Goal: Task Accomplishment & Management: Use online tool/utility

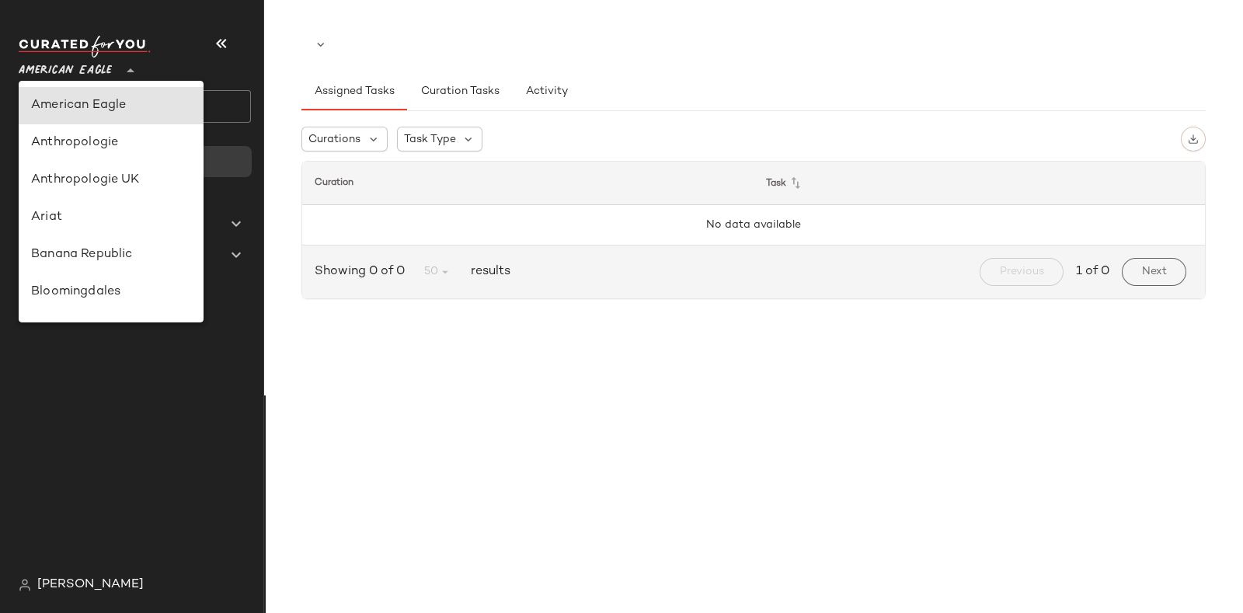
click at [111, 60] on span "American Eagle" at bounding box center [65, 67] width 93 height 28
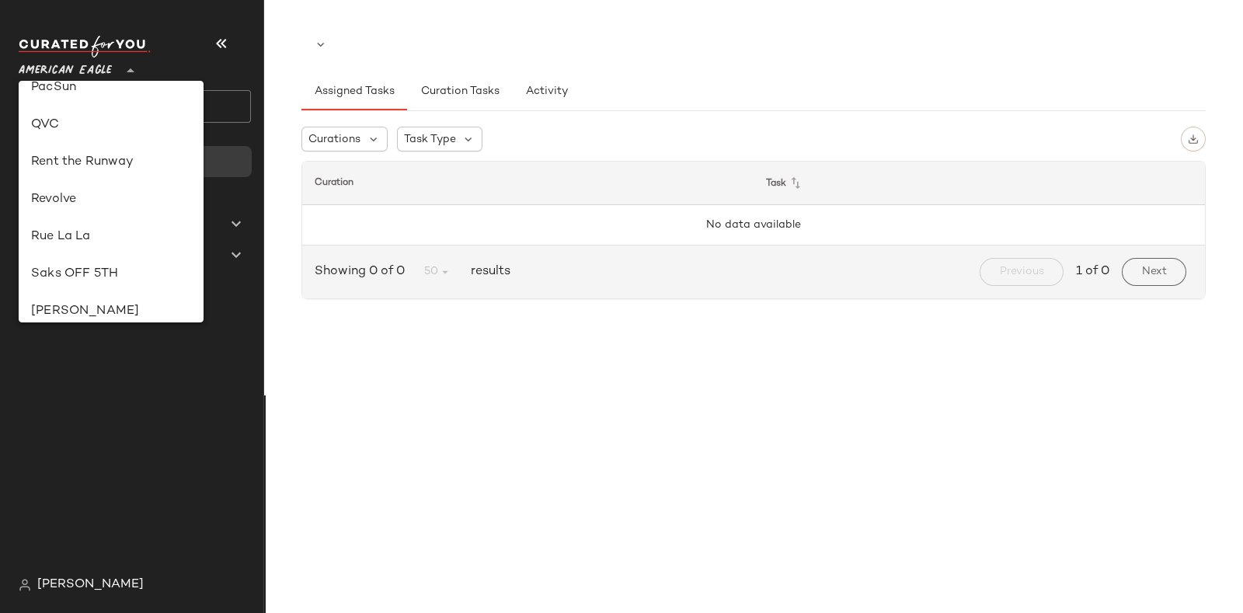
scroll to position [665, 0]
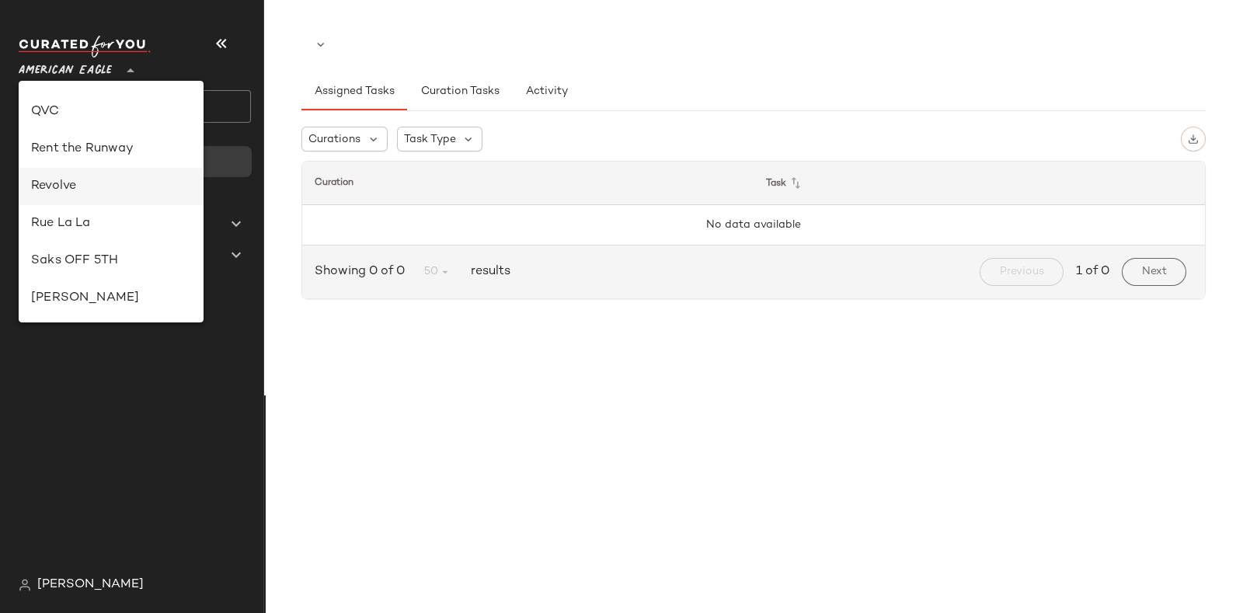
click at [96, 188] on div "Revolve" at bounding box center [111, 186] width 160 height 19
type input "**"
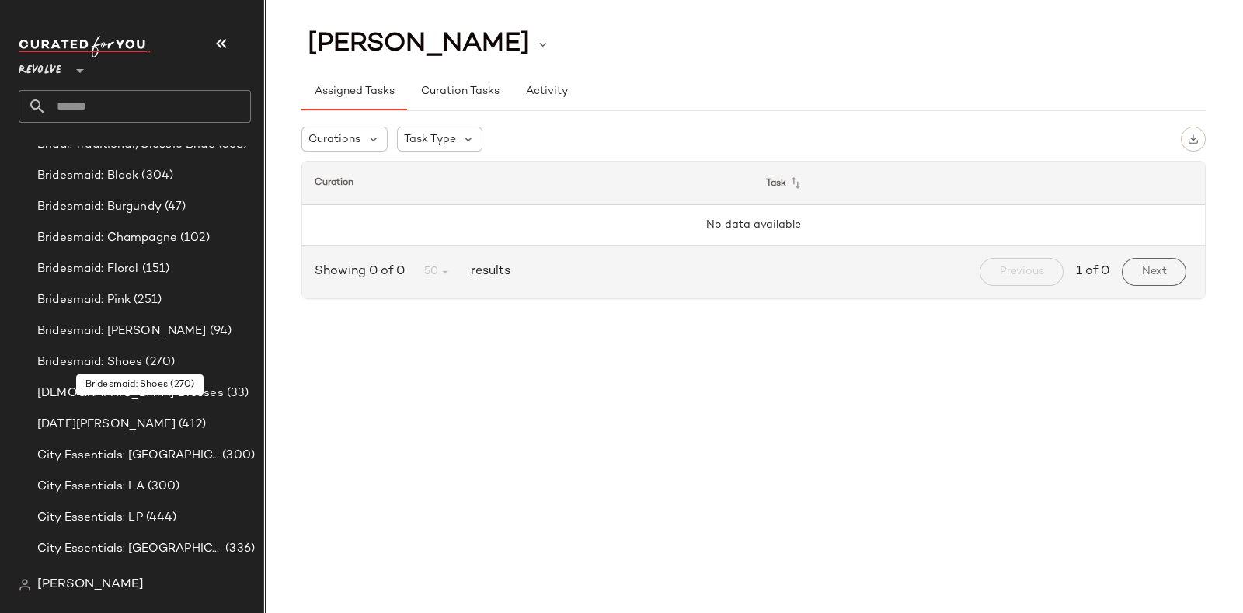
scroll to position [1459, 0]
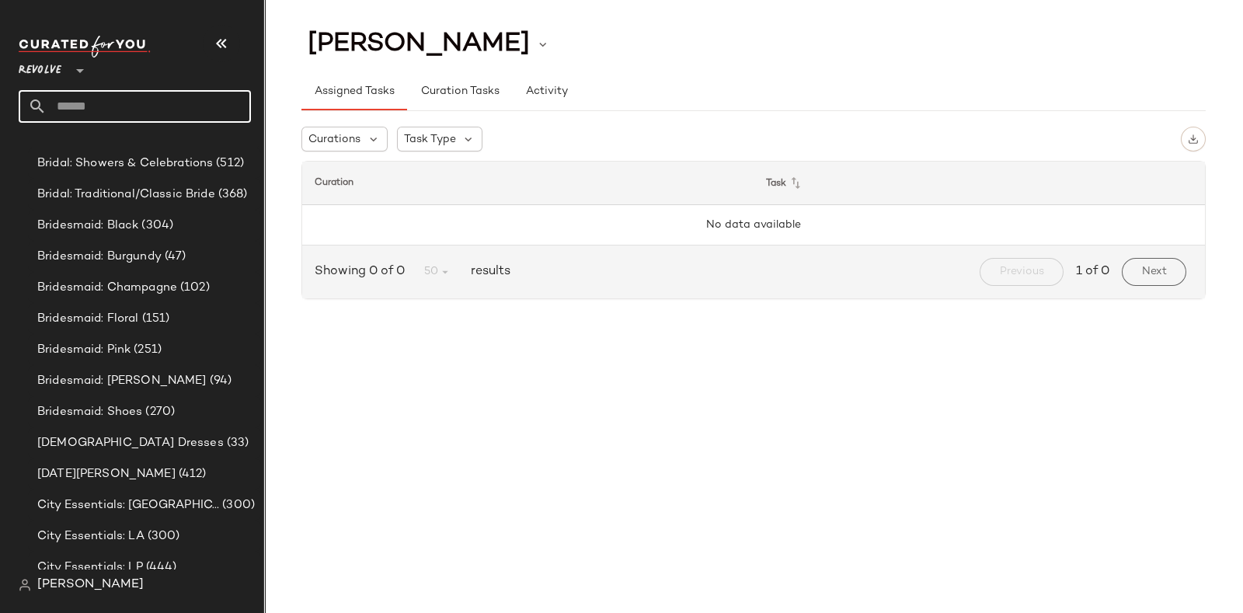
click at [180, 111] on input "text" at bounding box center [149, 106] width 204 height 33
type input "**********"
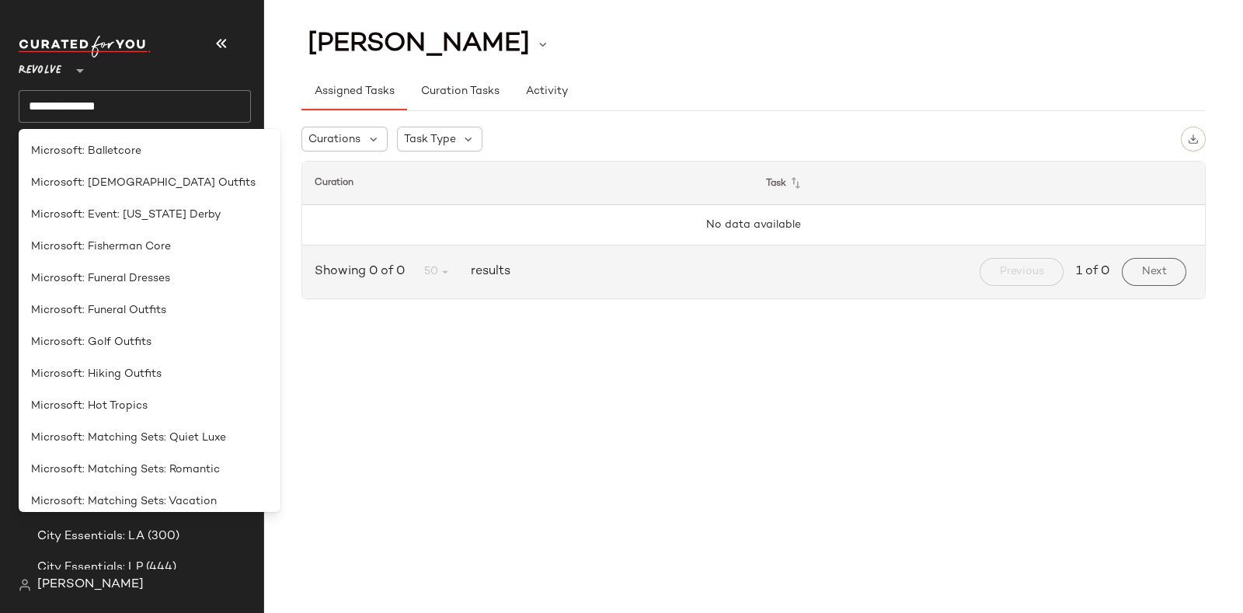
type input "**"
drag, startPoint x: 50, startPoint y: 103, endPoint x: 127, endPoint y: 93, distance: 78.3
click at [127, 93] on input "text" at bounding box center [135, 106] width 232 height 33
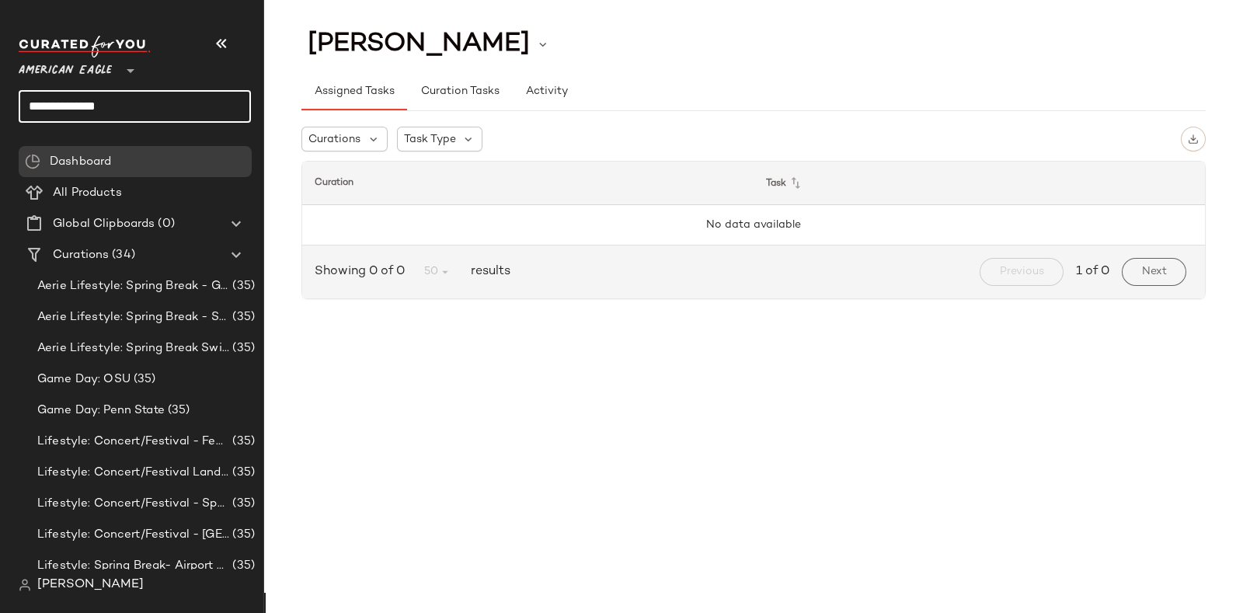
type input "**********"
click at [103, 58] on span "American Eagle" at bounding box center [65, 67] width 93 height 28
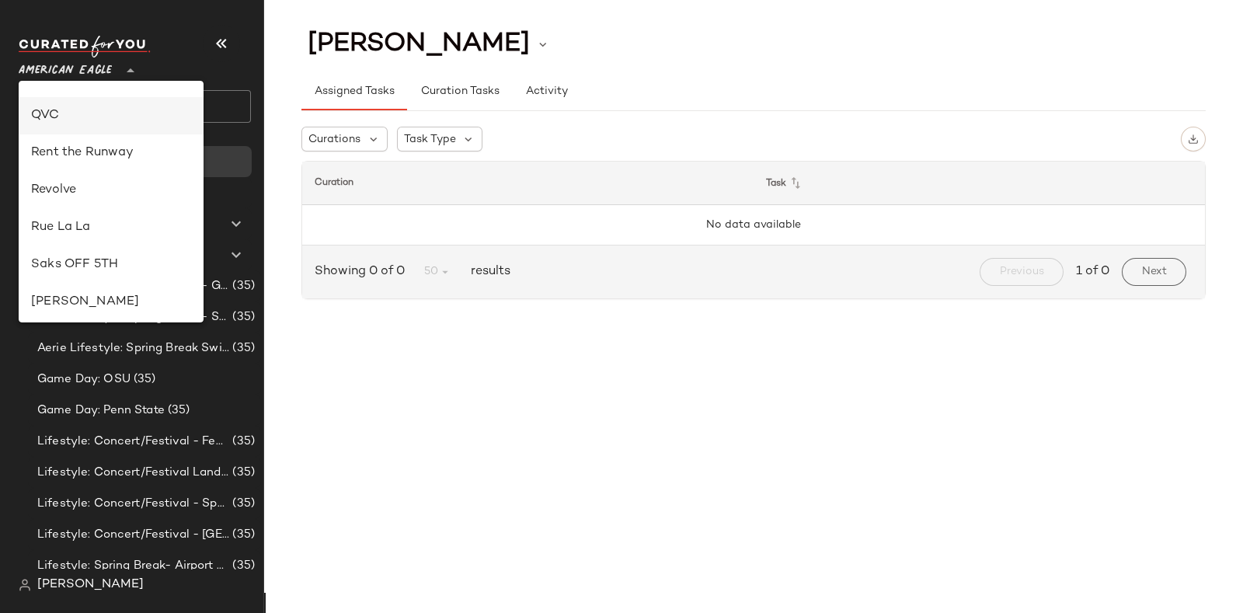
scroll to position [670, 0]
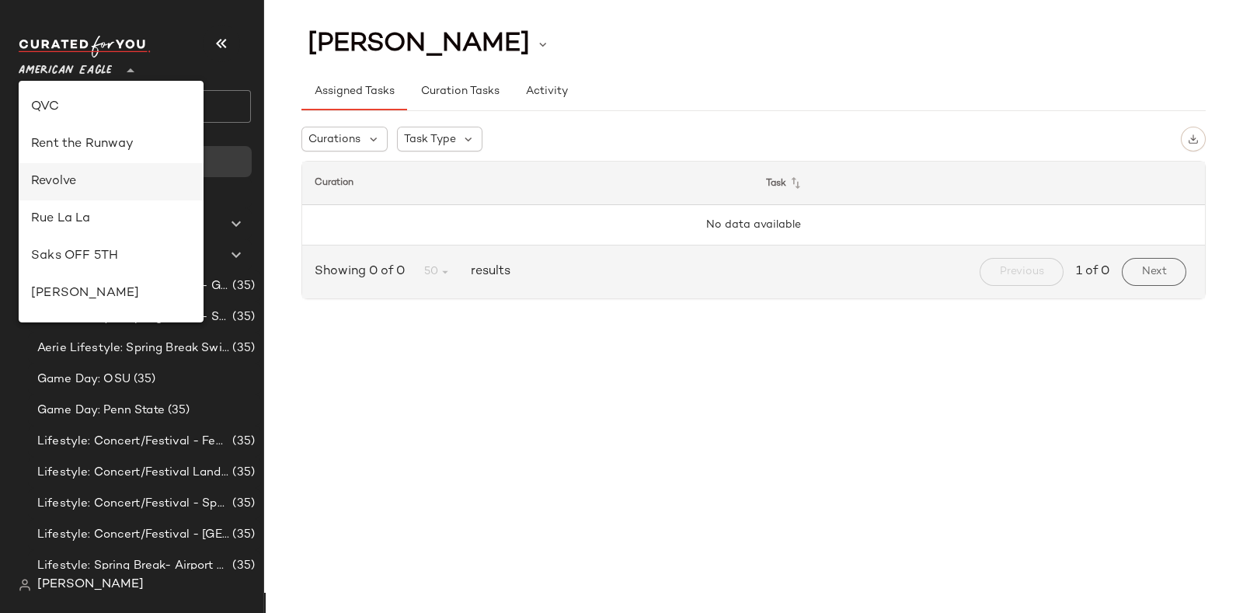
click at [126, 176] on div "Revolve" at bounding box center [111, 182] width 160 height 19
type input "**"
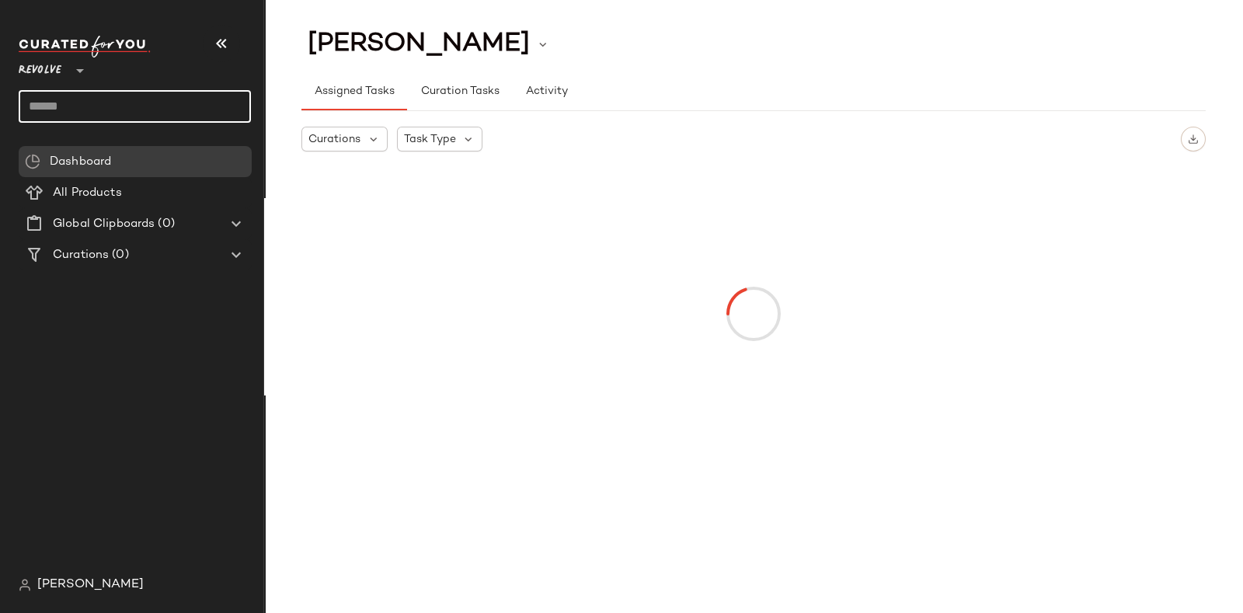
click at [135, 95] on input "text" at bounding box center [135, 106] width 232 height 33
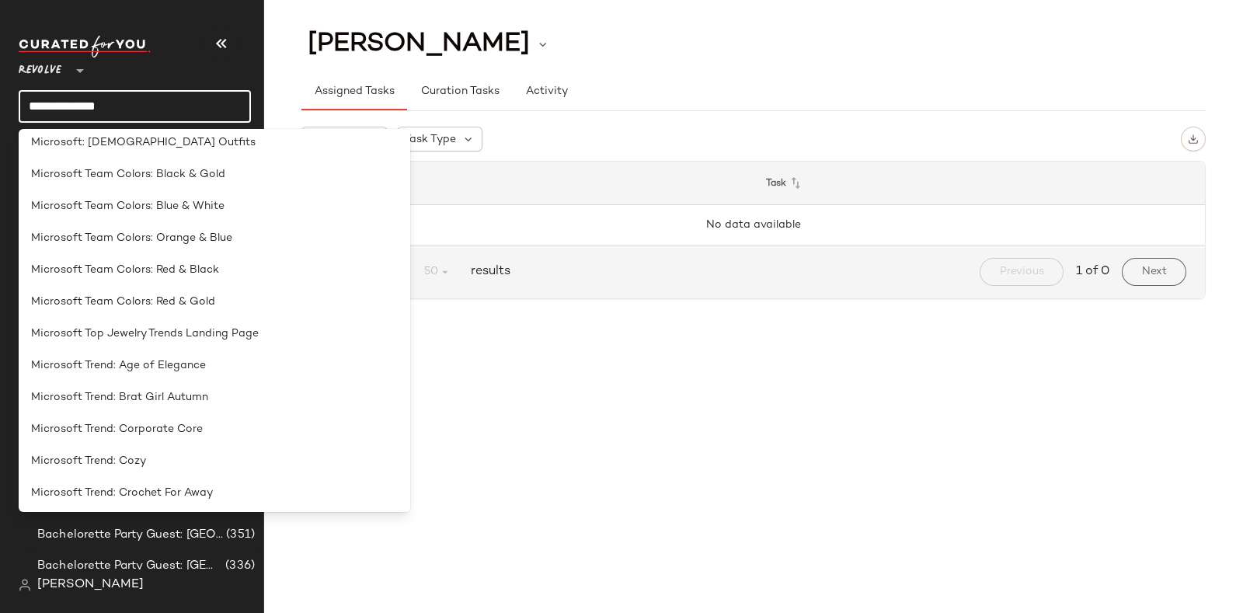
scroll to position [2973, 0]
type input "**********"
click at [264, 331] on div "Microsoft Top Jewelry Trends Landing Page" at bounding box center [214, 332] width 367 height 16
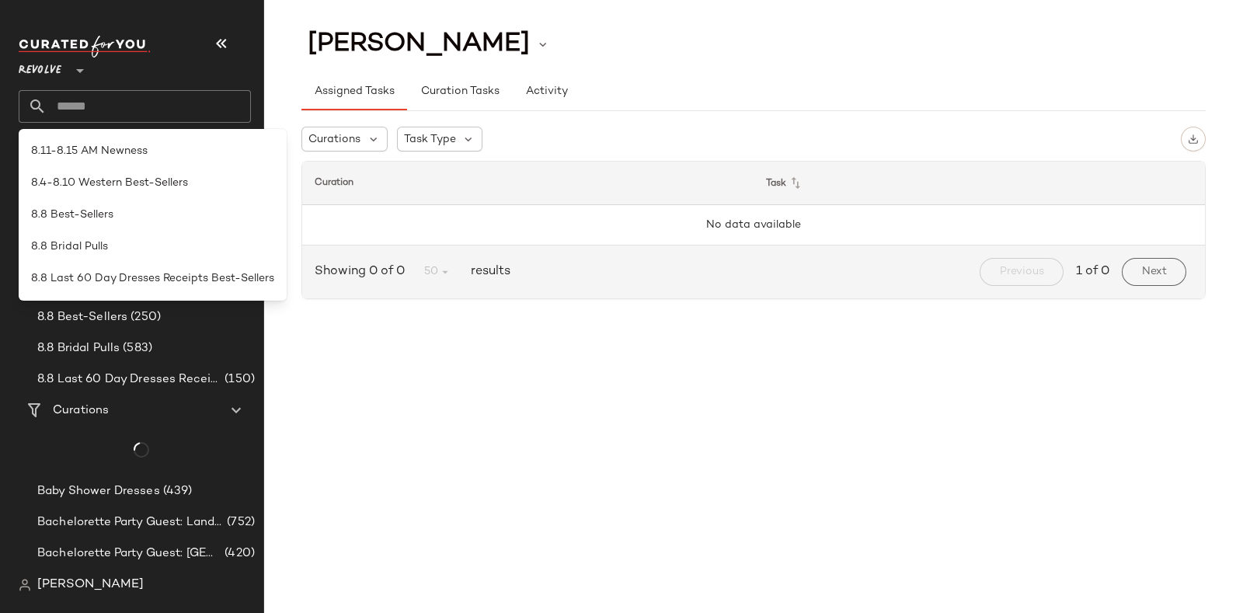
click at [697, 74] on div "Assigned Tasks Curation Tasks Activity" at bounding box center [754, 91] width 905 height 37
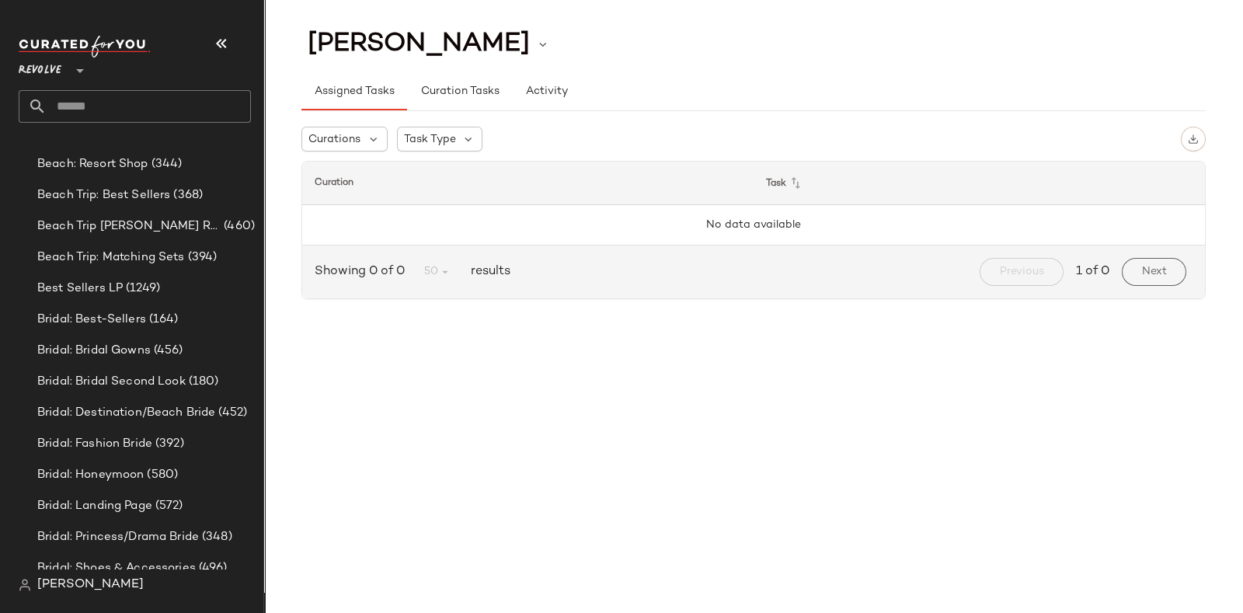
scroll to position [1459, 0]
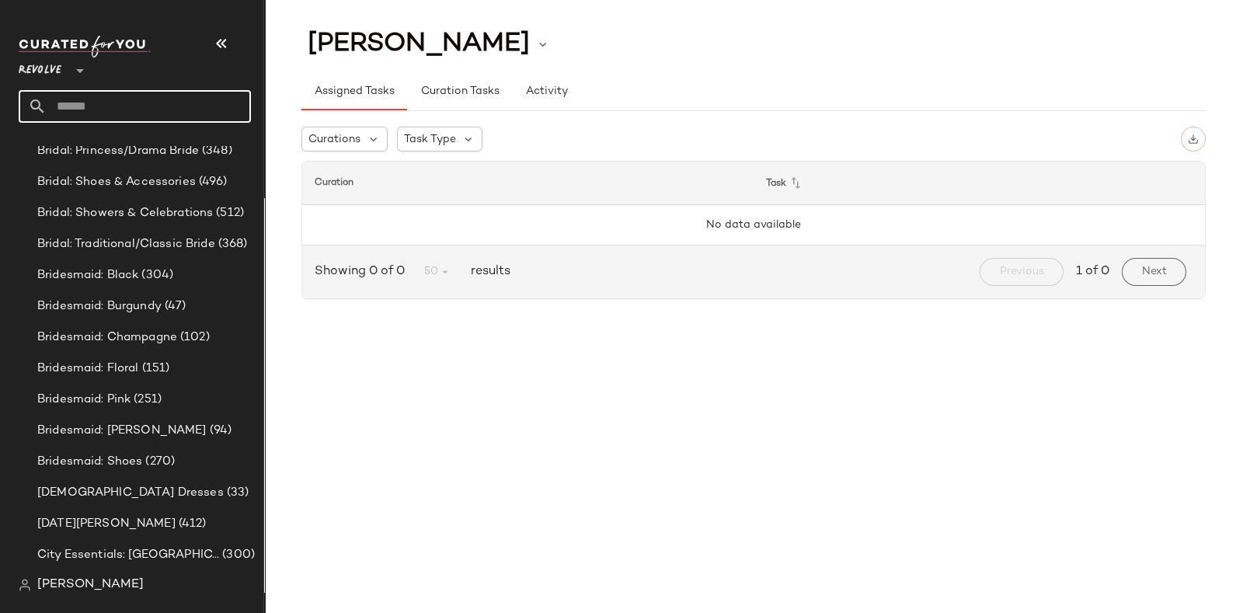
click at [194, 96] on input "text" at bounding box center [149, 106] width 204 height 33
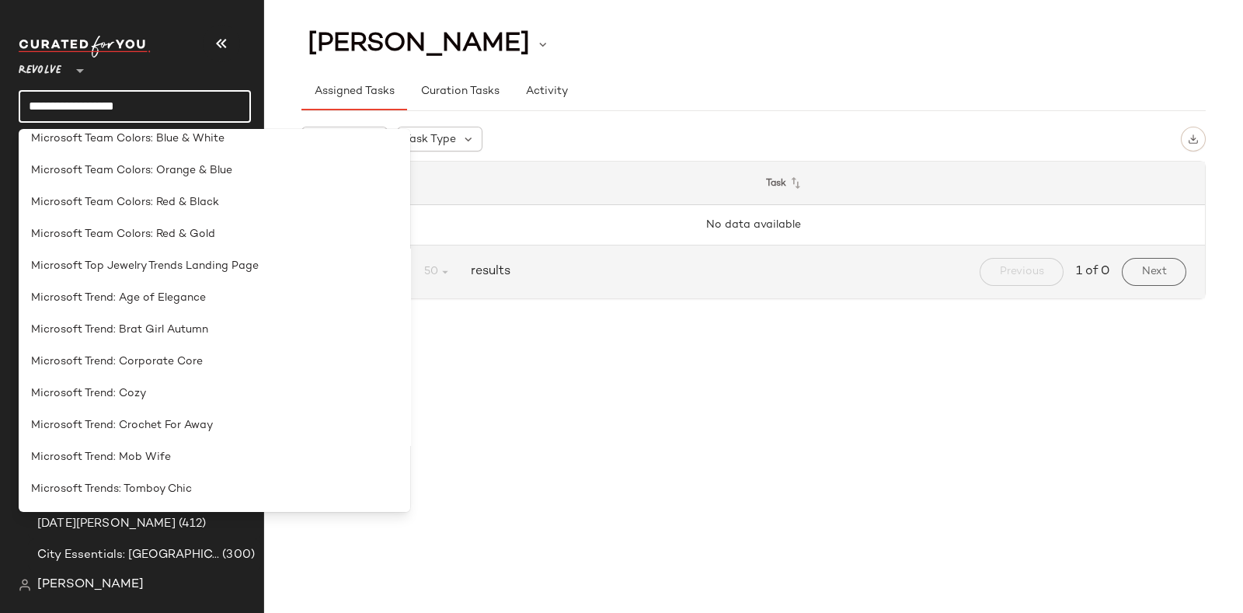
scroll to position [3040, 0]
type input "**********"
click at [183, 265] on span "Microsoft Top Jewelry Trends Landing Page" at bounding box center [145, 265] width 228 height 16
click at [183, 265] on div "Bridesmaid: Black (304)" at bounding box center [144, 275] width 233 height 31
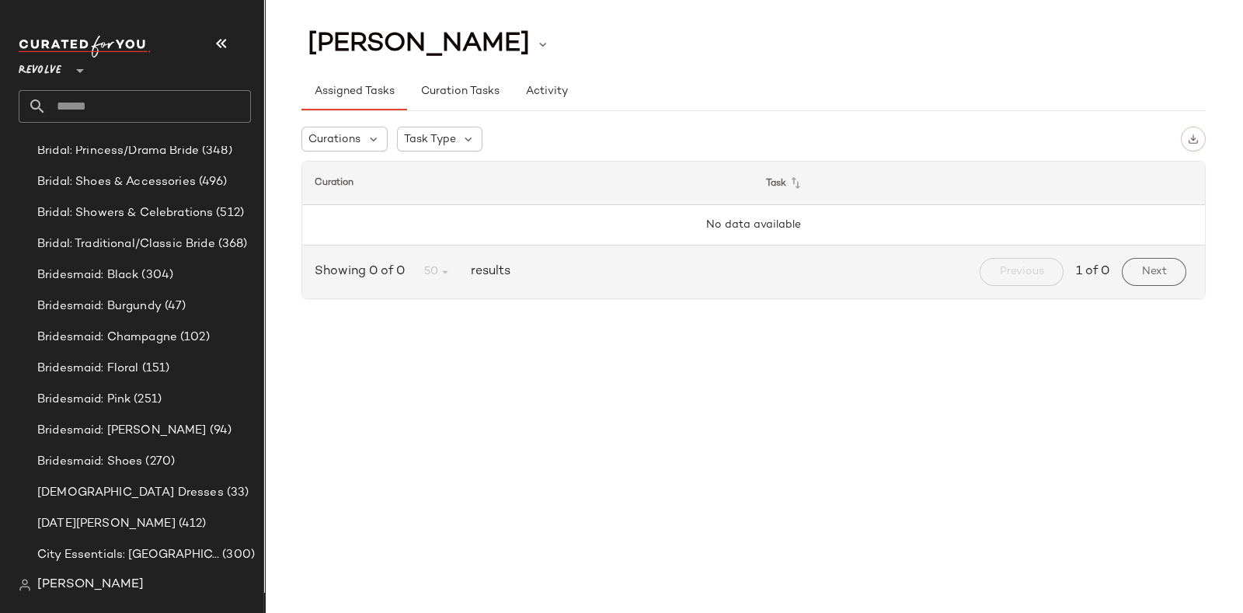
scroll to position [1410, 0]
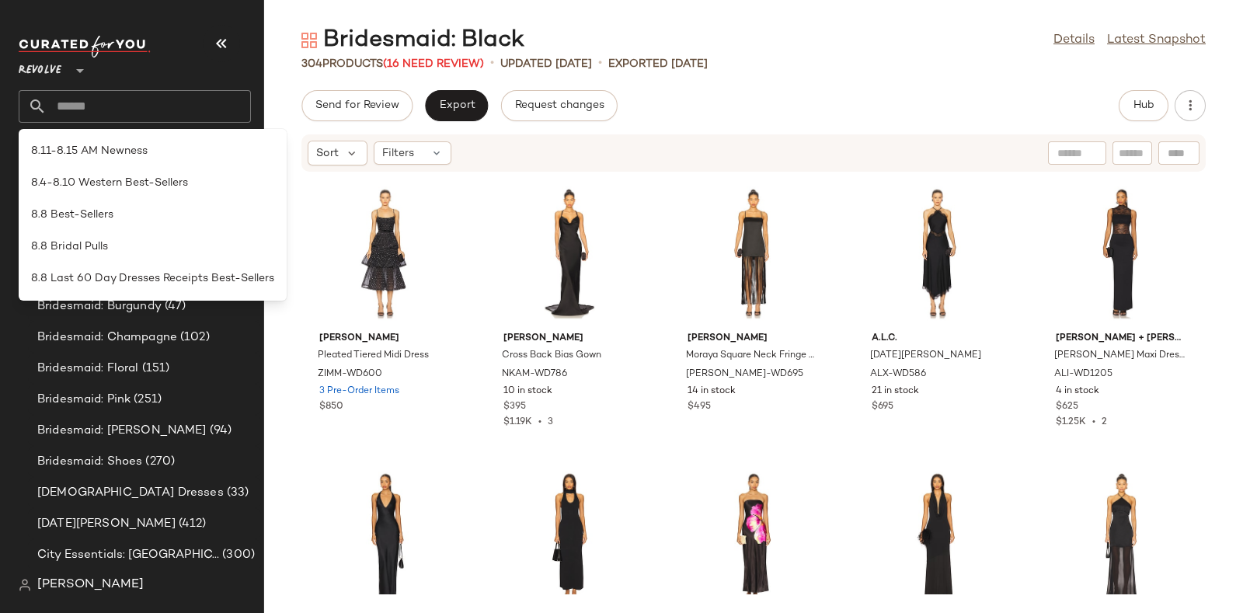
click at [143, 114] on input "text" at bounding box center [149, 106] width 204 height 33
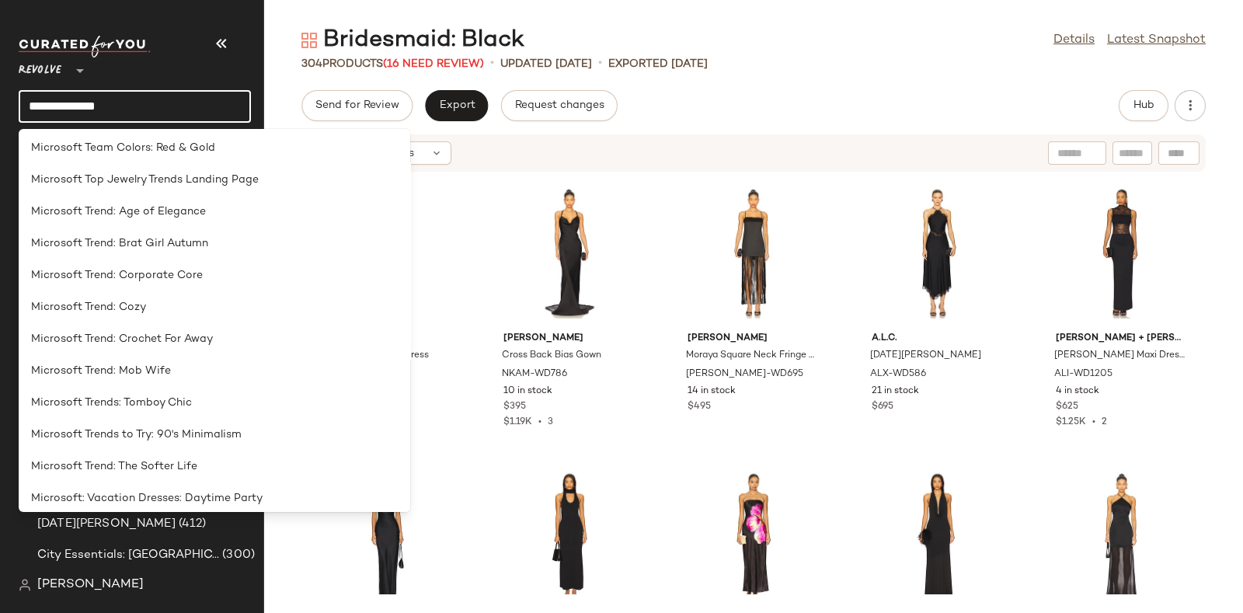
scroll to position [3127, 0]
type input "**********"
click at [248, 180] on span "Microsoft Top Jewelry Trends Landing Page" at bounding box center [145, 178] width 228 height 16
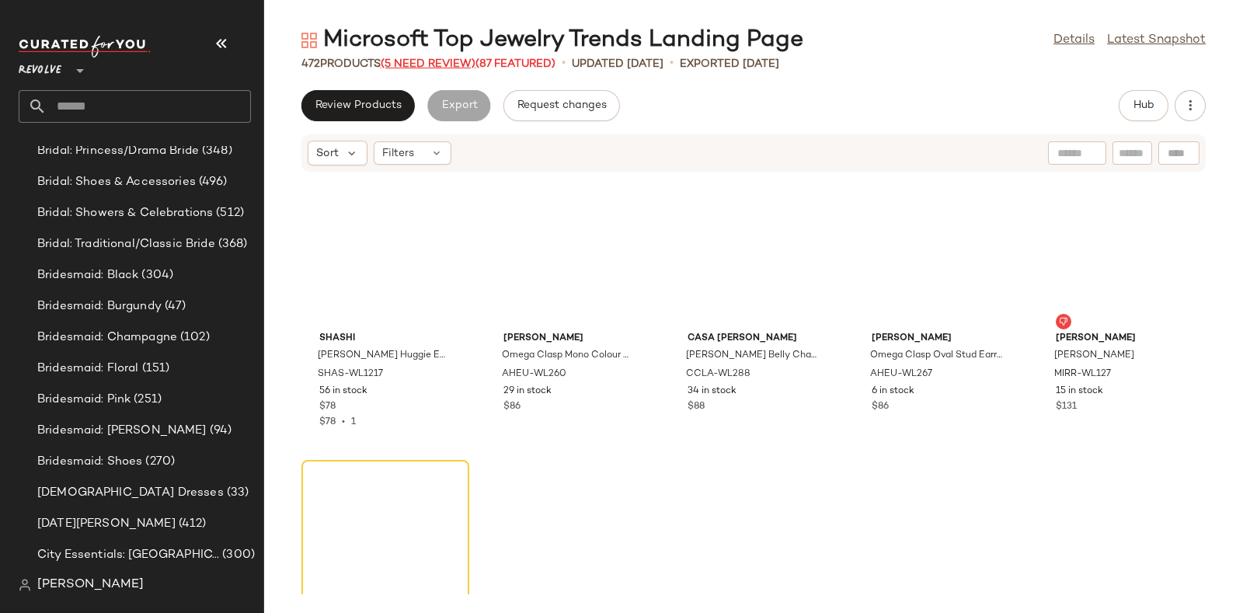
click at [422, 62] on span "(5 Need Review)" at bounding box center [428, 64] width 95 height 12
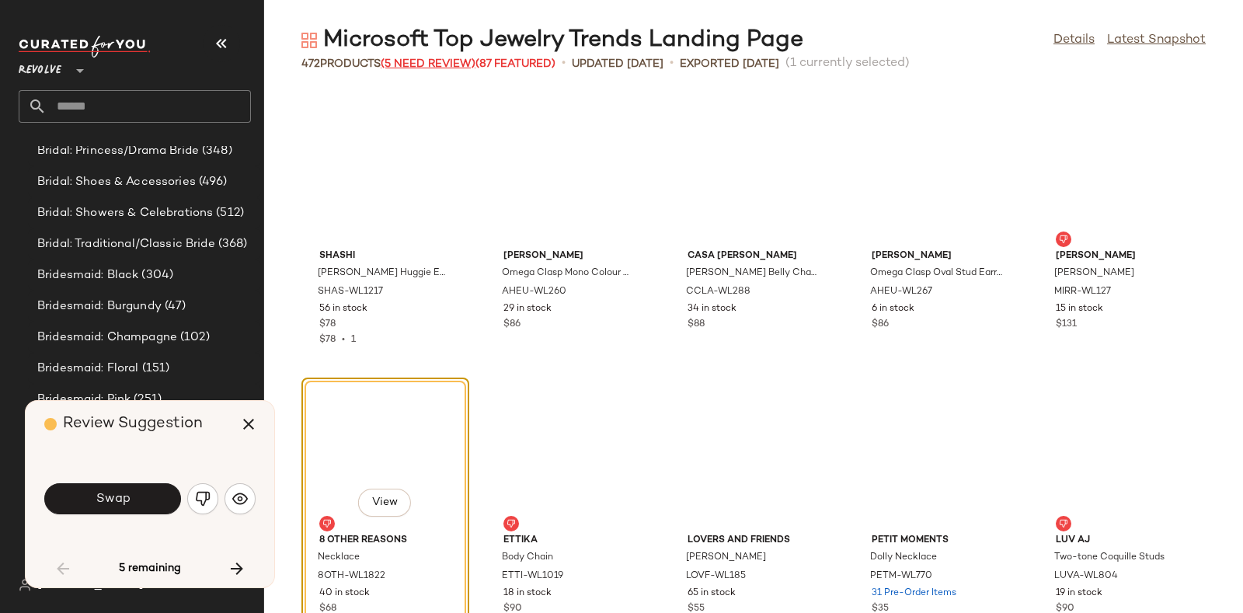
scroll to position [296, 0]
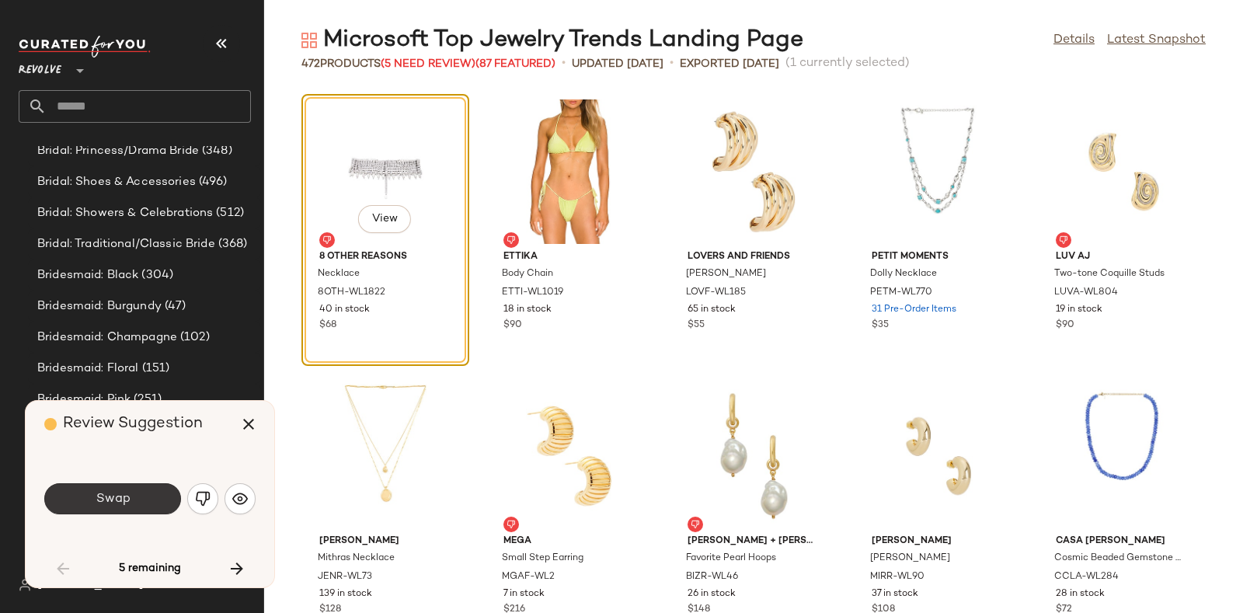
click at [123, 507] on button "Swap" at bounding box center [112, 498] width 137 height 31
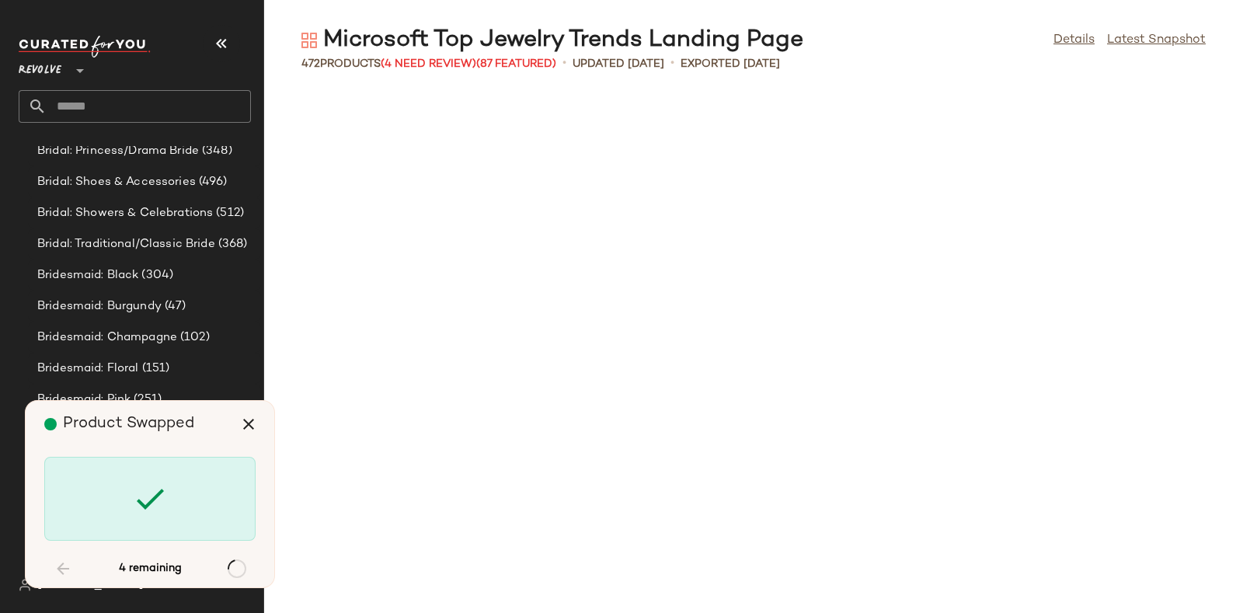
scroll to position [7964, 0]
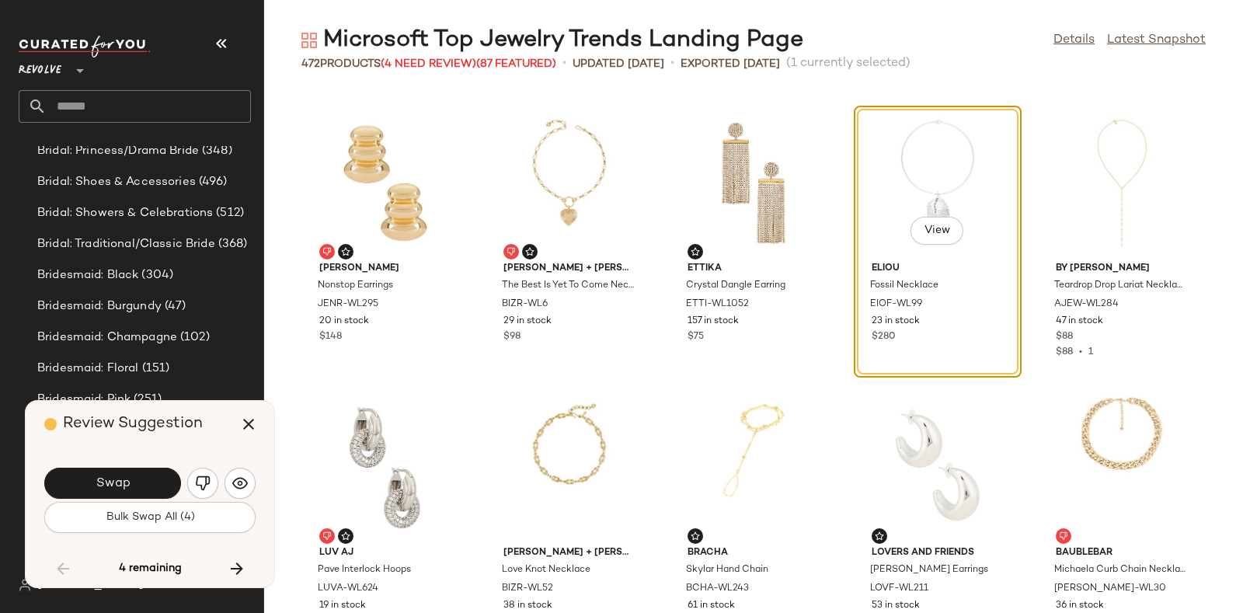
drag, startPoint x: 170, startPoint y: 427, endPoint x: 185, endPoint y: 437, distance: 17.5
click at [185, 437] on div "Review Suggestion" at bounding box center [155, 424] width 223 height 47
click at [135, 477] on button "Swap" at bounding box center [112, 483] width 137 height 31
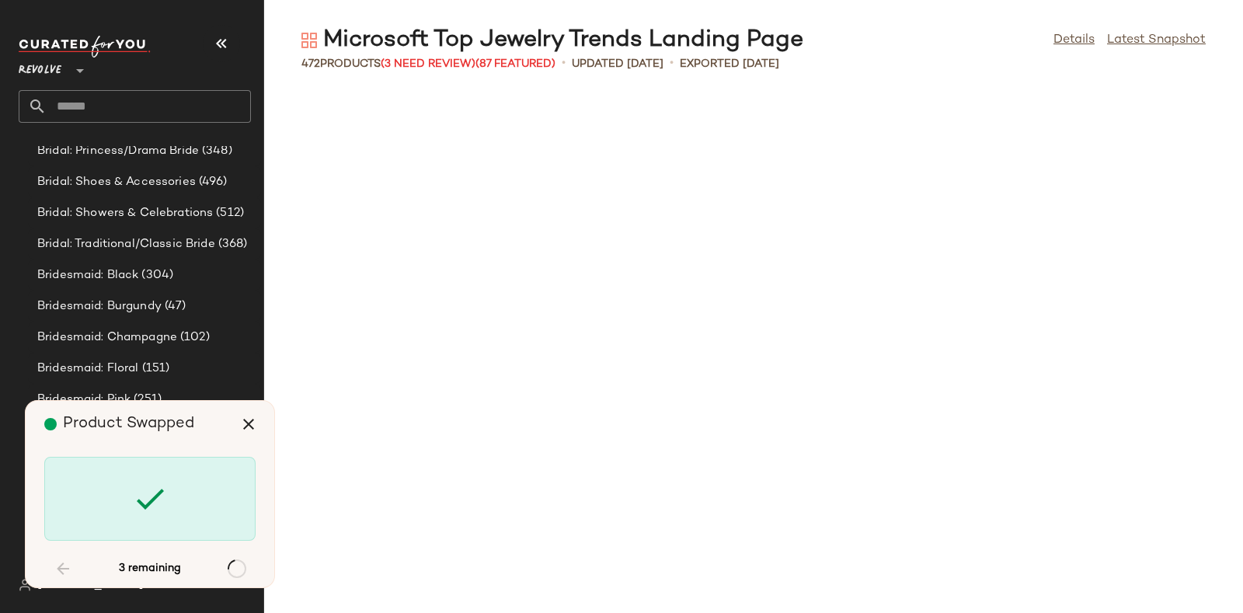
scroll to position [11945, 0]
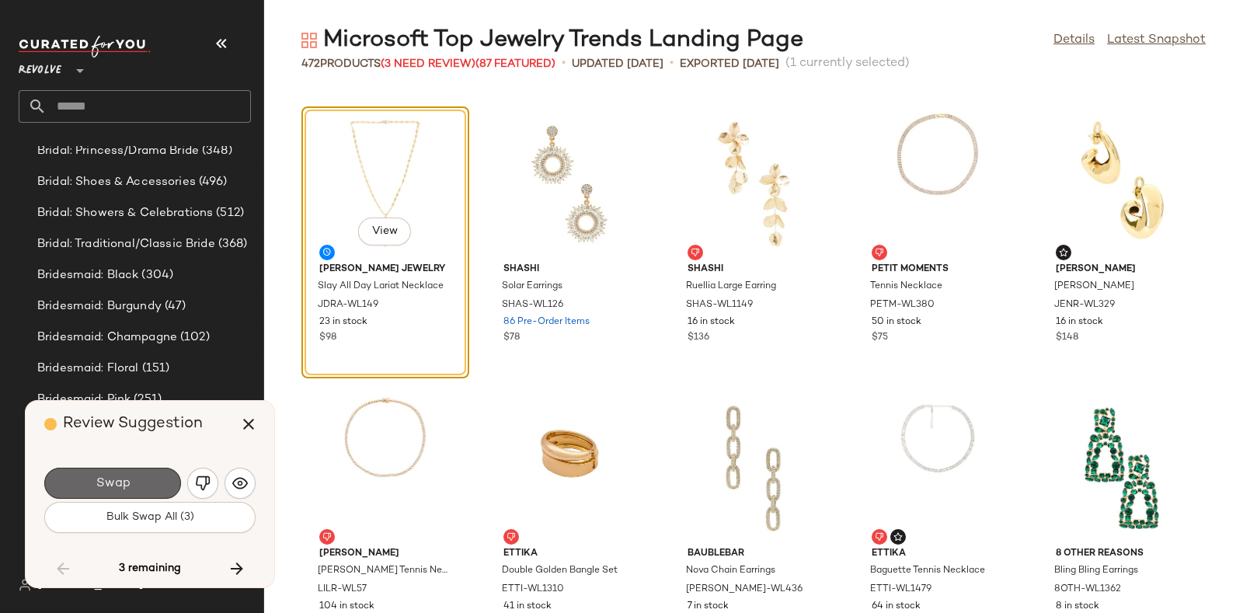
click at [134, 476] on button "Swap" at bounding box center [112, 483] width 137 height 31
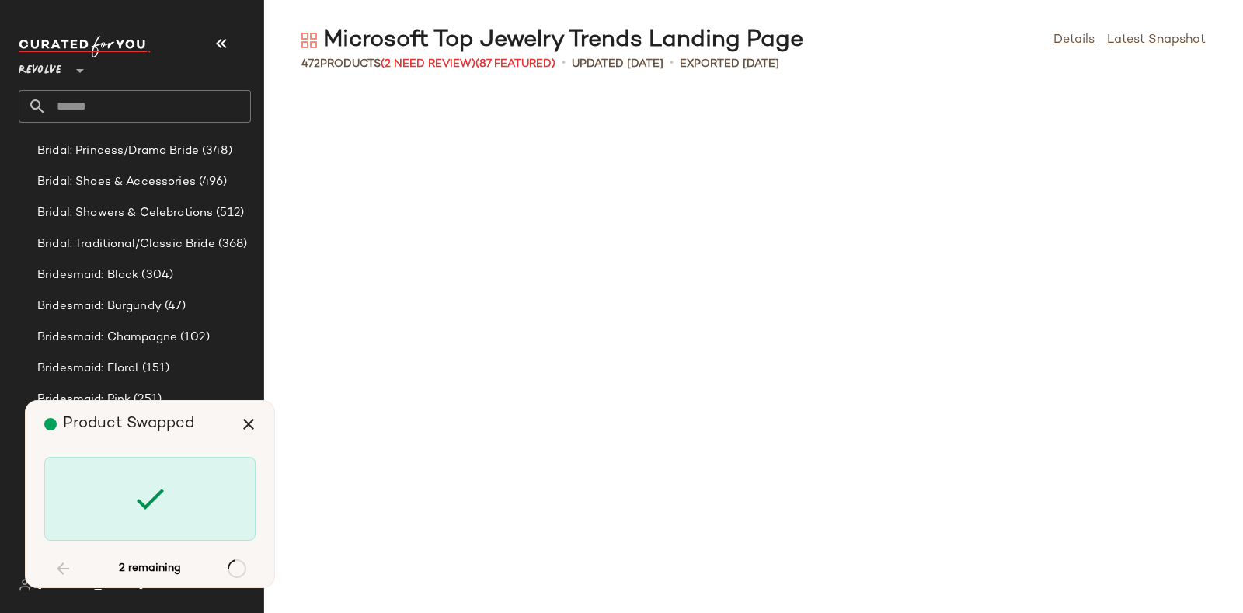
scroll to position [13653, 0]
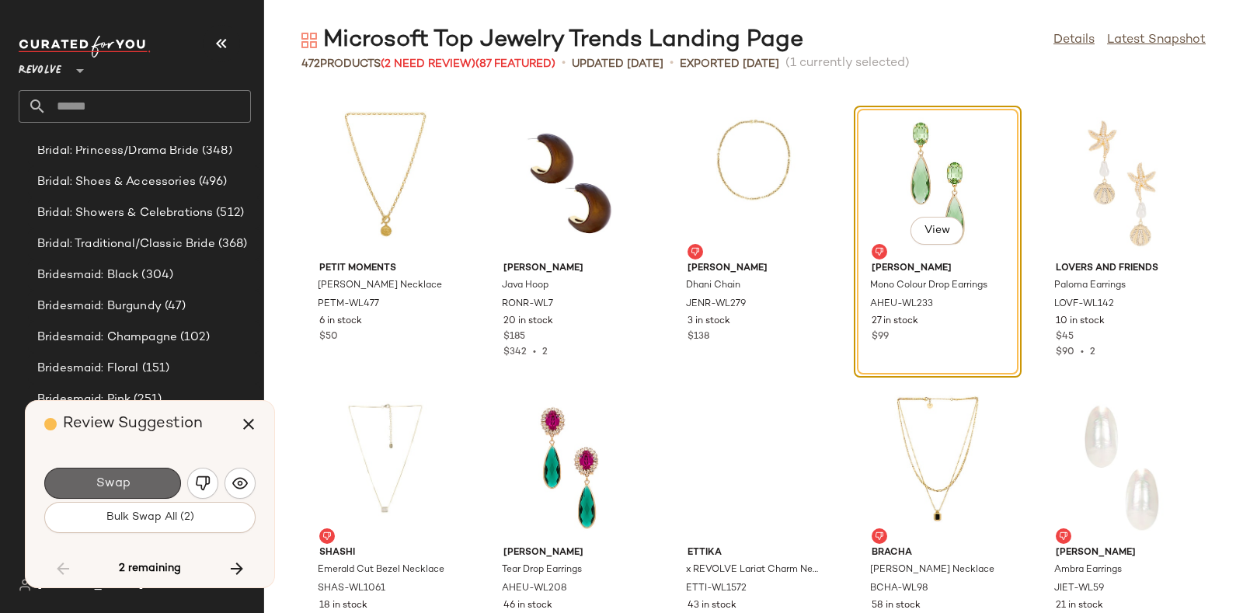
click at [139, 475] on button "Swap" at bounding box center [112, 483] width 137 height 31
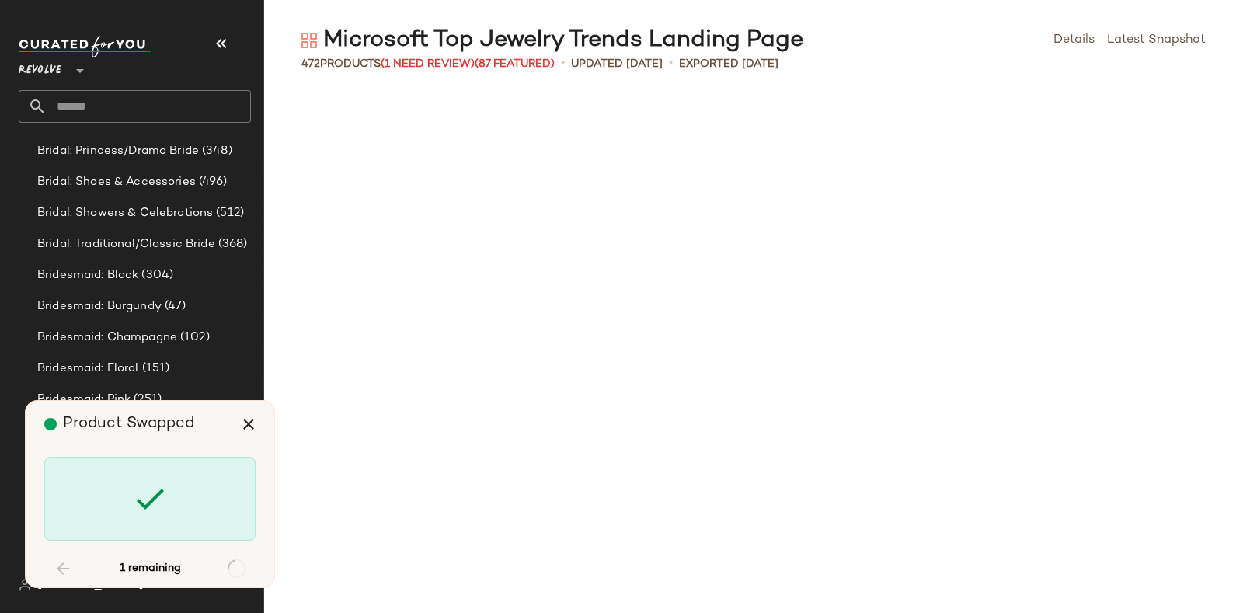
scroll to position [21616, 0]
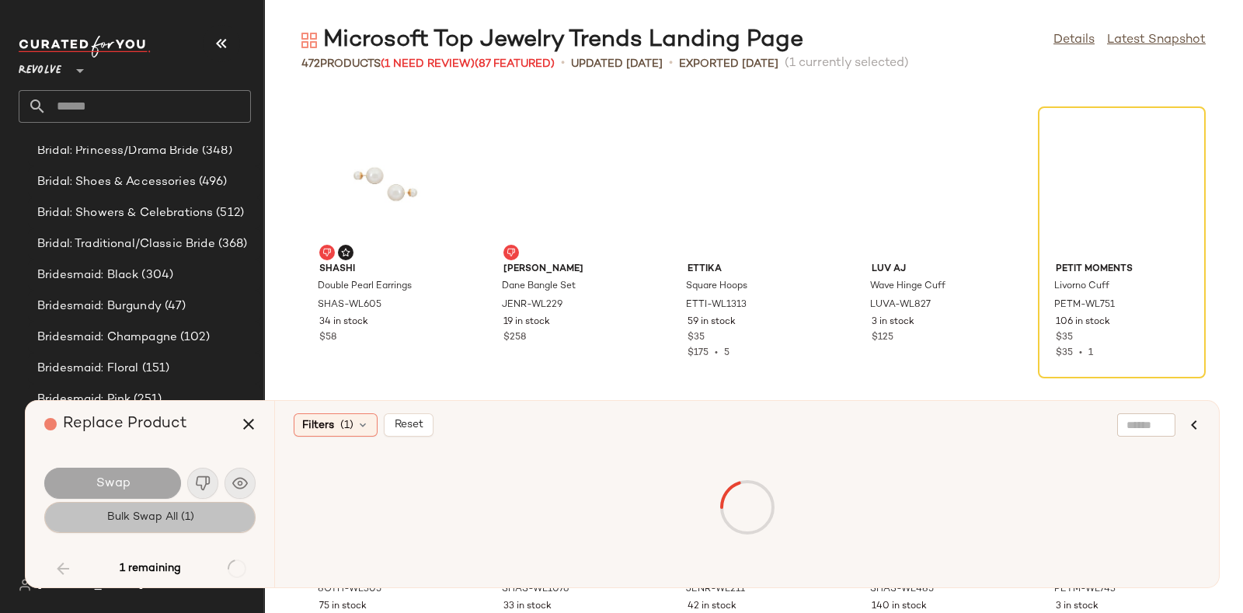
click at [162, 511] on span "Bulk Swap All (1)" at bounding box center [150, 517] width 88 height 12
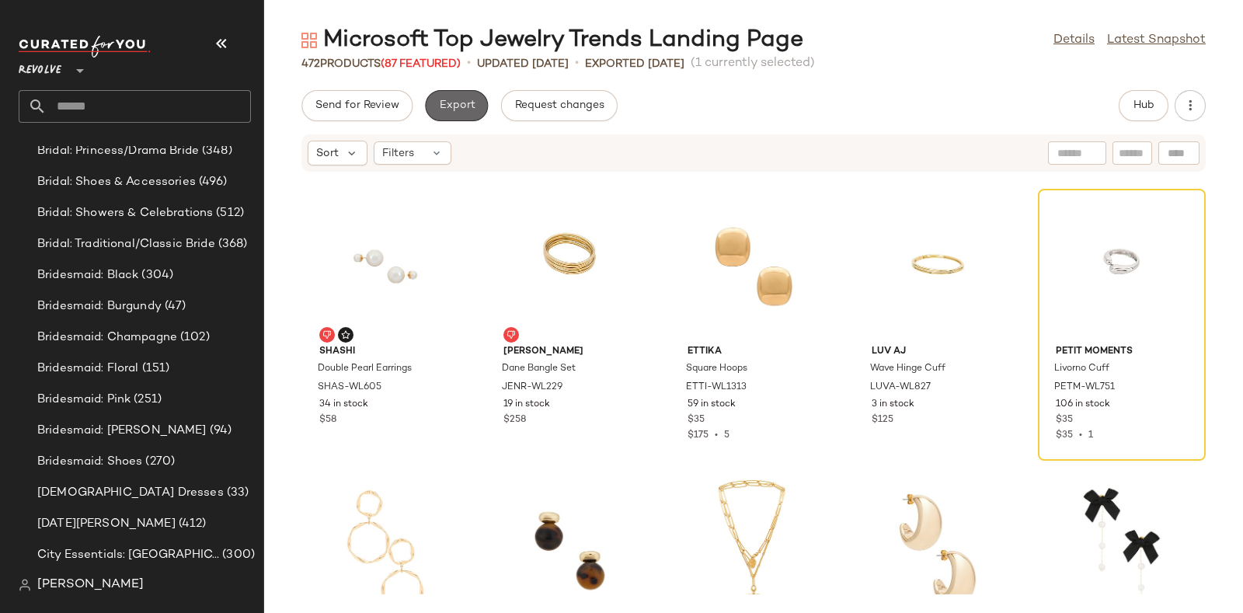
click at [458, 99] on span "Export" at bounding box center [456, 105] width 37 height 12
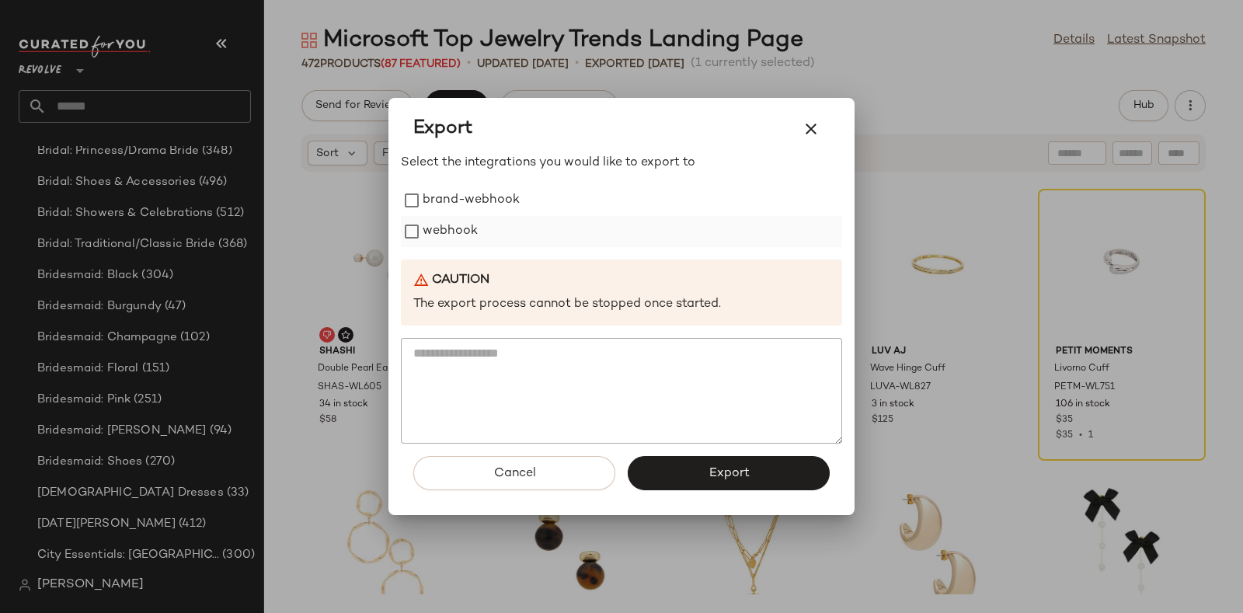
click at [466, 221] on label "webhook" at bounding box center [450, 231] width 55 height 31
click at [672, 474] on button "Export" at bounding box center [729, 473] width 202 height 34
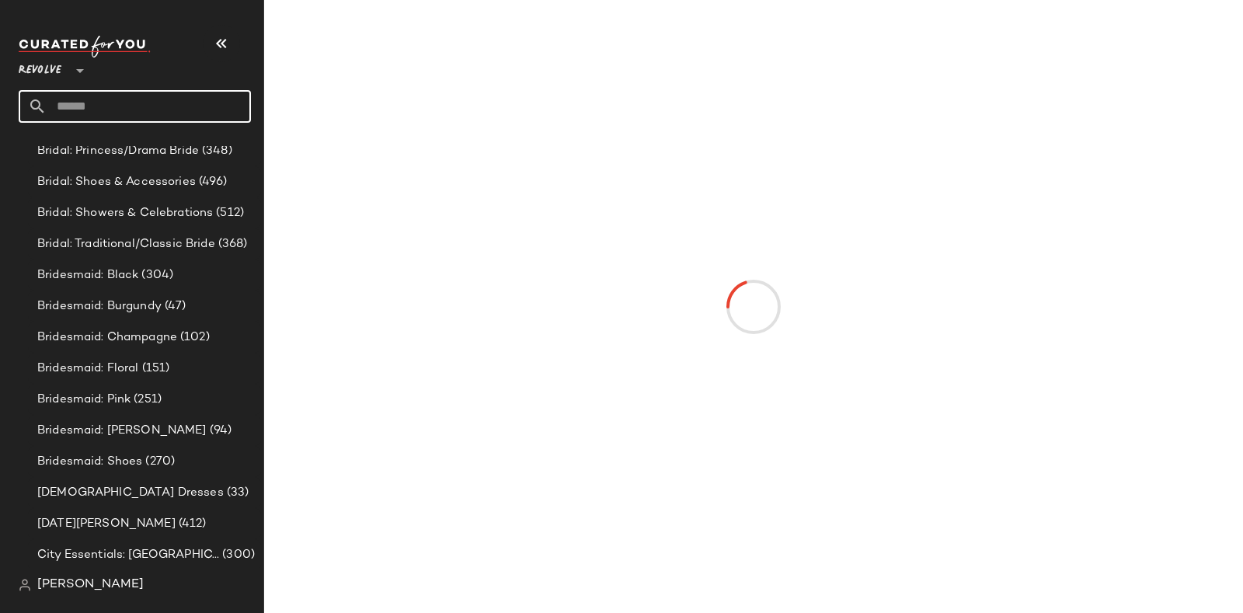
click at [144, 107] on input "text" at bounding box center [149, 106] width 204 height 33
type input "**********"
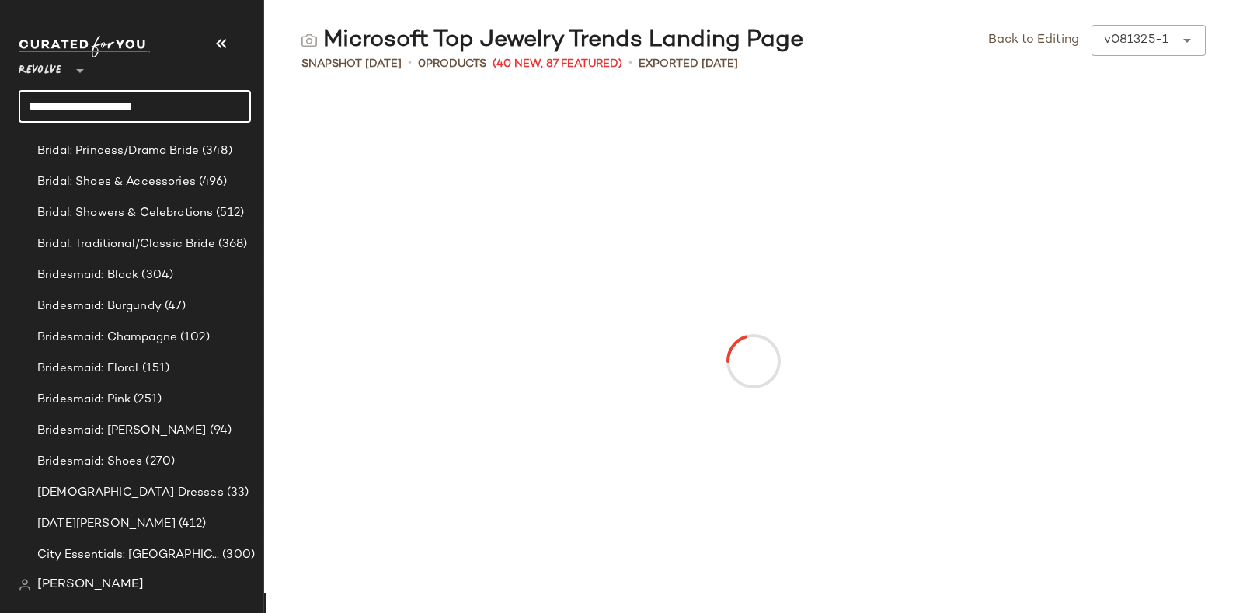
click at [202, 98] on input "**********" at bounding box center [135, 106] width 232 height 33
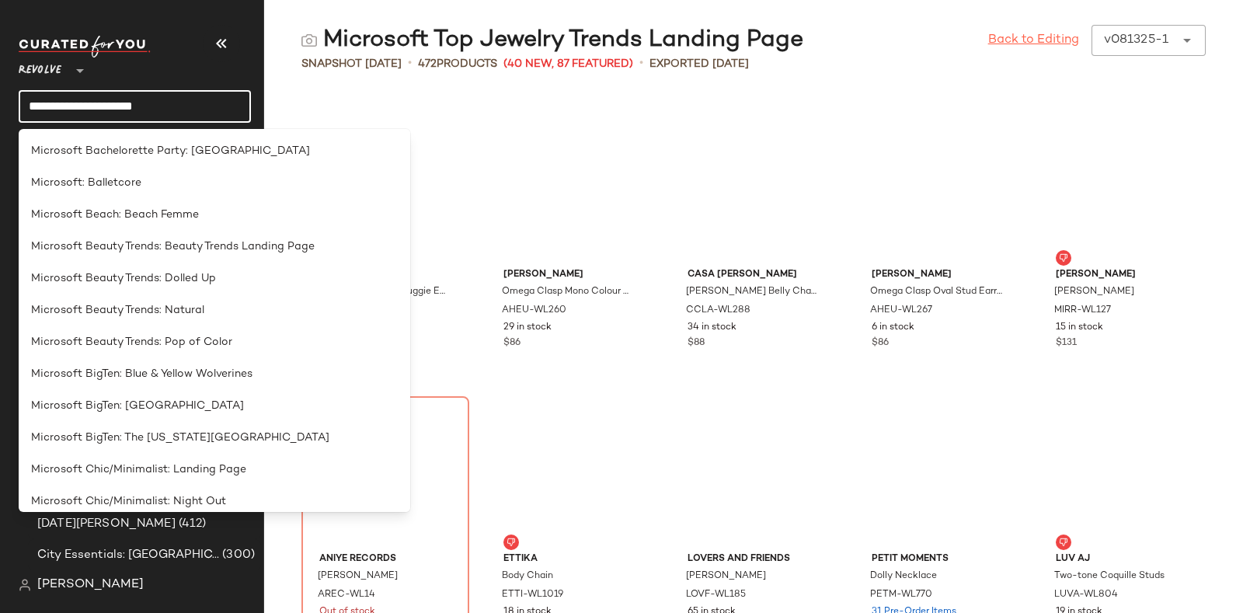
click at [1027, 40] on link "Back to Editing" at bounding box center [1034, 40] width 91 height 19
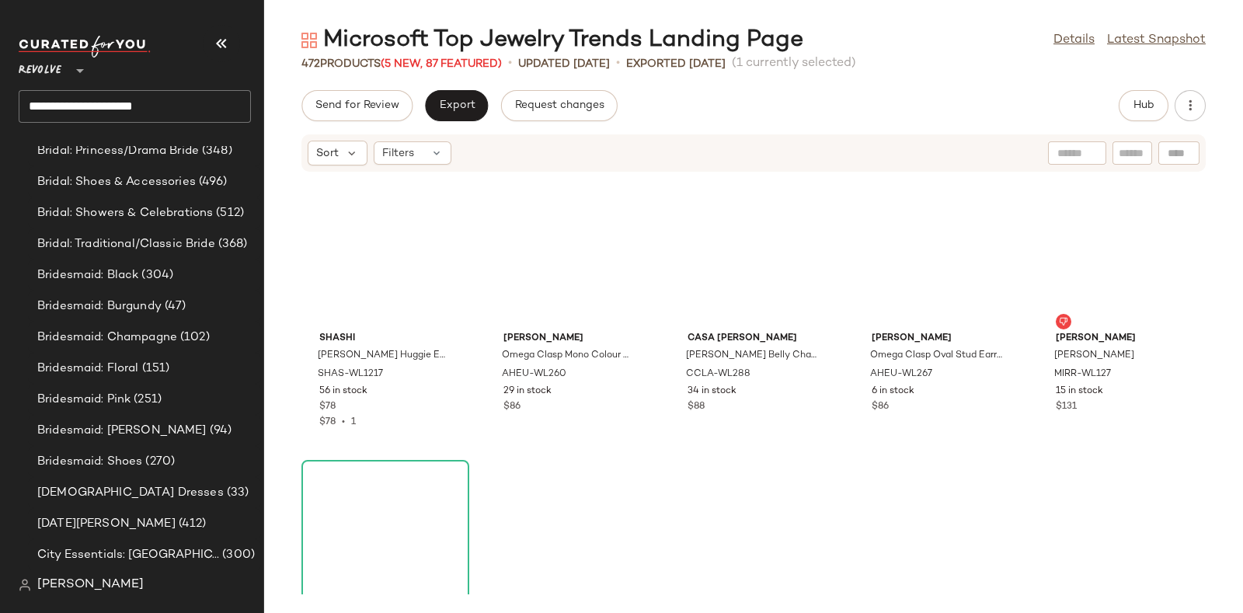
click at [197, 103] on input "**********" at bounding box center [135, 106] width 232 height 33
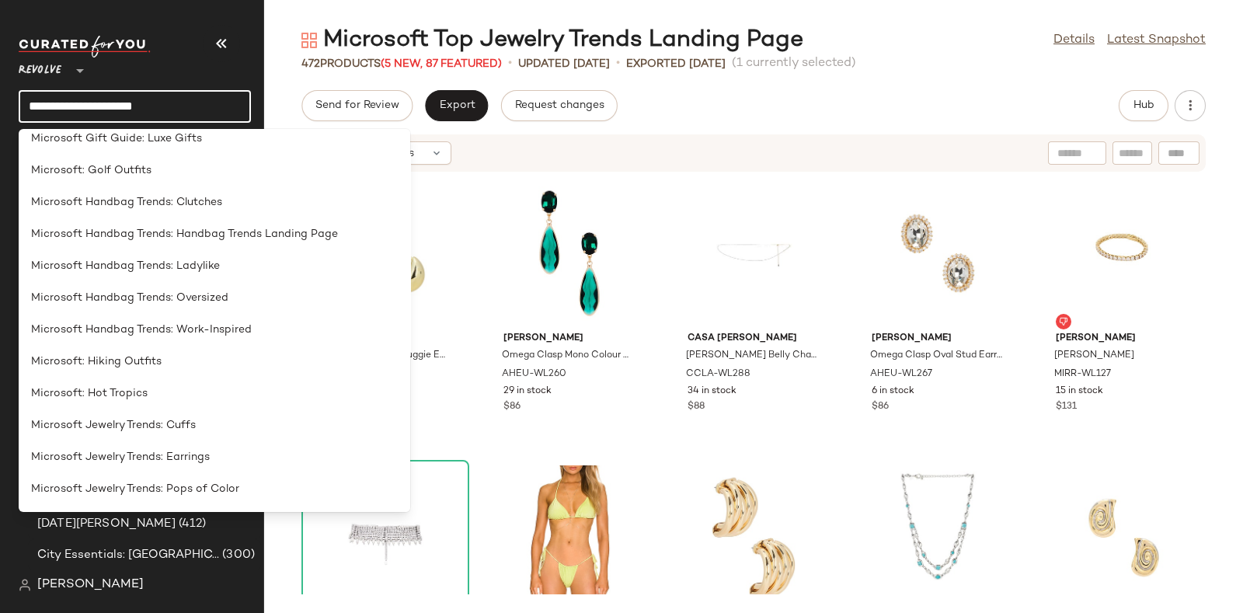
scroll to position [1158, 0]
click at [267, 235] on span "Microsoft Handbag Trends: Handbag Trends Landing Page" at bounding box center [184, 236] width 307 height 16
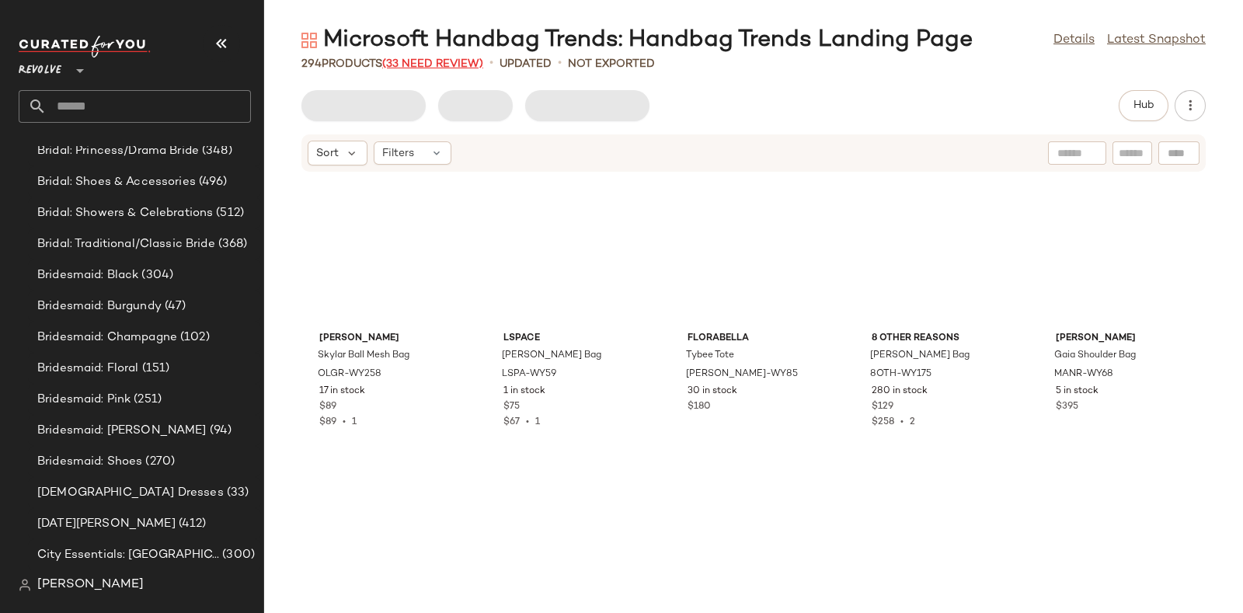
click at [438, 61] on span "(33 Need Review)" at bounding box center [432, 64] width 101 height 12
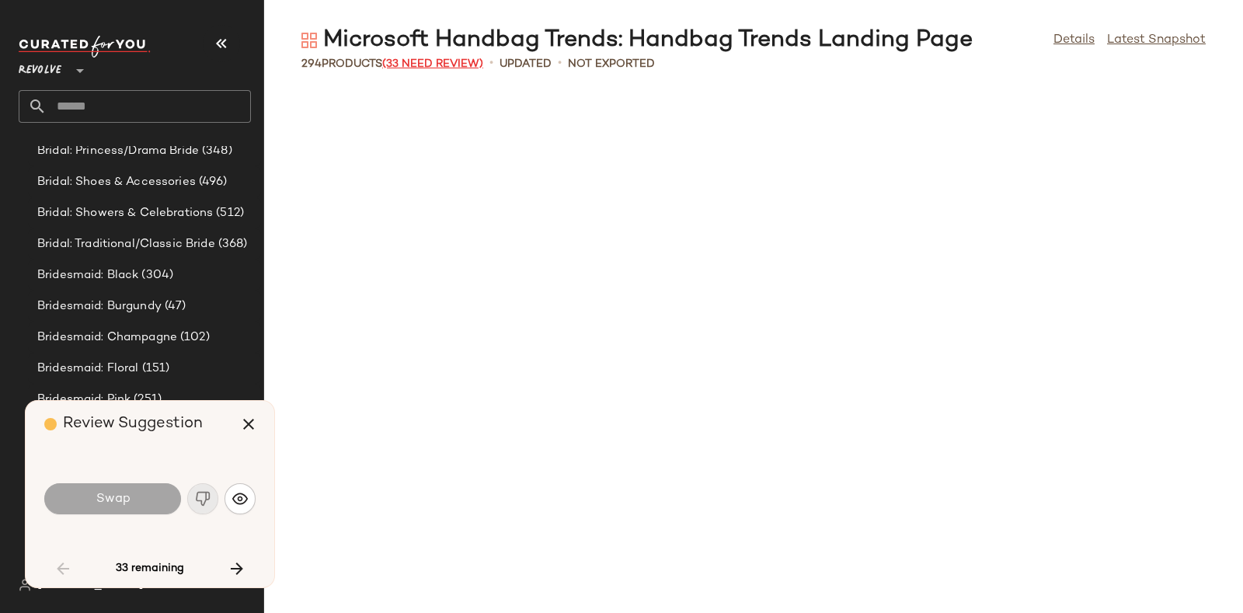
scroll to position [1706, 0]
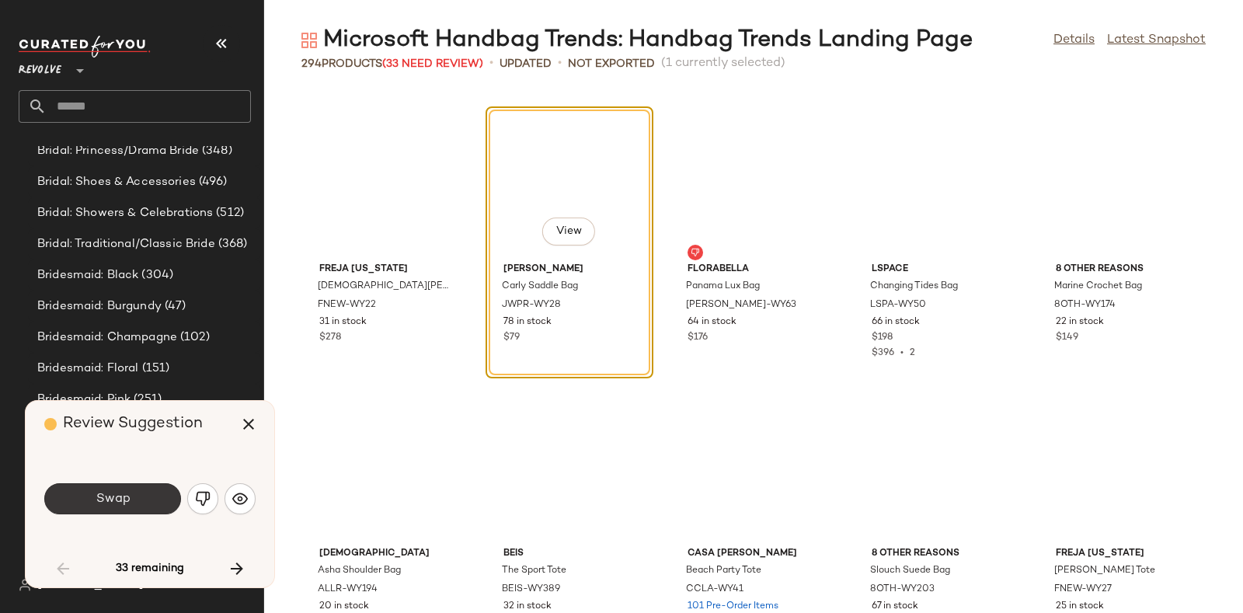
click at [120, 497] on span "Swap" at bounding box center [112, 499] width 35 height 15
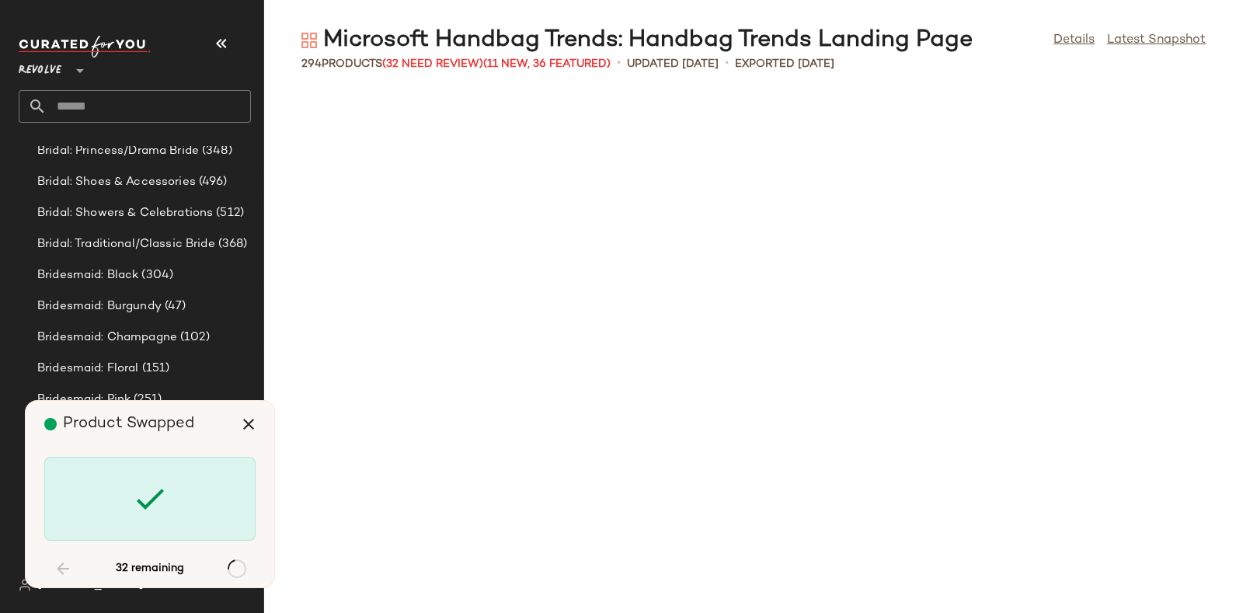
scroll to position [3128, 0]
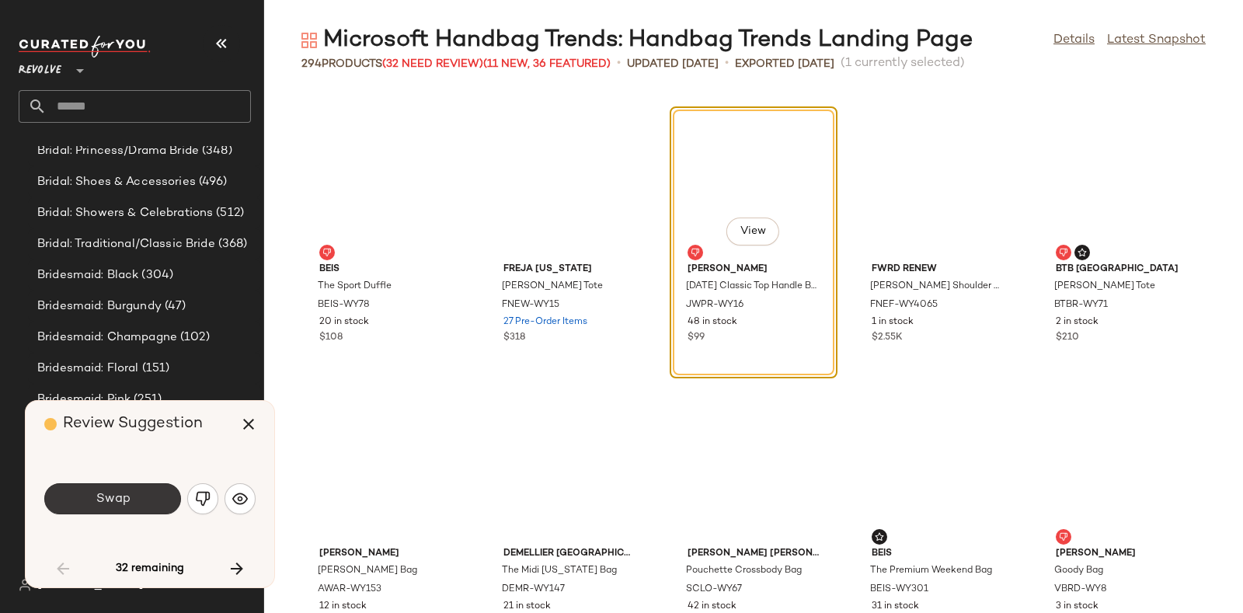
click at [148, 497] on button "Swap" at bounding box center [112, 498] width 137 height 31
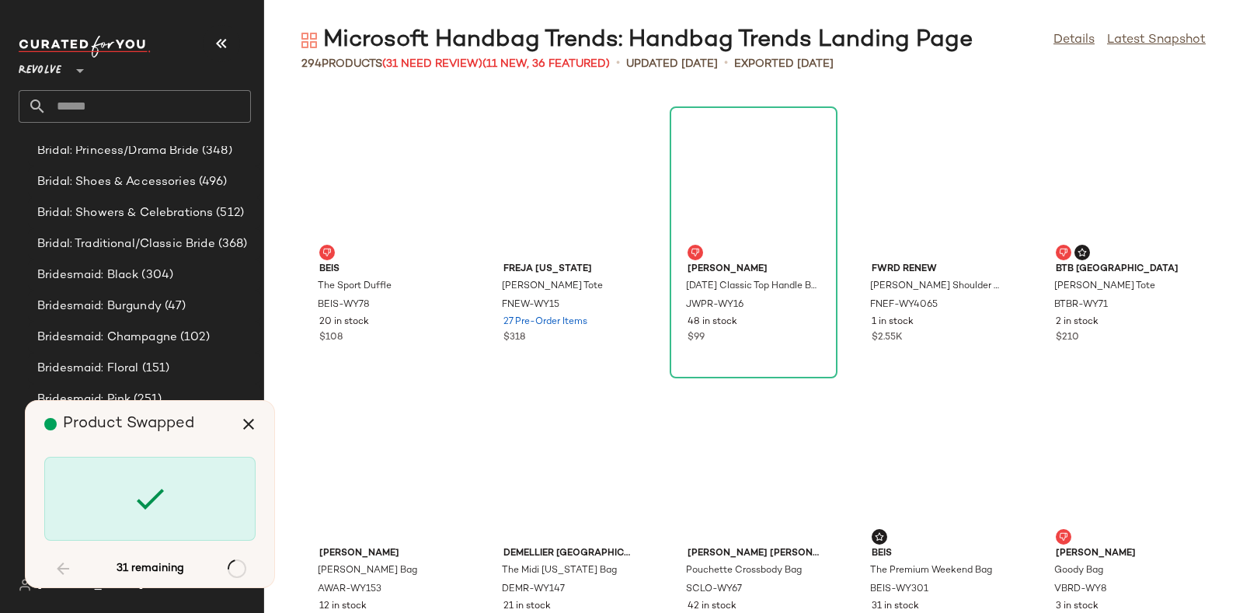
scroll to position [5404, 0]
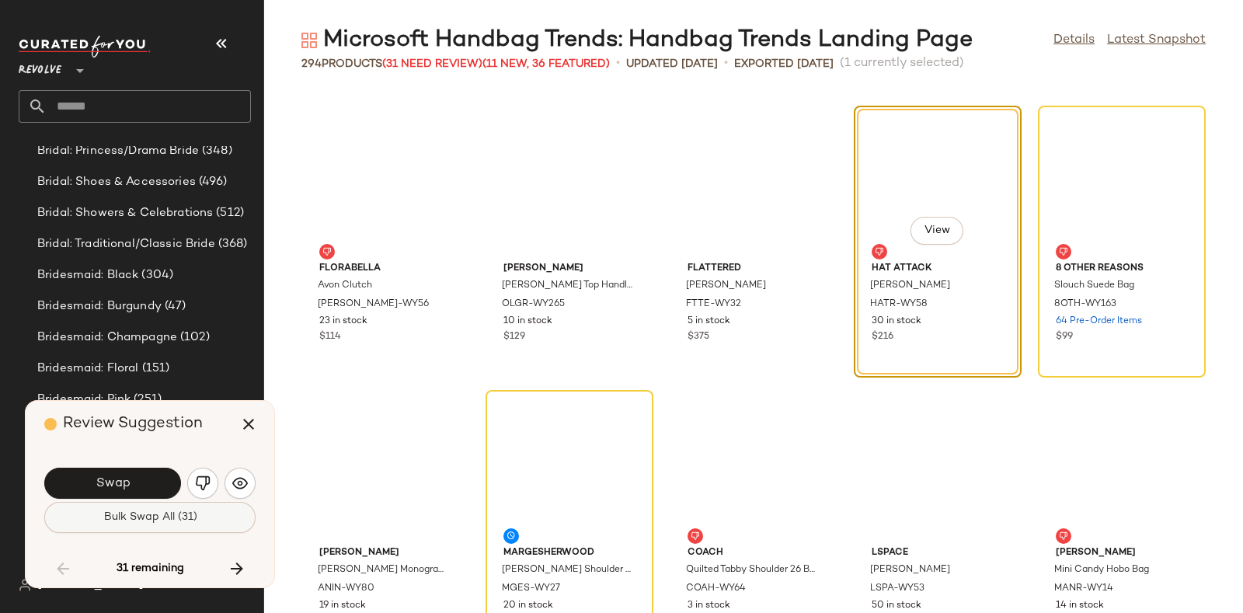
click at [148, 524] on span "Bulk Swap All (31)" at bounding box center [150, 517] width 94 height 12
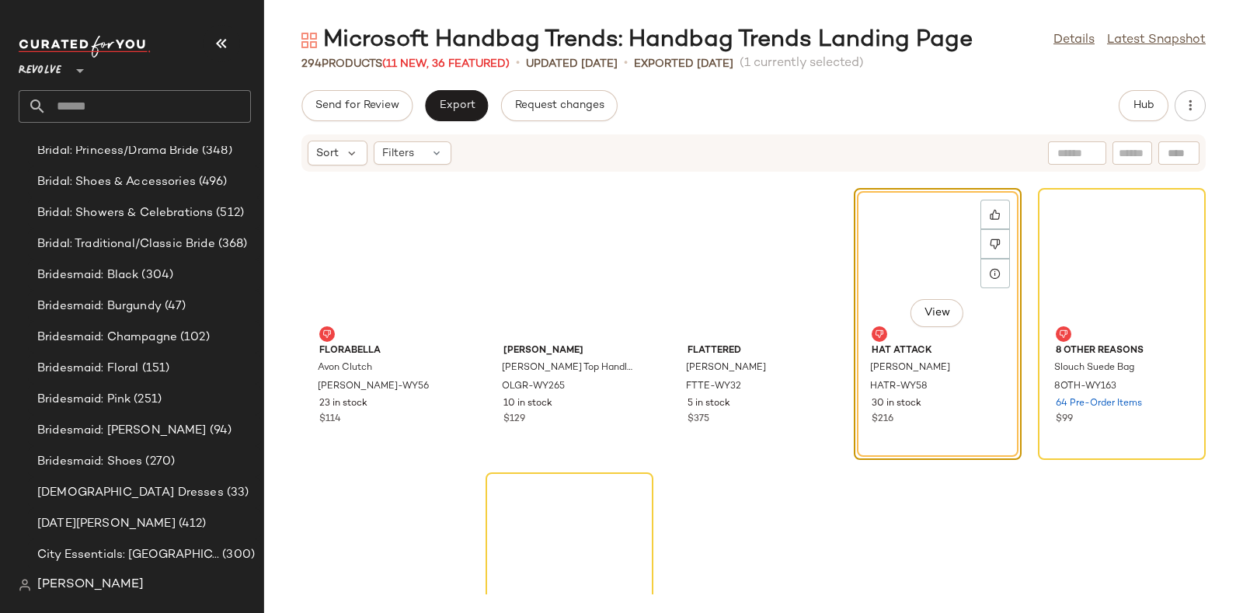
click at [207, 437] on span "(94)" at bounding box center [220, 431] width 26 height 18
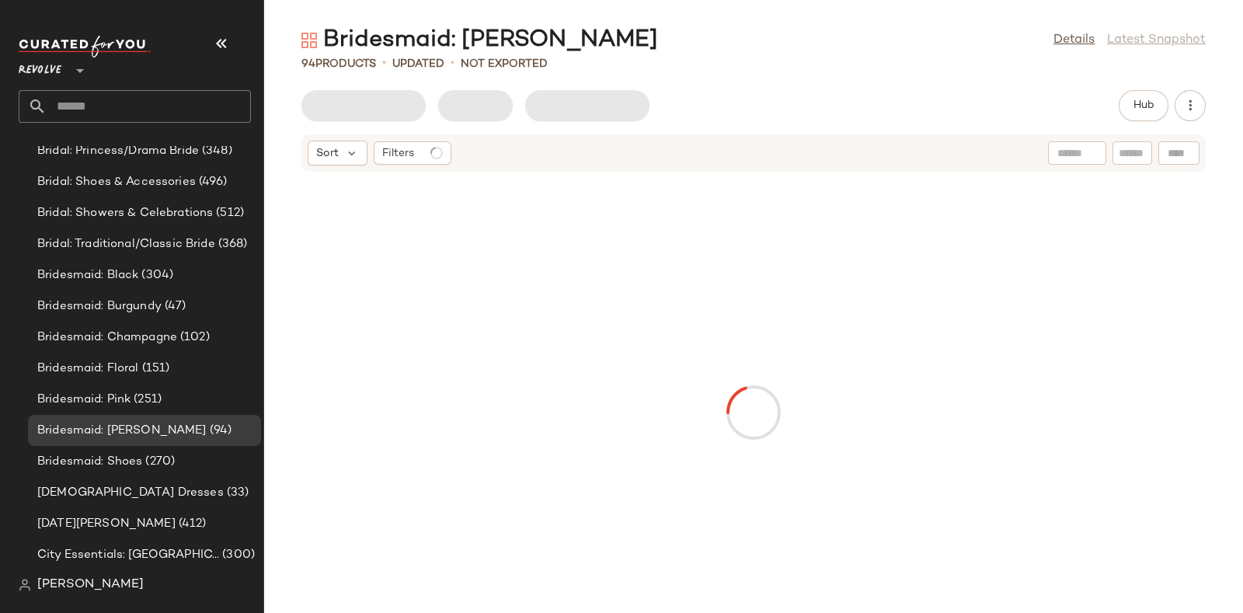
click at [437, 95] on div at bounding box center [476, 105] width 348 height 31
click at [189, 97] on input "text" at bounding box center [149, 106] width 204 height 33
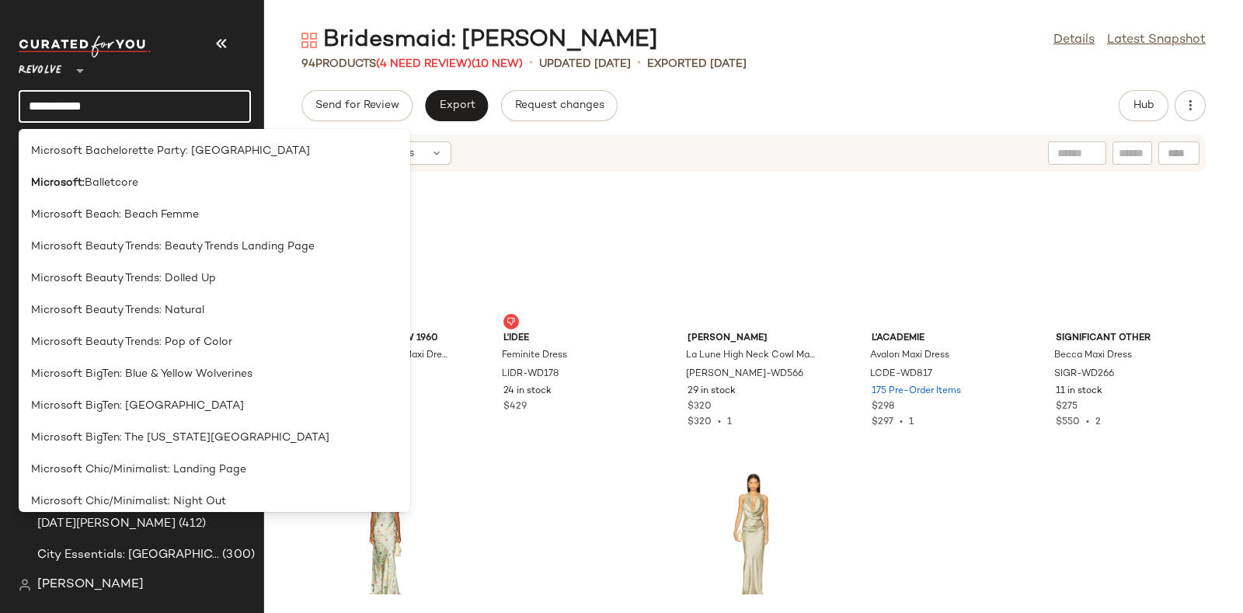
click at [189, 97] on input "**********" at bounding box center [135, 106] width 232 height 33
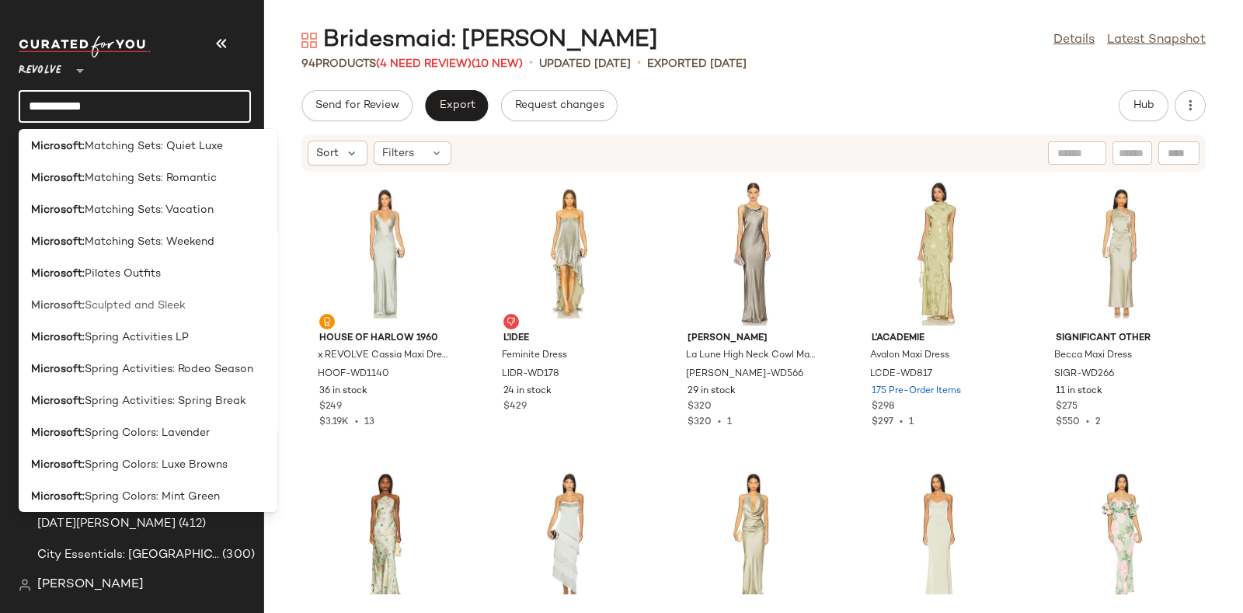
scroll to position [301, 0]
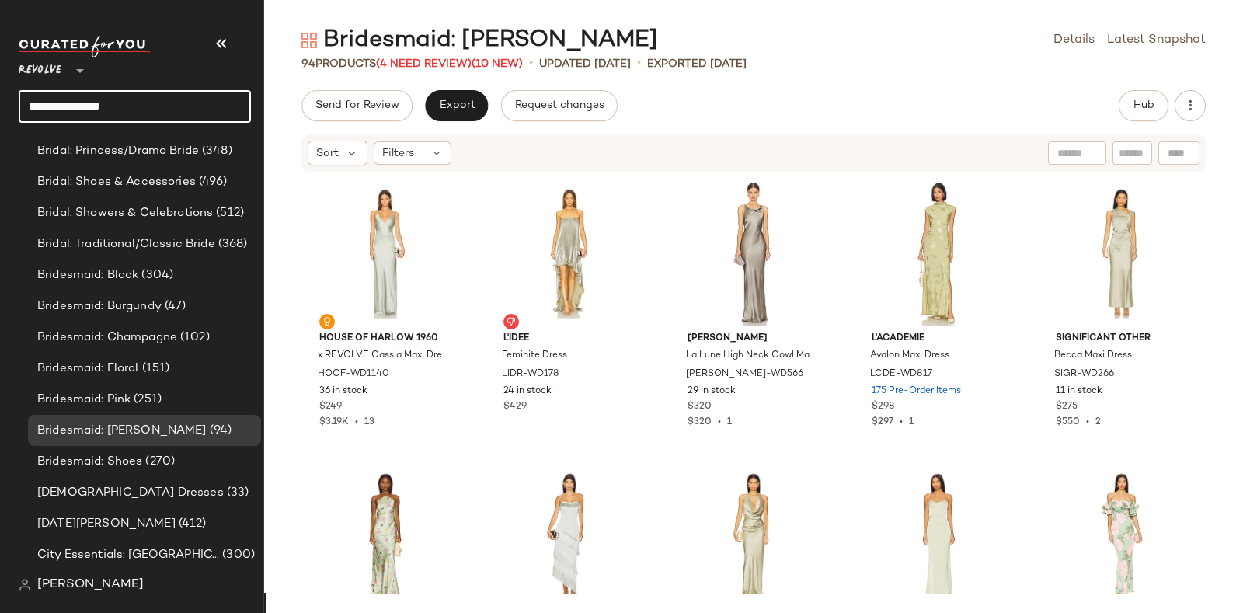
click at [206, 99] on input "**********" at bounding box center [135, 106] width 232 height 33
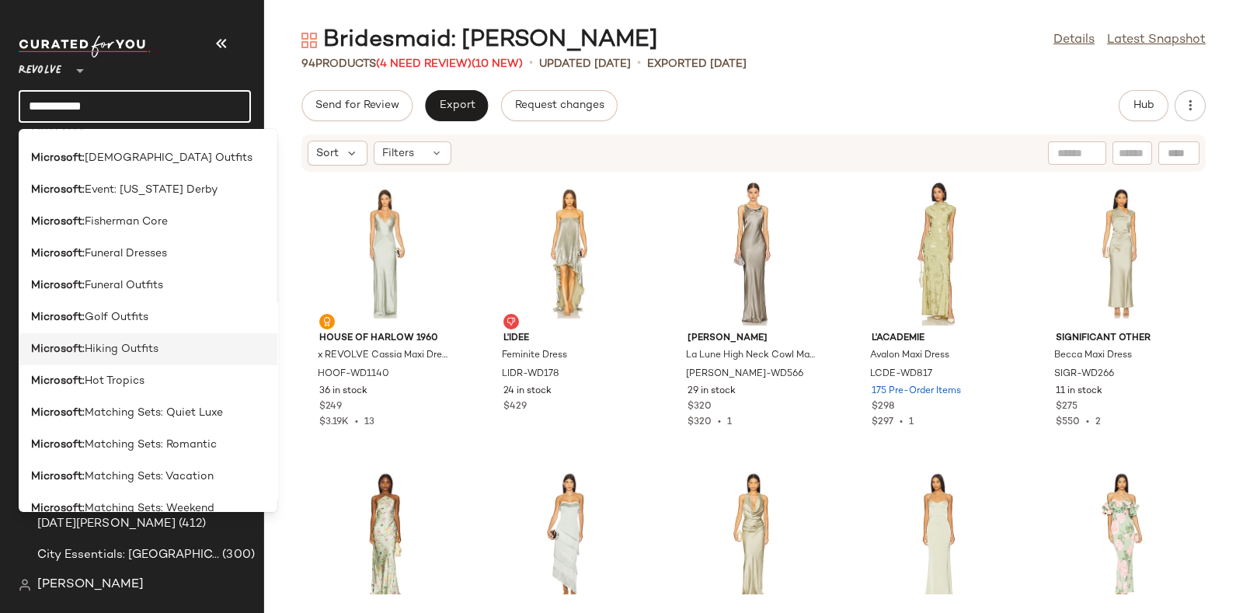
scroll to position [0, 0]
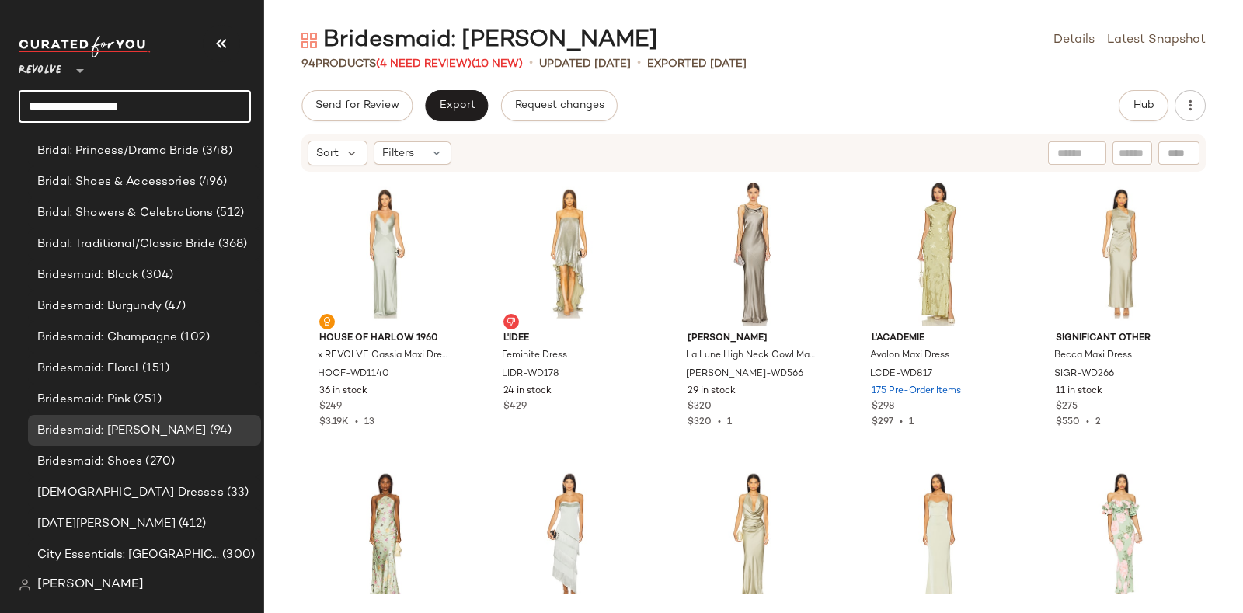
click at [175, 99] on input "**********" at bounding box center [135, 106] width 232 height 33
click at [158, 99] on input "**********" at bounding box center [135, 106] width 232 height 33
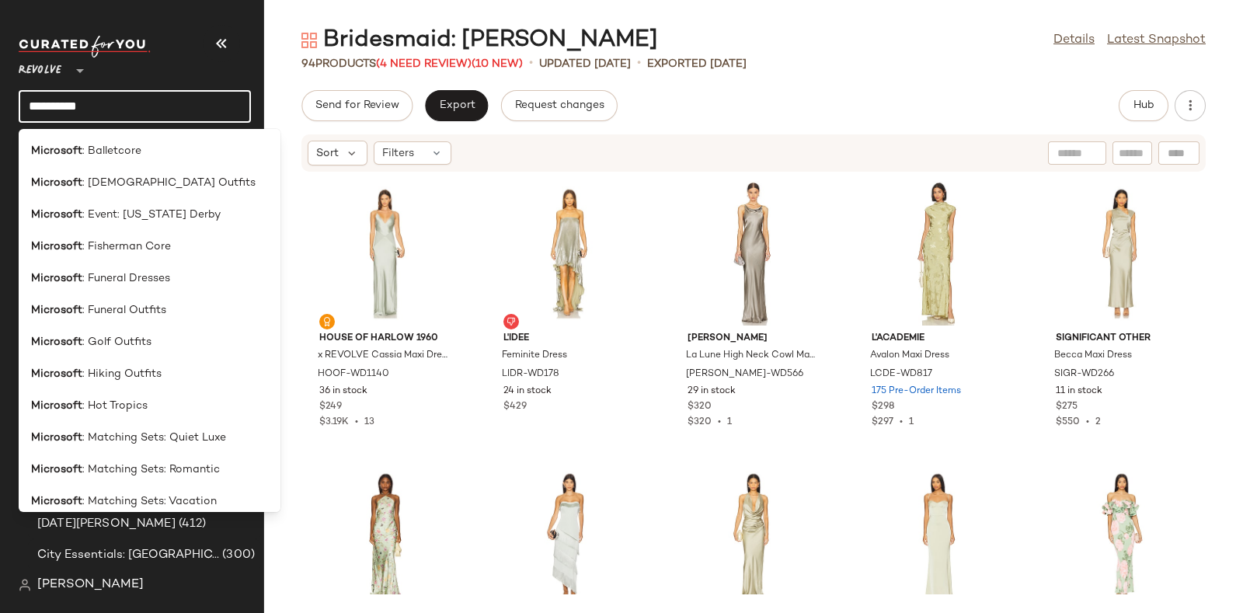
click at [72, 104] on input "*********" at bounding box center [135, 106] width 232 height 33
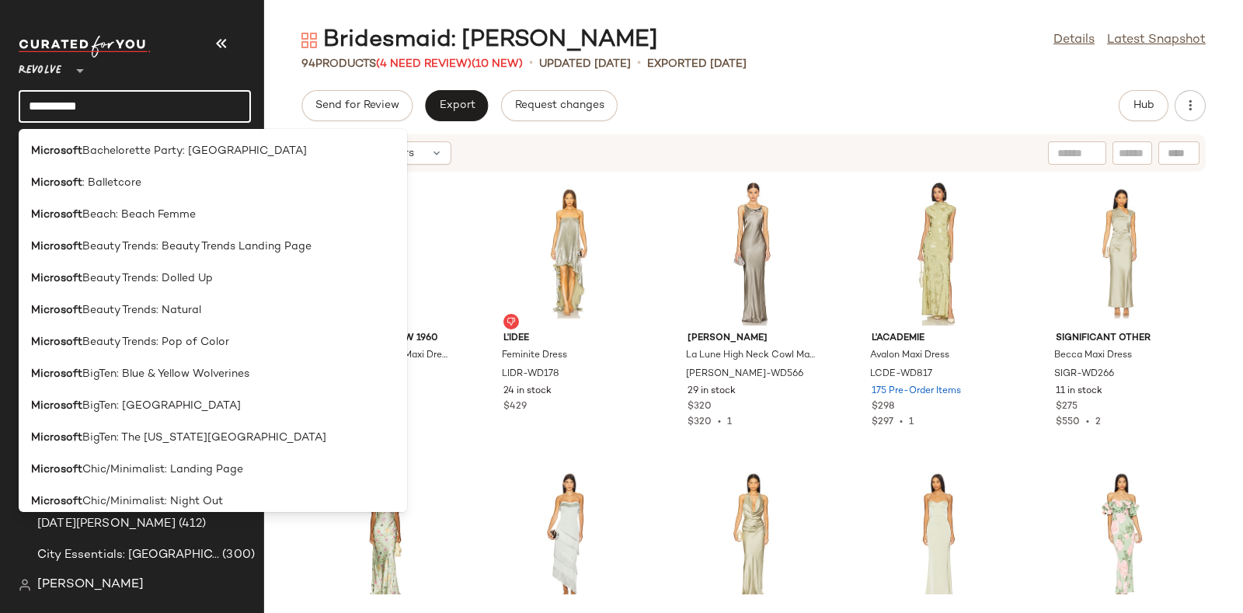
click at [131, 106] on input "*********" at bounding box center [135, 106] width 232 height 33
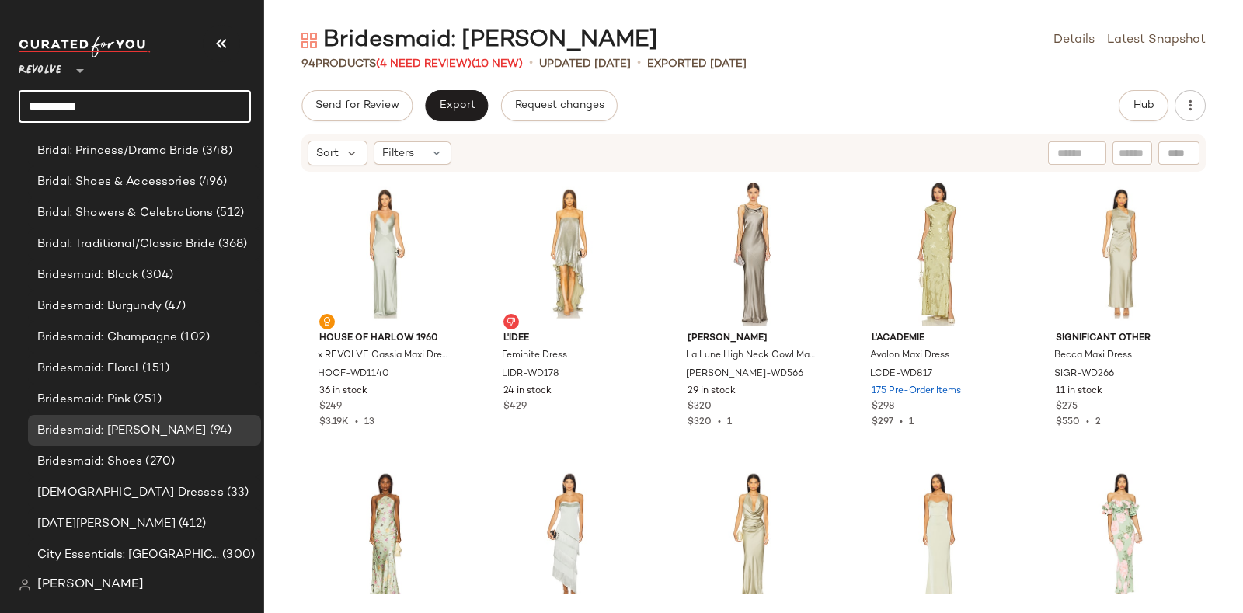
click at [131, 106] on input "*********" at bounding box center [135, 106] width 232 height 33
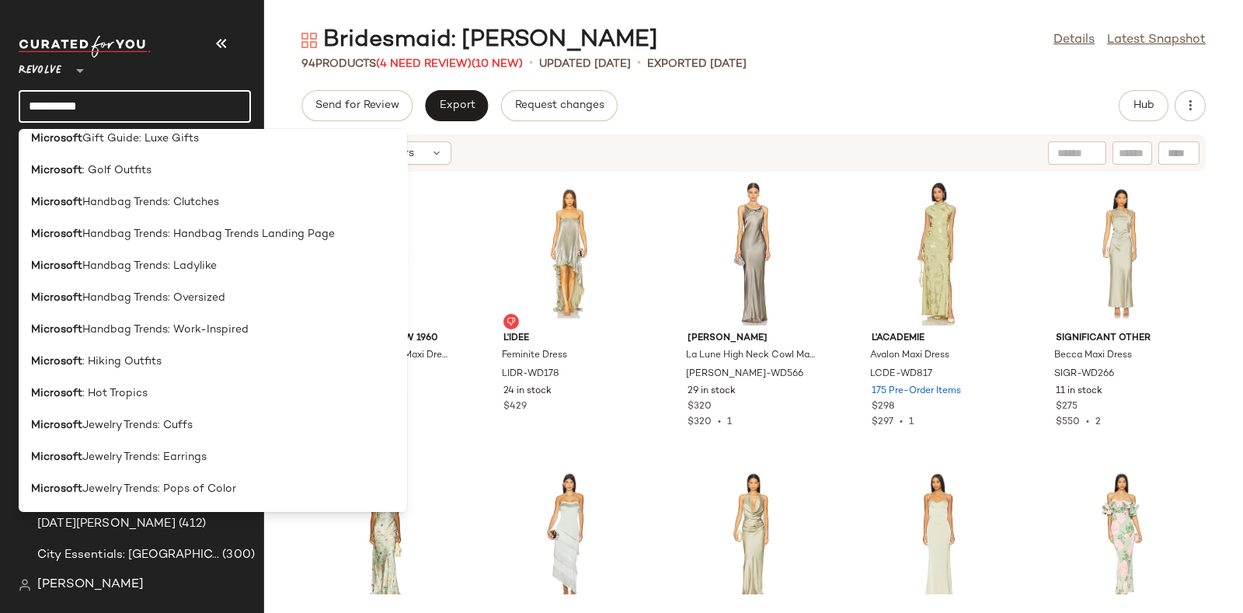
scroll to position [1161, 0]
type input "*********"
click at [216, 228] on span "Handbag Trends: Handbag Trends Landing Page" at bounding box center [208, 233] width 253 height 16
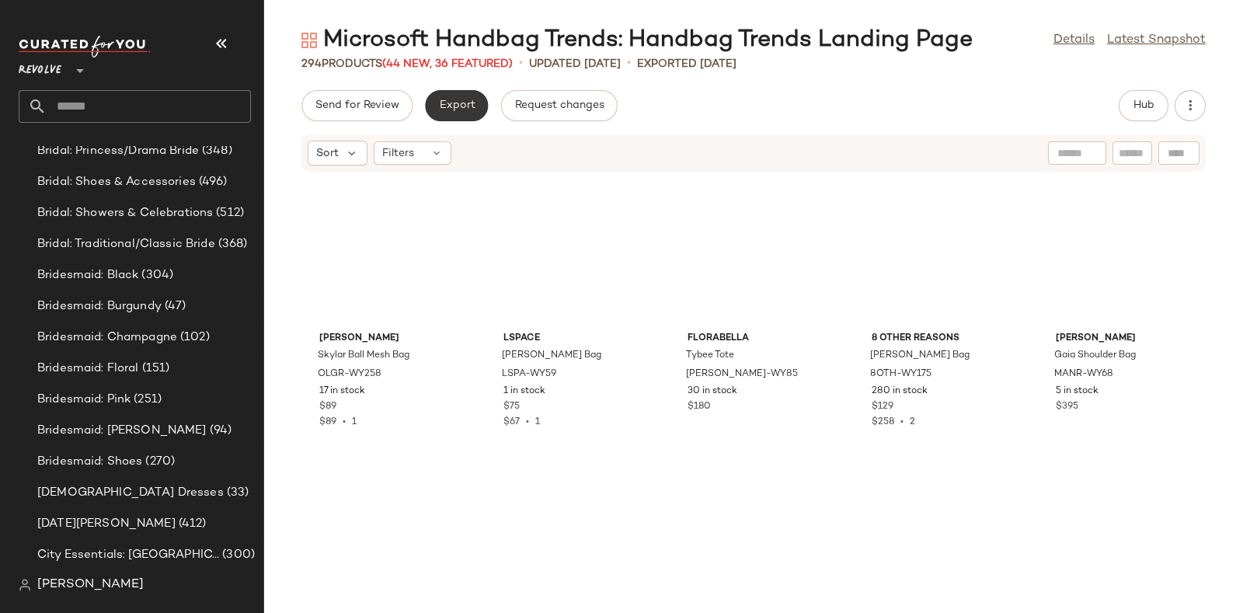
click at [456, 101] on span "Export" at bounding box center [456, 105] width 37 height 12
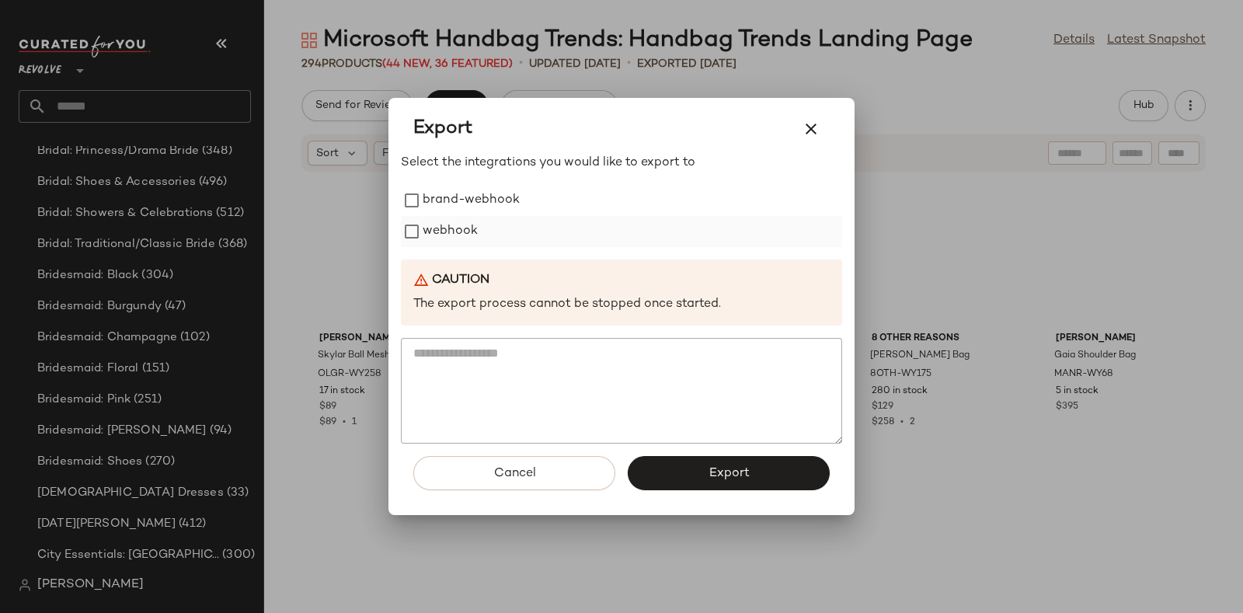
click at [458, 231] on label "webhook" at bounding box center [450, 231] width 55 height 31
click at [691, 466] on button "Export" at bounding box center [729, 473] width 202 height 34
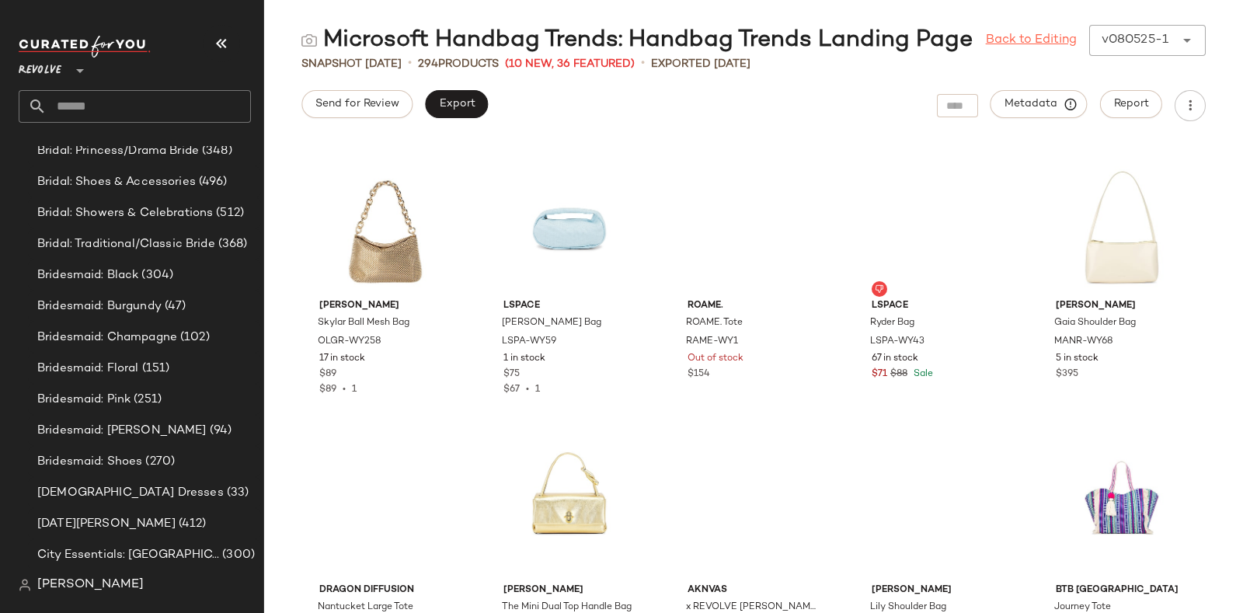
click at [1022, 39] on link "Back to Editing" at bounding box center [1031, 40] width 91 height 19
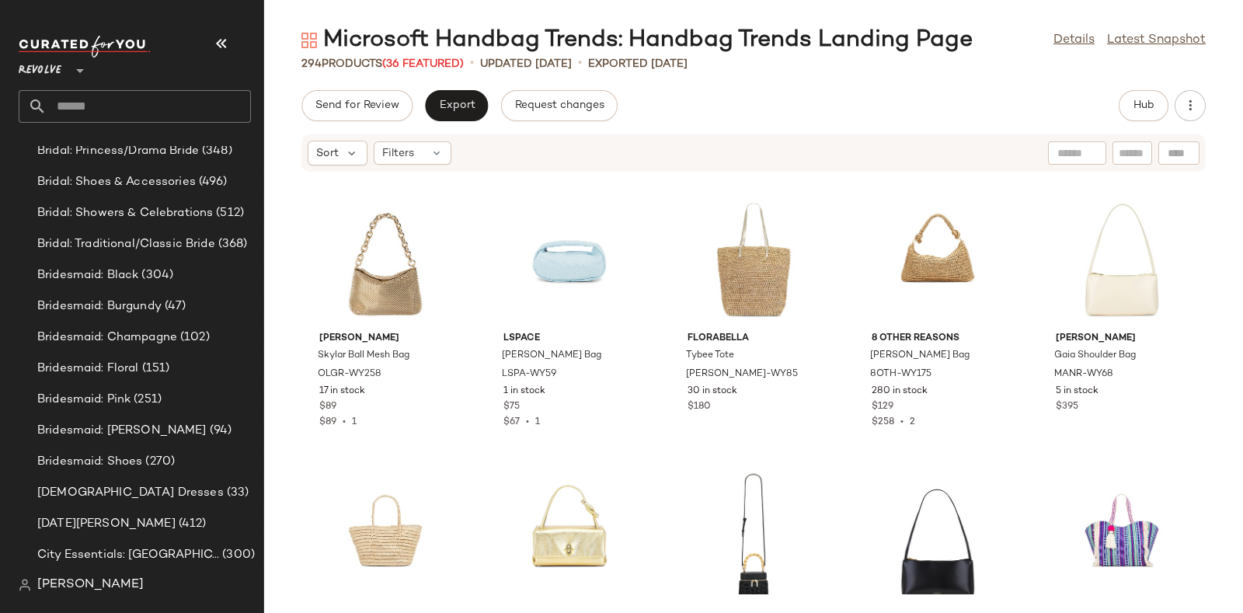
click at [161, 103] on input "text" at bounding box center [149, 106] width 204 height 33
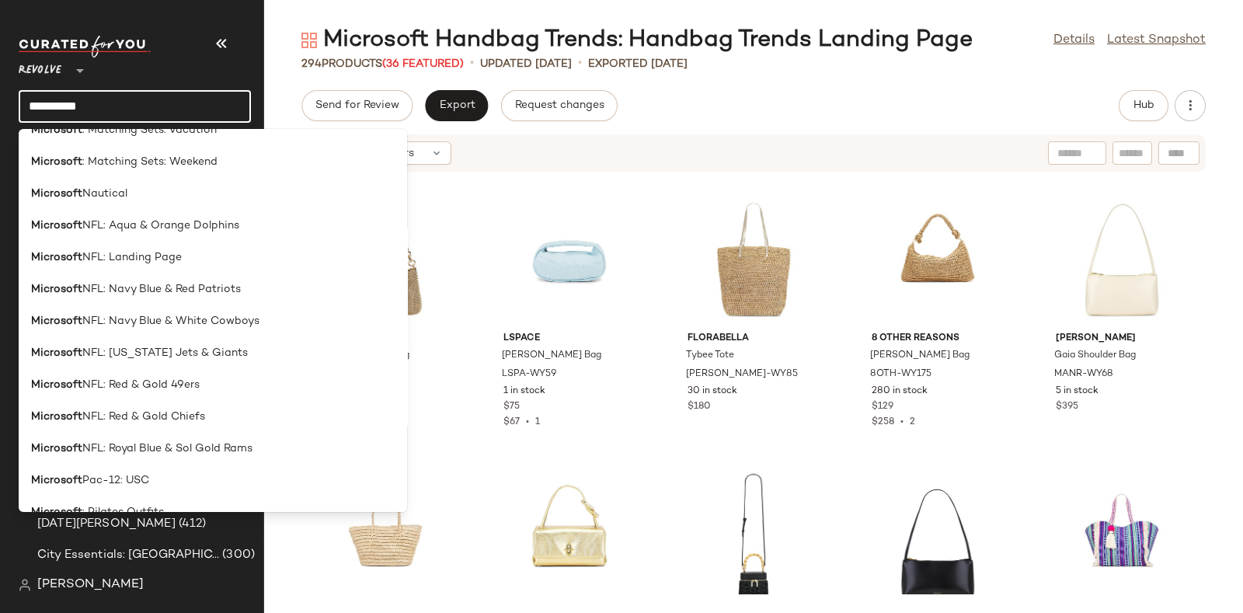
scroll to position [1687, 0]
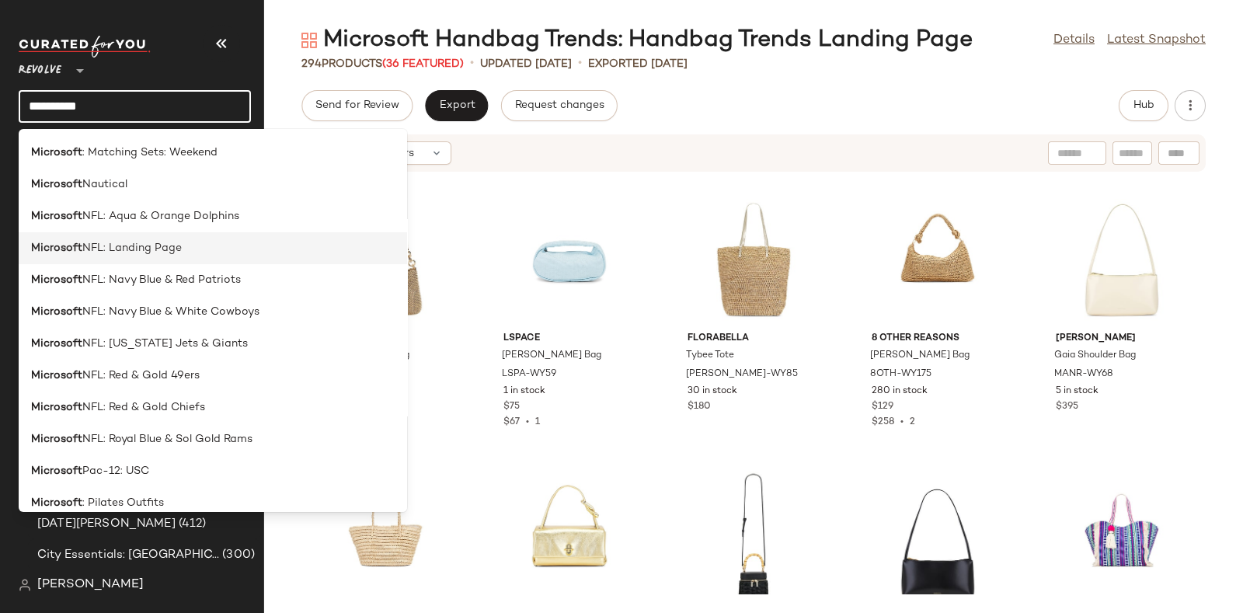
type input "*********"
click at [162, 254] on span "NFL: Landing Page" at bounding box center [131, 248] width 99 height 16
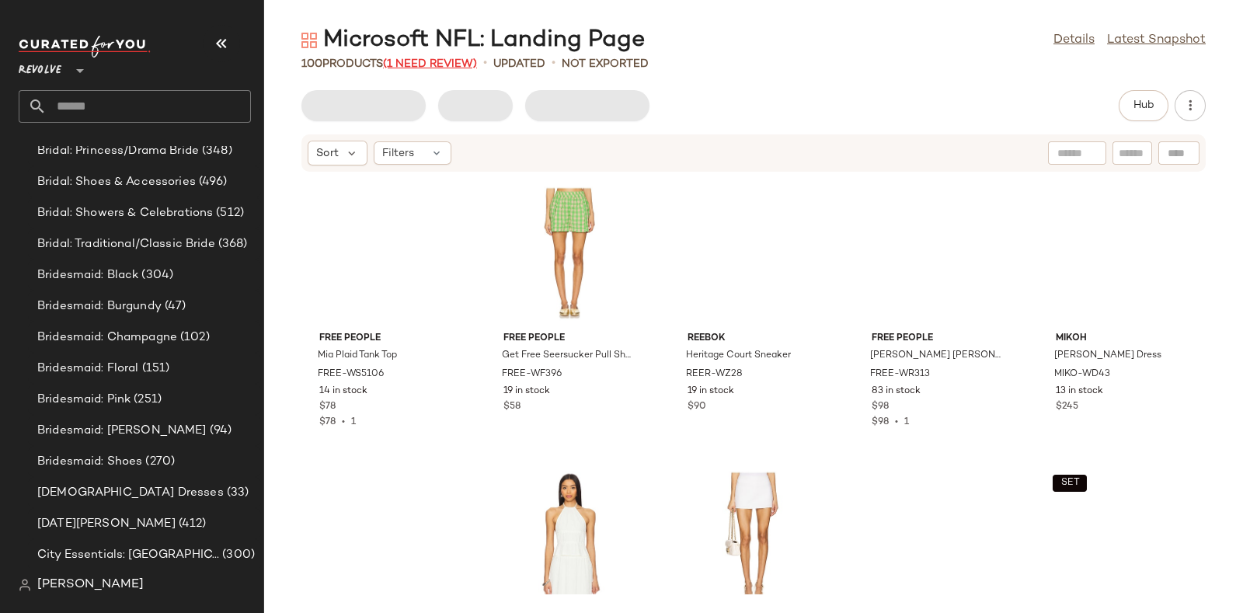
click at [445, 61] on span "(1 Need Review)" at bounding box center [430, 64] width 94 height 12
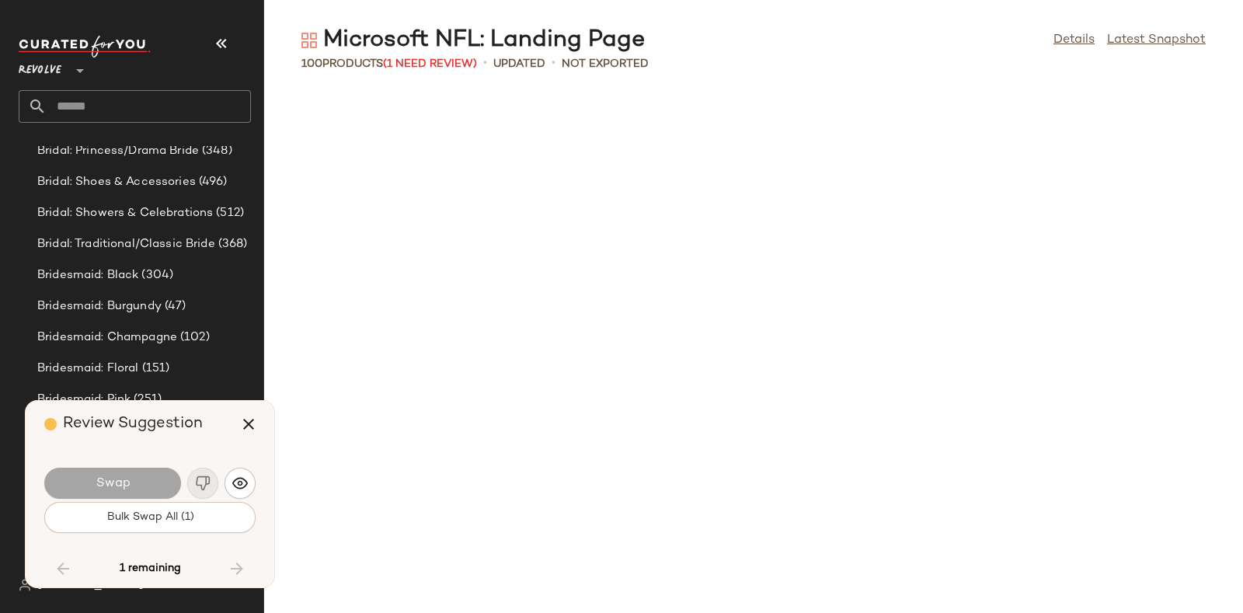
scroll to position [4835, 0]
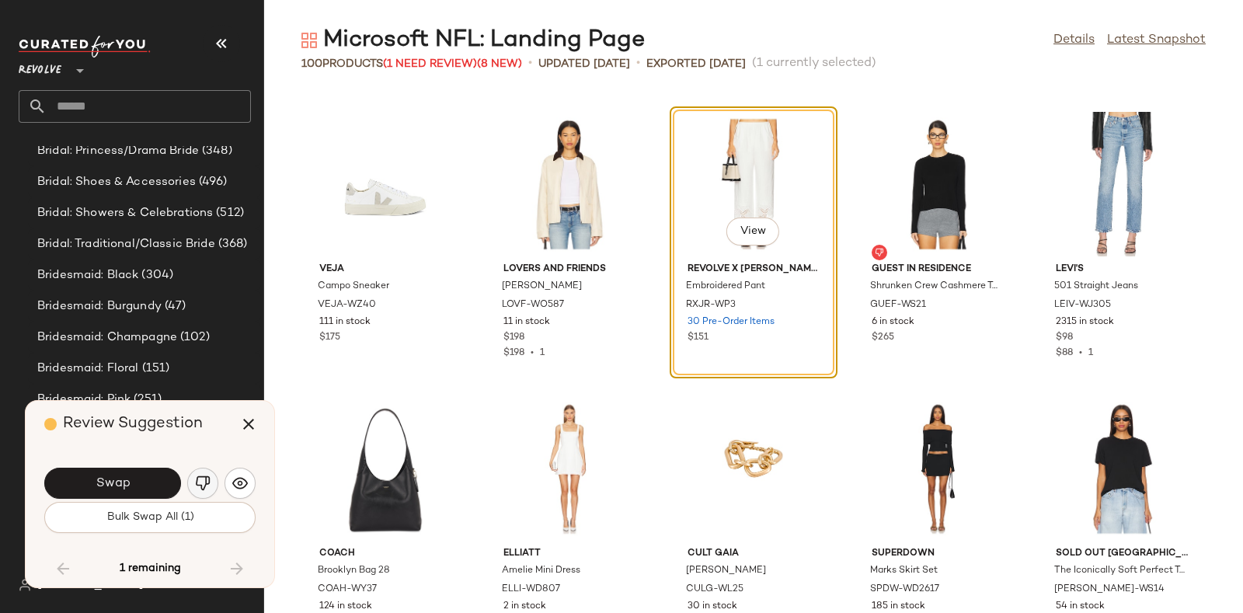
click at [200, 479] on img "button" at bounding box center [203, 484] width 16 height 16
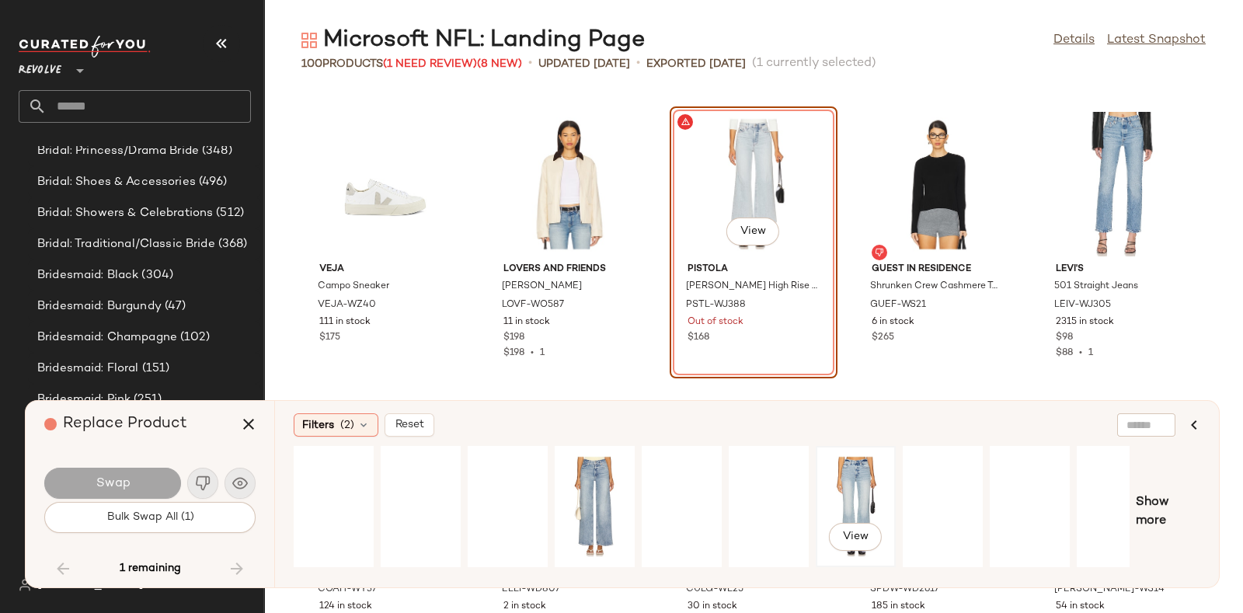
click at [853, 473] on div "View" at bounding box center [855, 507] width 69 height 110
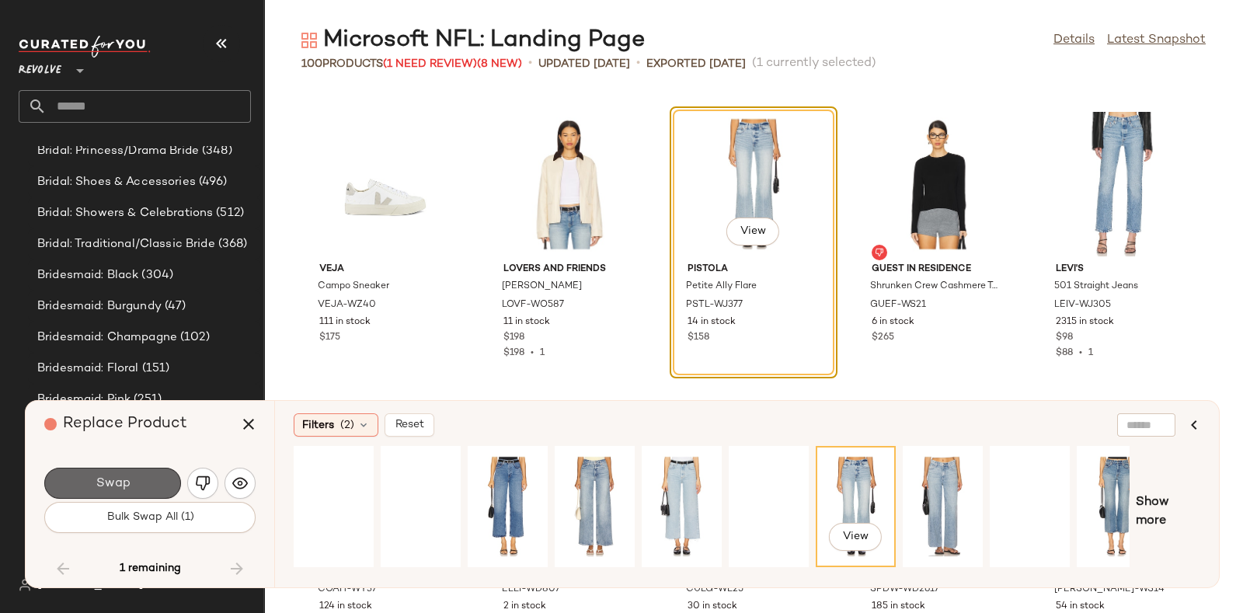
click at [145, 474] on button "Swap" at bounding box center [112, 483] width 137 height 31
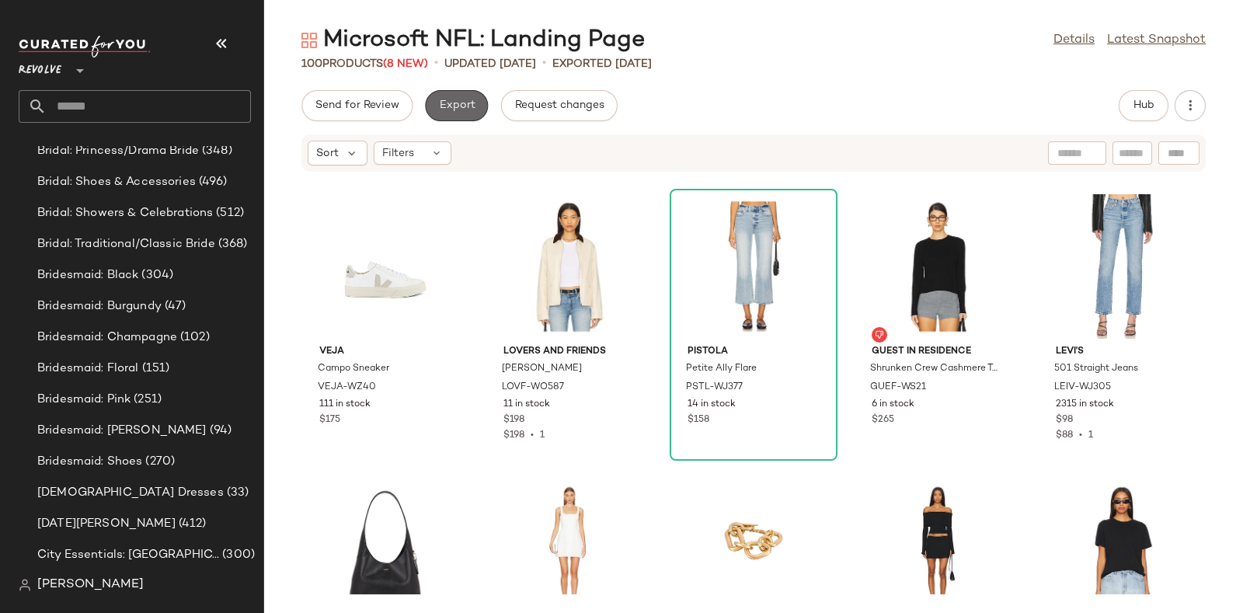
click at [456, 99] on span "Export" at bounding box center [456, 105] width 37 height 12
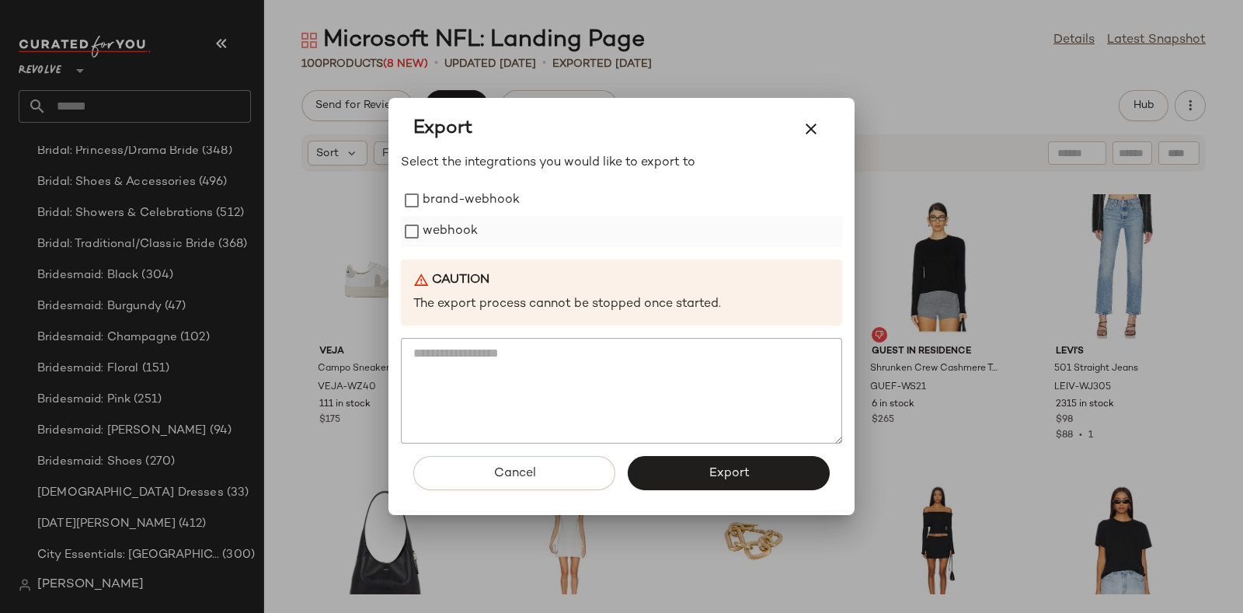
click at [459, 227] on label "webhook" at bounding box center [450, 231] width 55 height 31
click at [699, 472] on button "Export" at bounding box center [729, 473] width 202 height 34
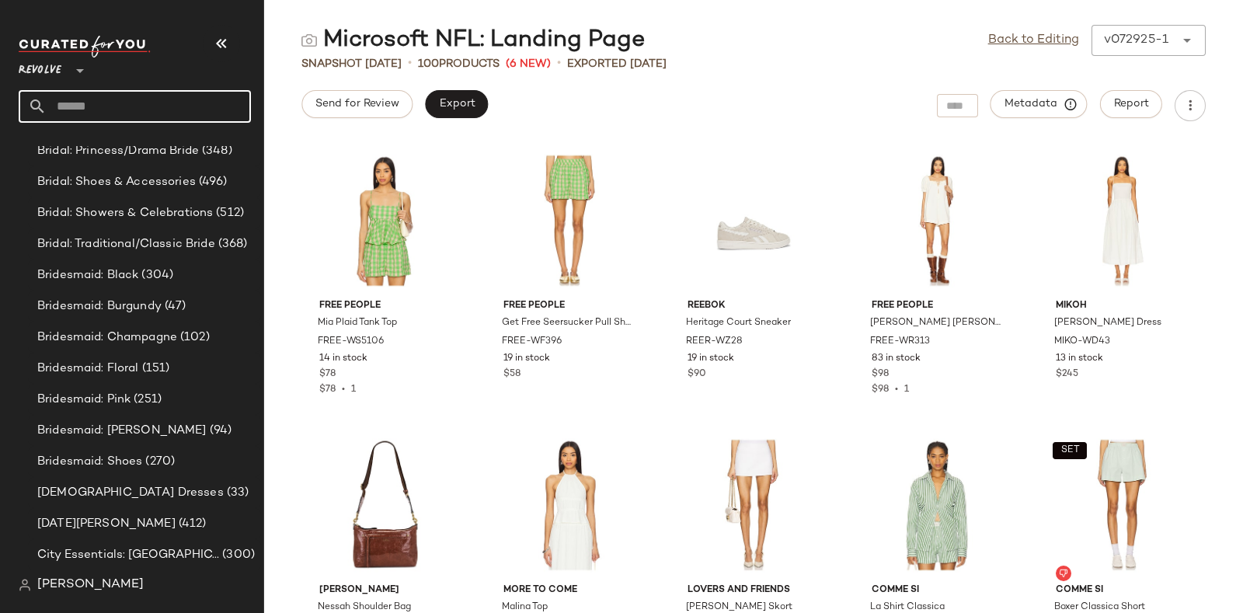
click at [194, 106] on input "text" at bounding box center [149, 106] width 204 height 33
click at [198, 98] on input "*********" at bounding box center [135, 106] width 232 height 33
click at [105, 99] on input "*********" at bounding box center [135, 106] width 232 height 33
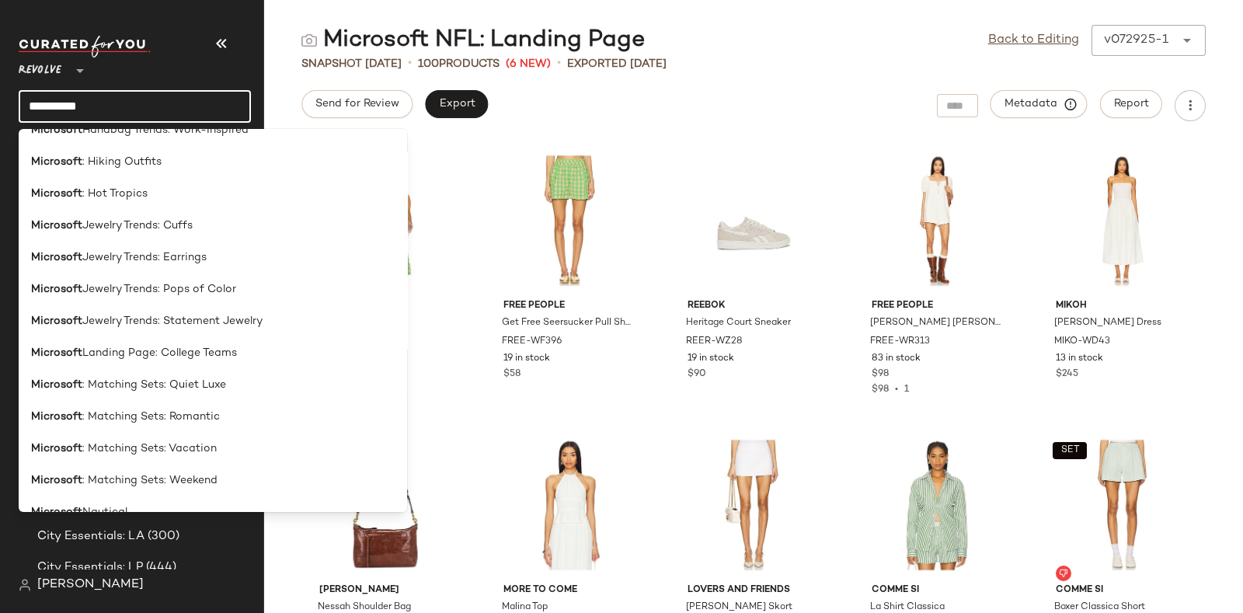
scroll to position [1456, 0]
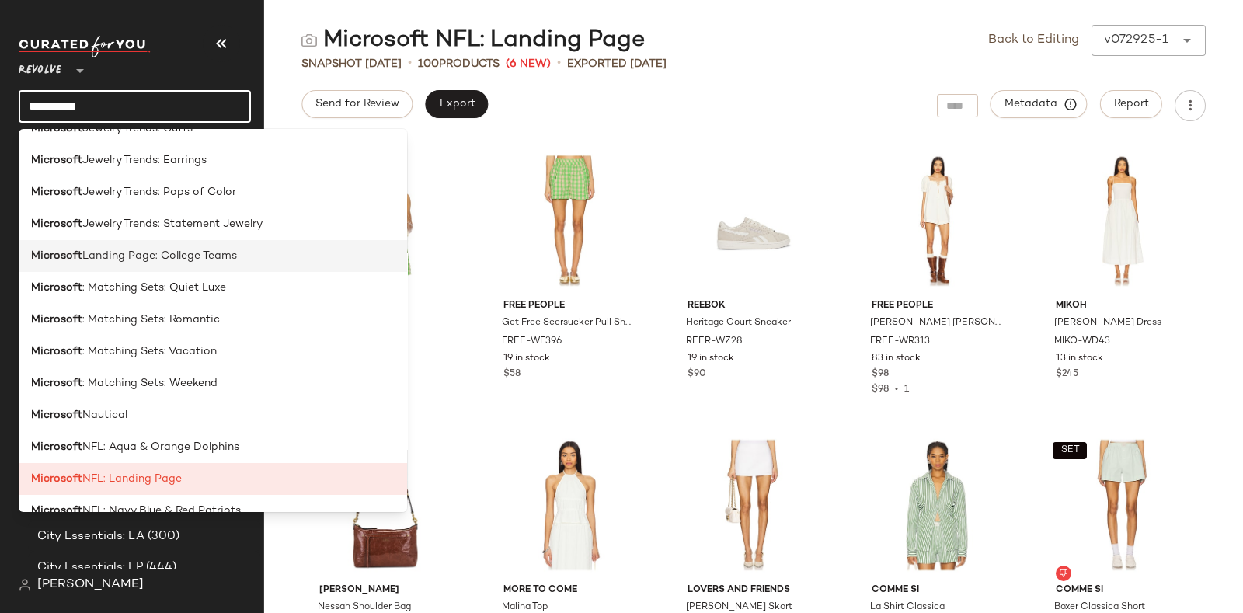
type input "*********"
click at [229, 258] on span "Landing Page: College Teams" at bounding box center [159, 256] width 155 height 16
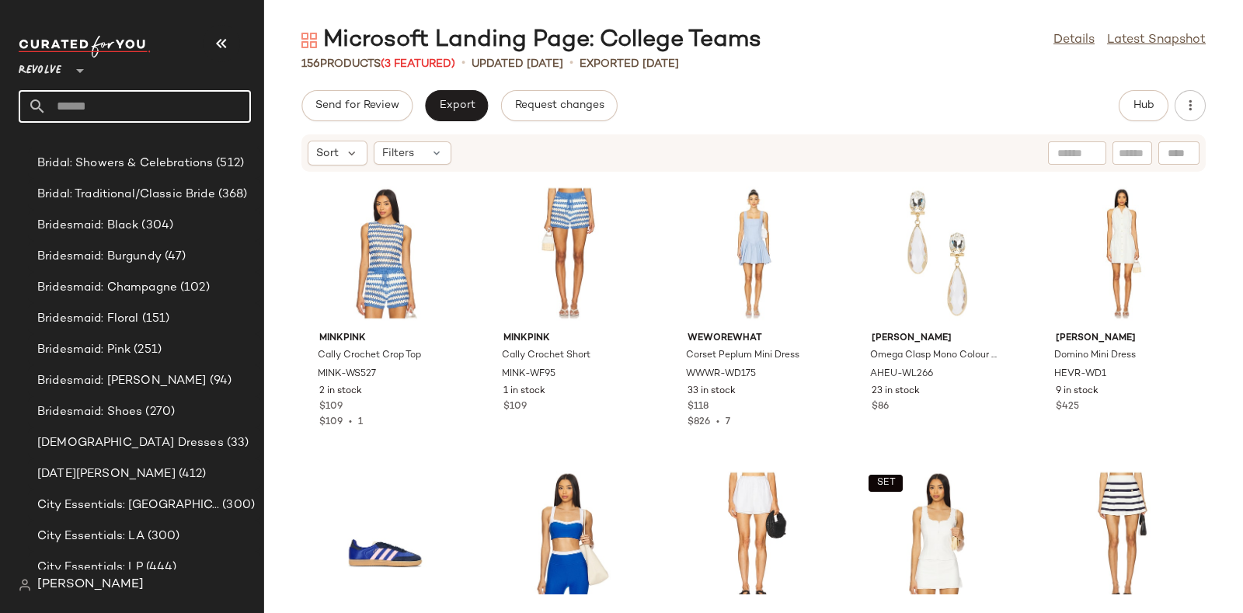
click at [124, 90] on input "text" at bounding box center [149, 106] width 204 height 33
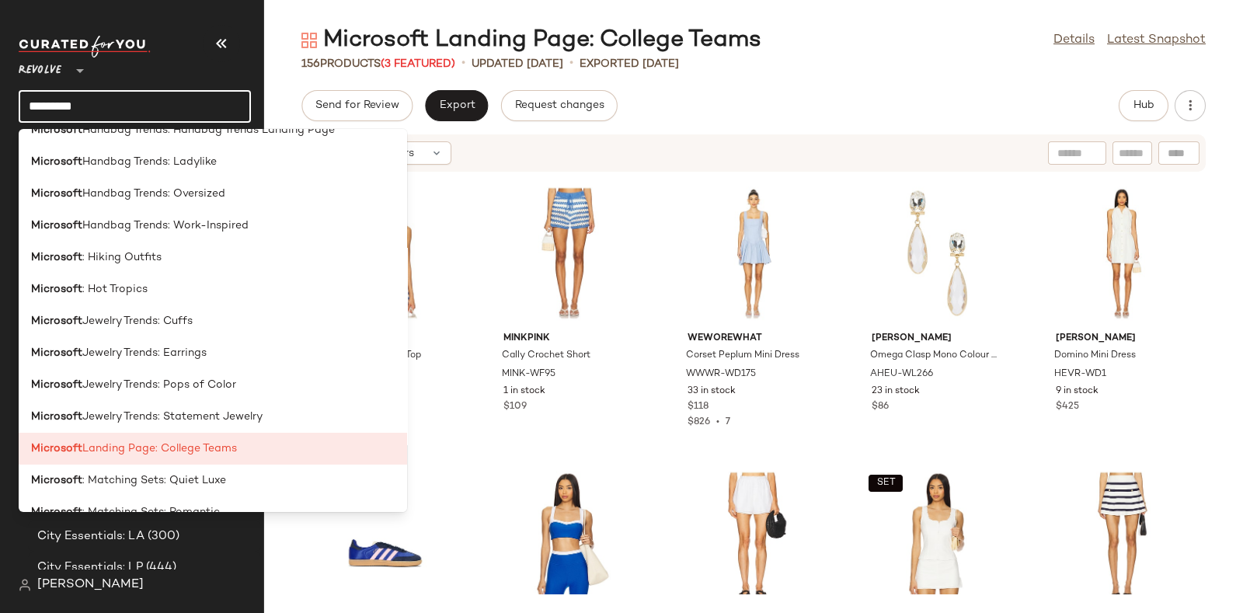
scroll to position [1272, 0]
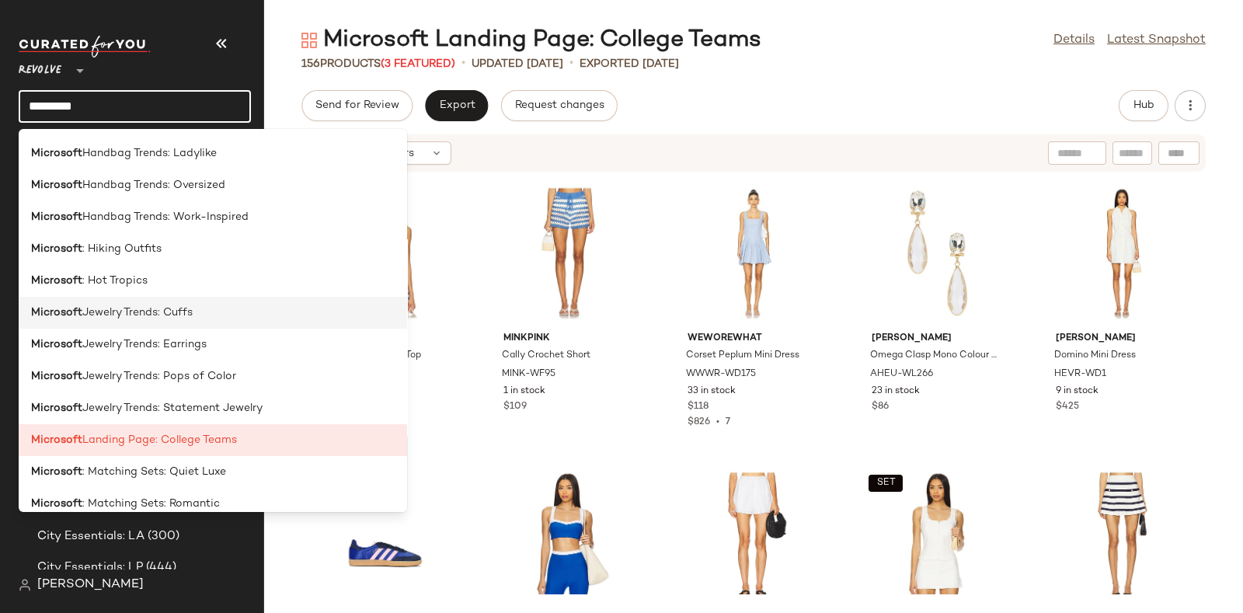
type input "*********"
click at [209, 312] on div "Microsoft Jewelry Trends: Cuffs" at bounding box center [213, 313] width 364 height 16
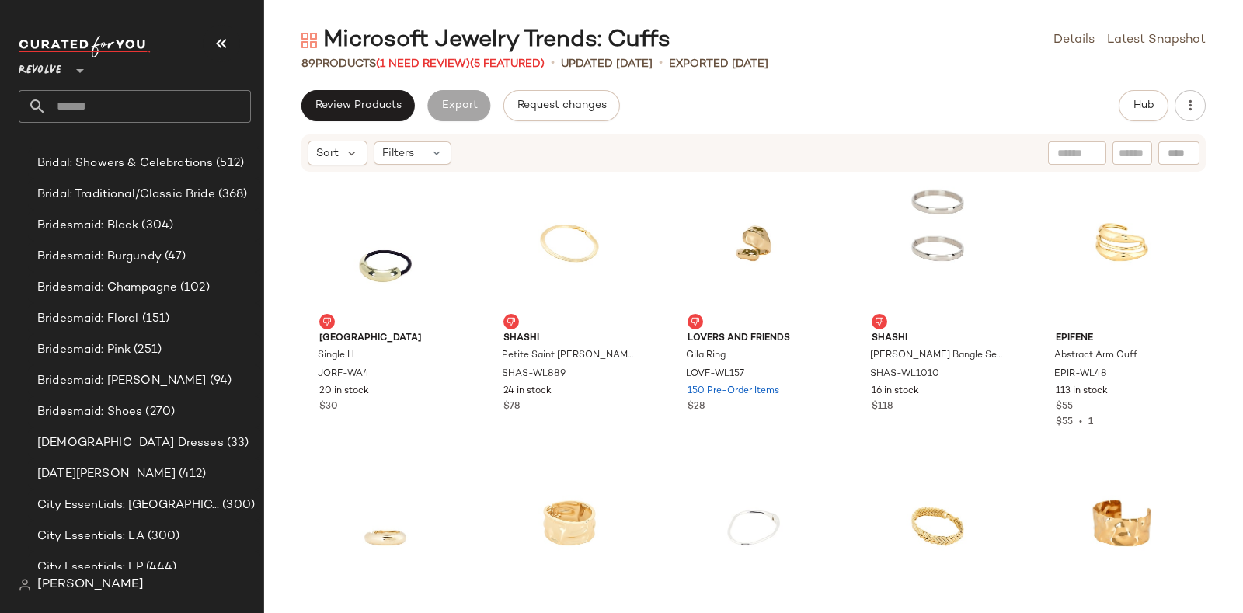
drag, startPoint x: 800, startPoint y: 34, endPoint x: 770, endPoint y: 26, distance: 30.5
click at [770, 26] on div "Microsoft Jewelry Trends: Cuffs Details Latest Snapshot" at bounding box center [753, 40] width 979 height 31
click at [448, 62] on span "(1 Need Review)" at bounding box center [423, 64] width 94 height 12
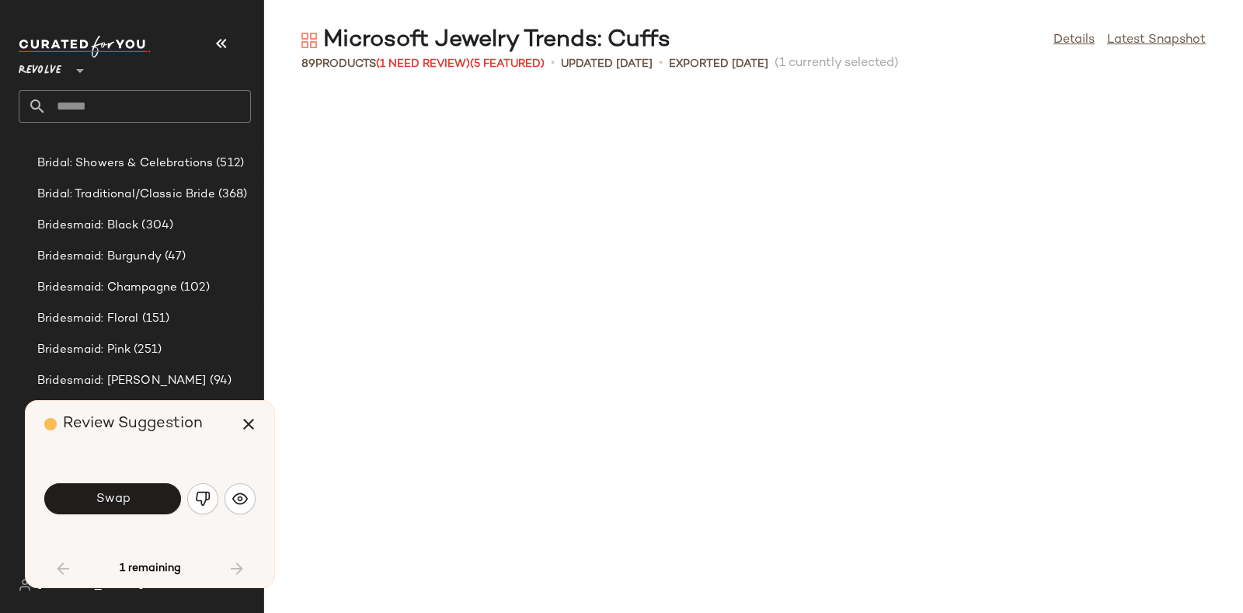
scroll to position [867, 0]
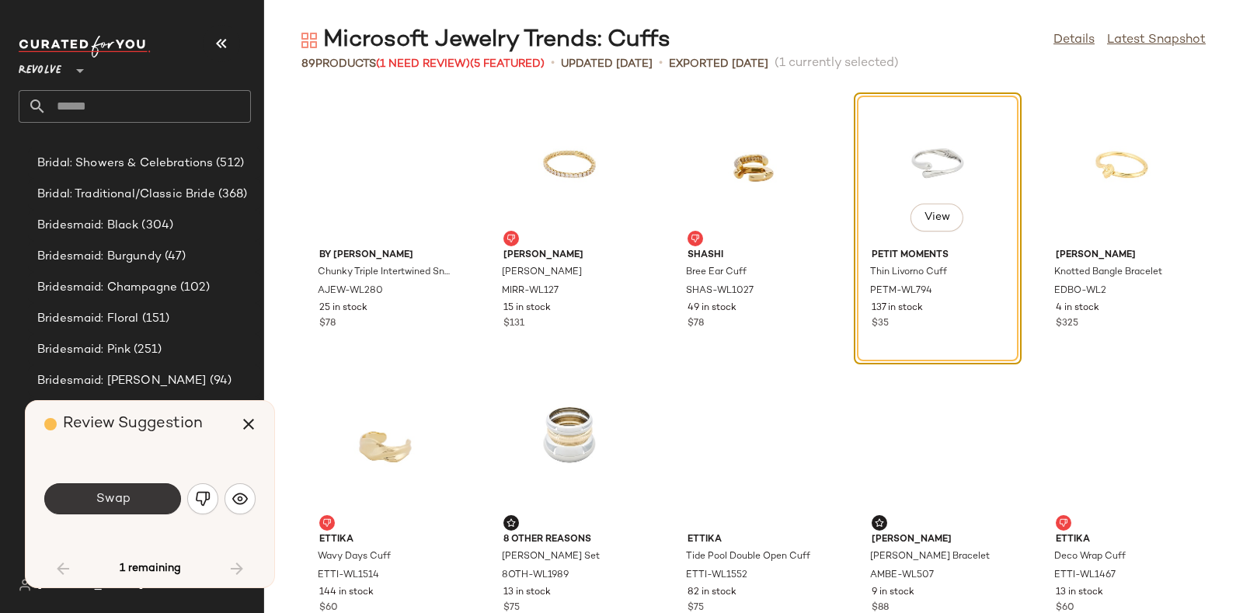
click at [139, 498] on button "Swap" at bounding box center [112, 498] width 137 height 31
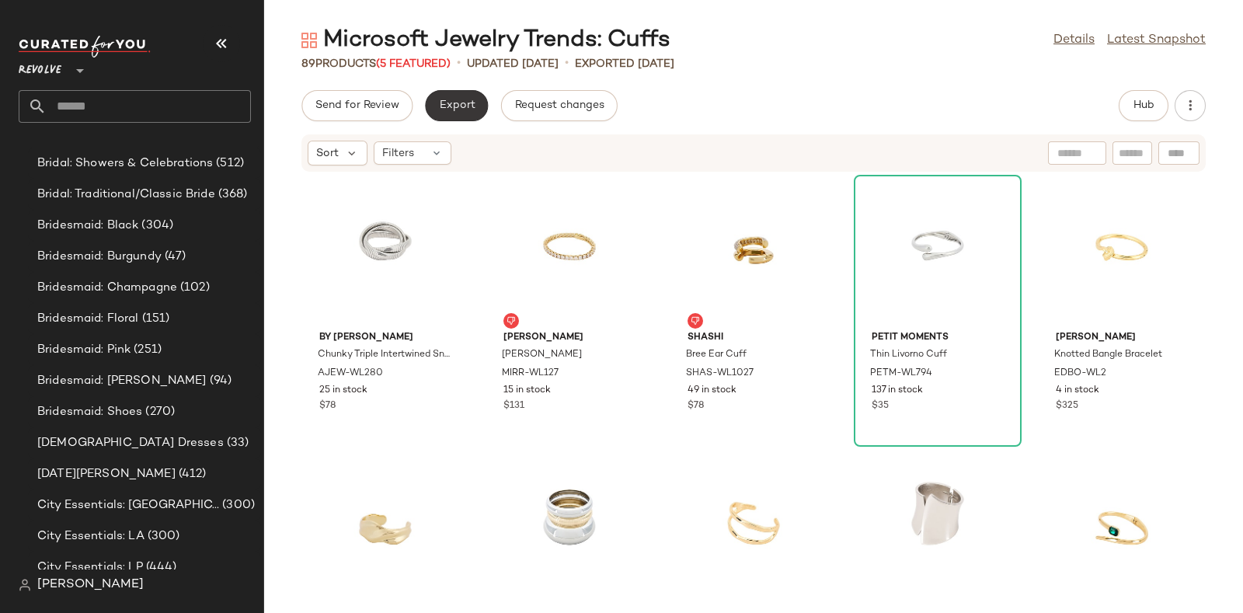
click at [462, 102] on span "Export" at bounding box center [456, 105] width 37 height 12
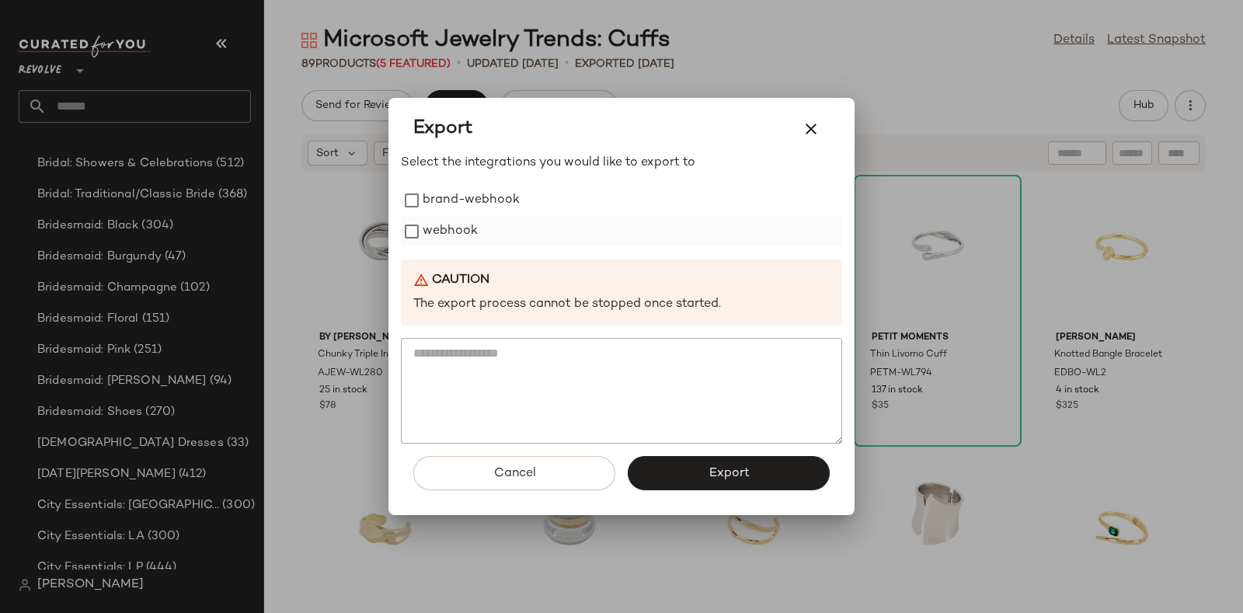
click at [468, 230] on label "webhook" at bounding box center [450, 231] width 55 height 31
click at [685, 472] on button "Export" at bounding box center [729, 473] width 202 height 34
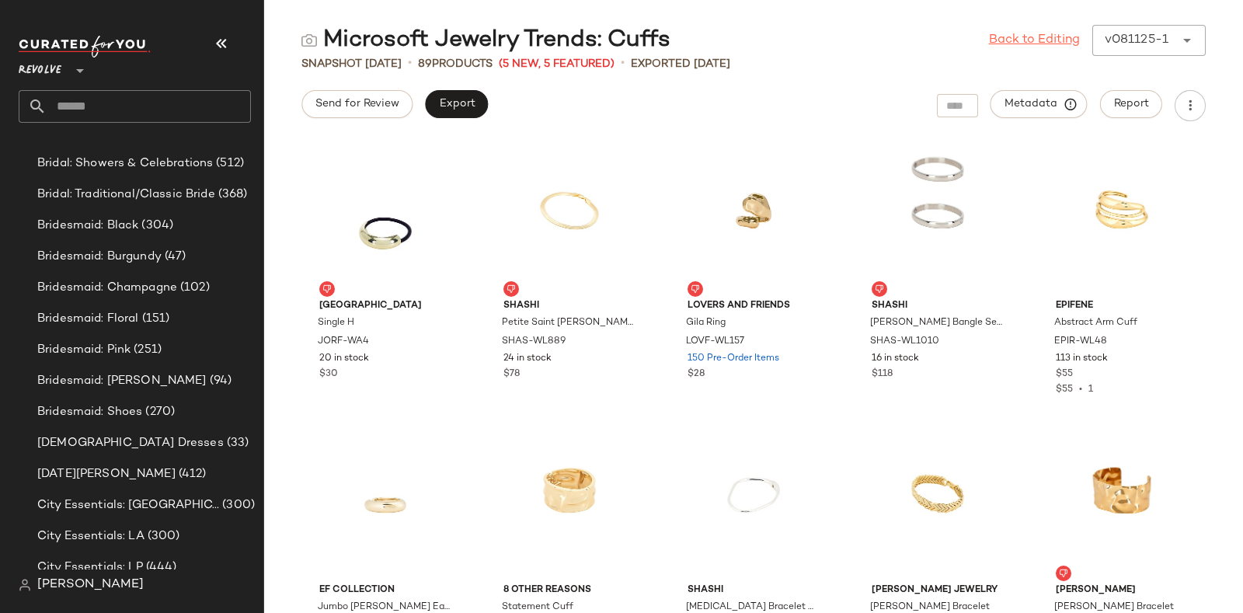
click at [1010, 45] on link "Back to Editing" at bounding box center [1034, 40] width 91 height 19
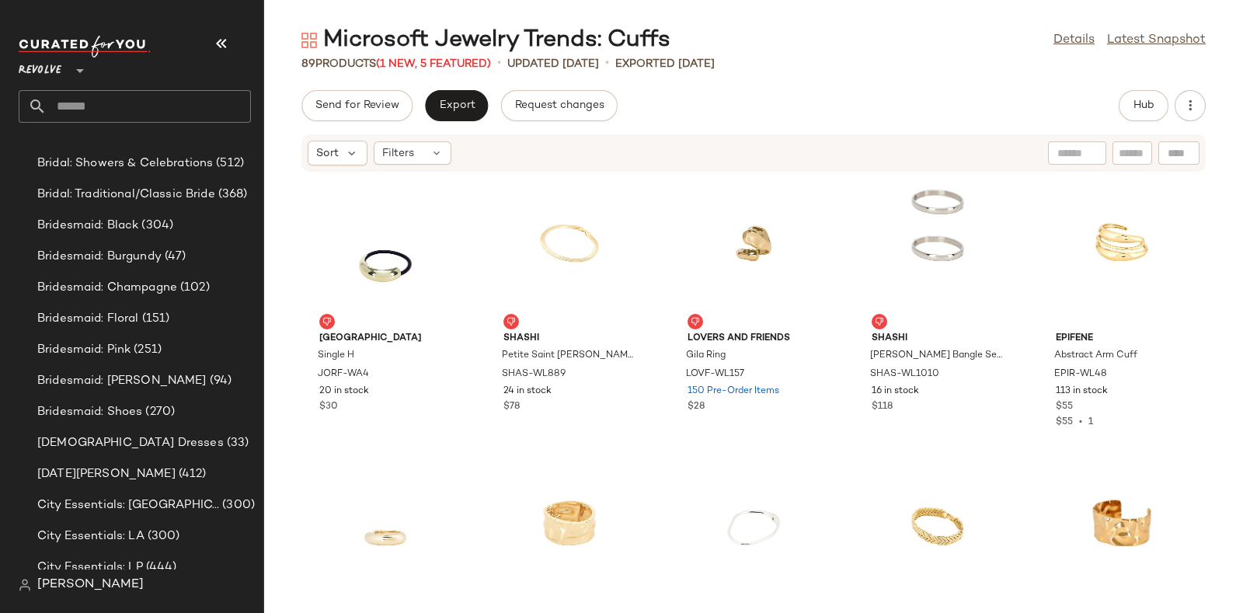
click at [175, 112] on input "text" at bounding box center [149, 106] width 204 height 33
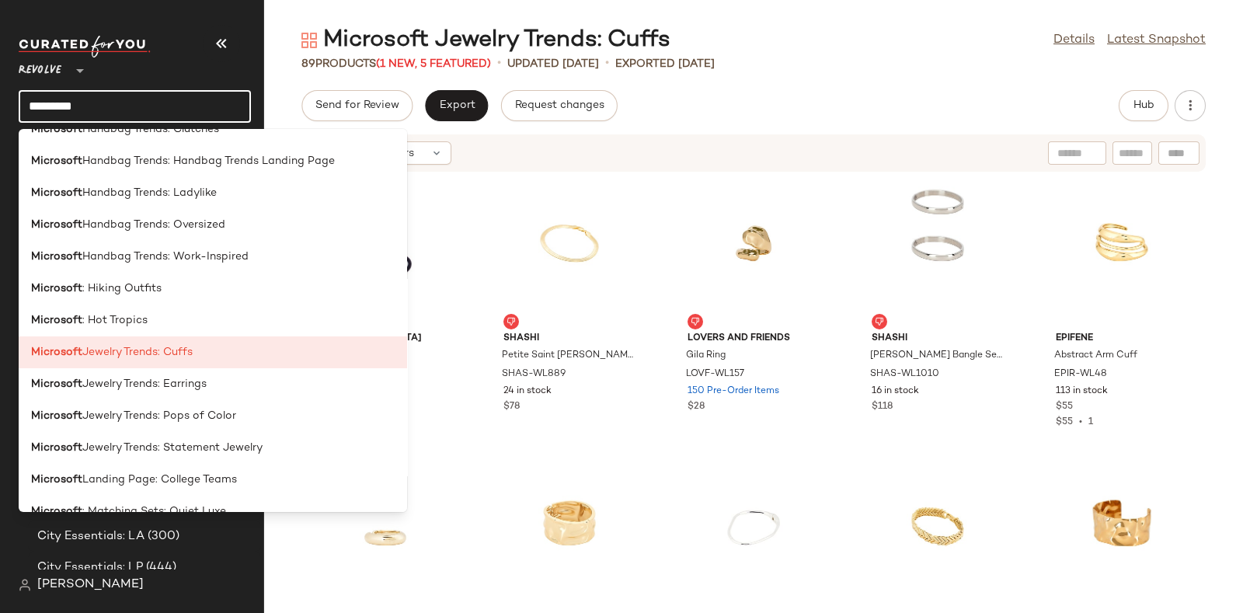
scroll to position [1262, 0]
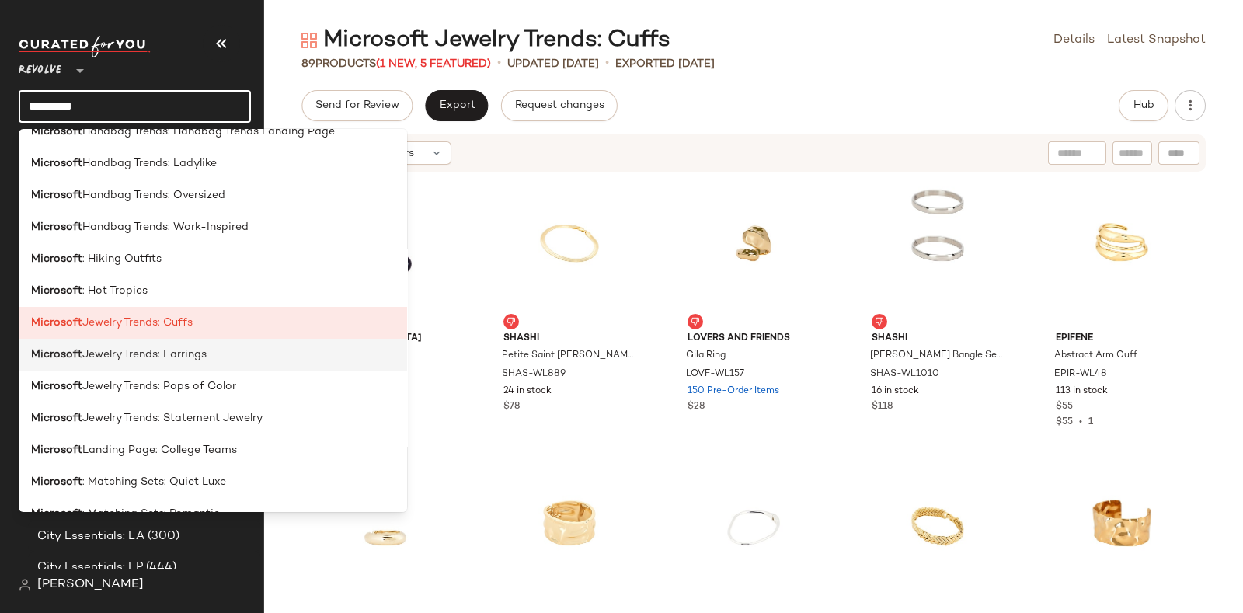
type input "*********"
click at [180, 351] on span "Jewelry Trends: Earrings" at bounding box center [144, 355] width 124 height 16
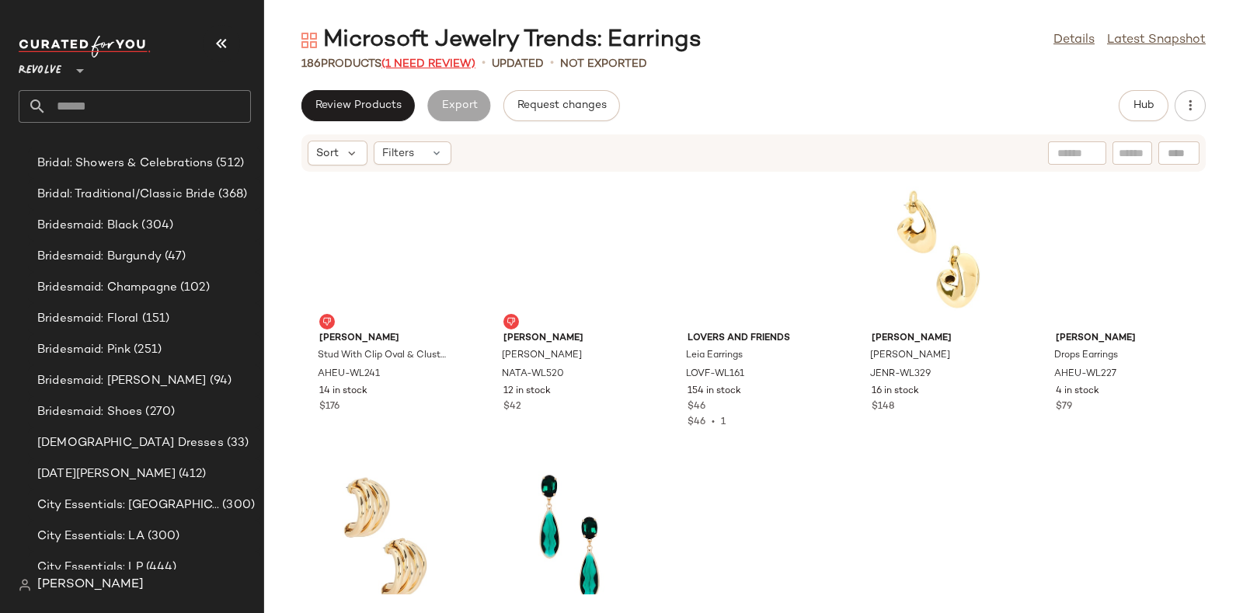
click at [459, 61] on span "(1 Need Review)" at bounding box center [429, 64] width 94 height 12
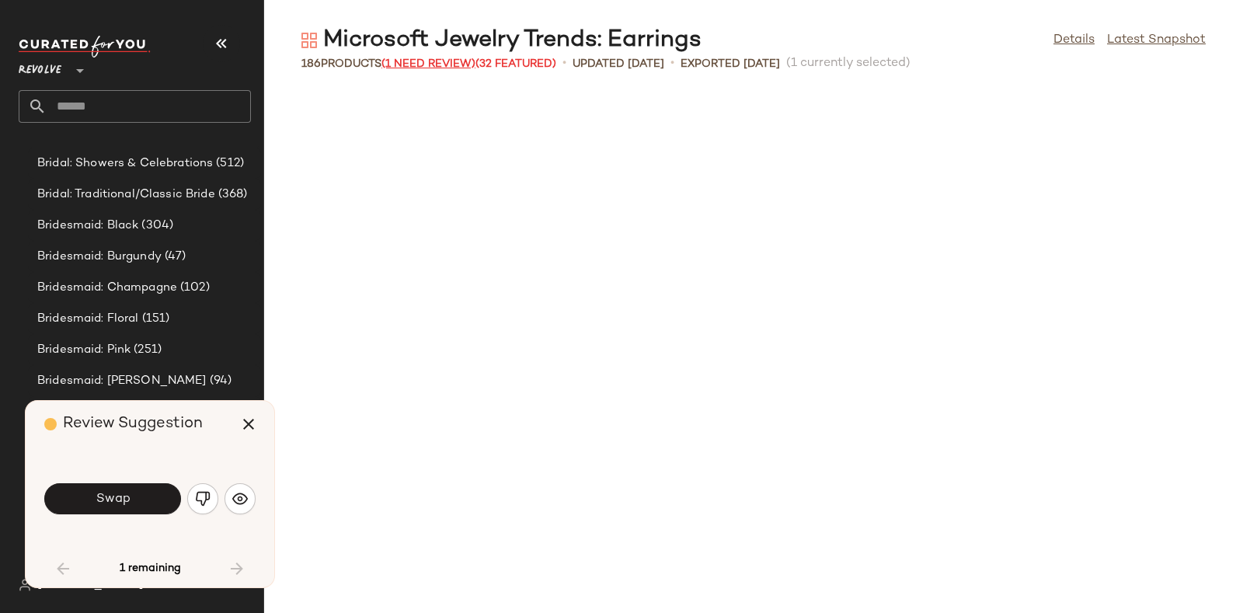
scroll to position [867, 0]
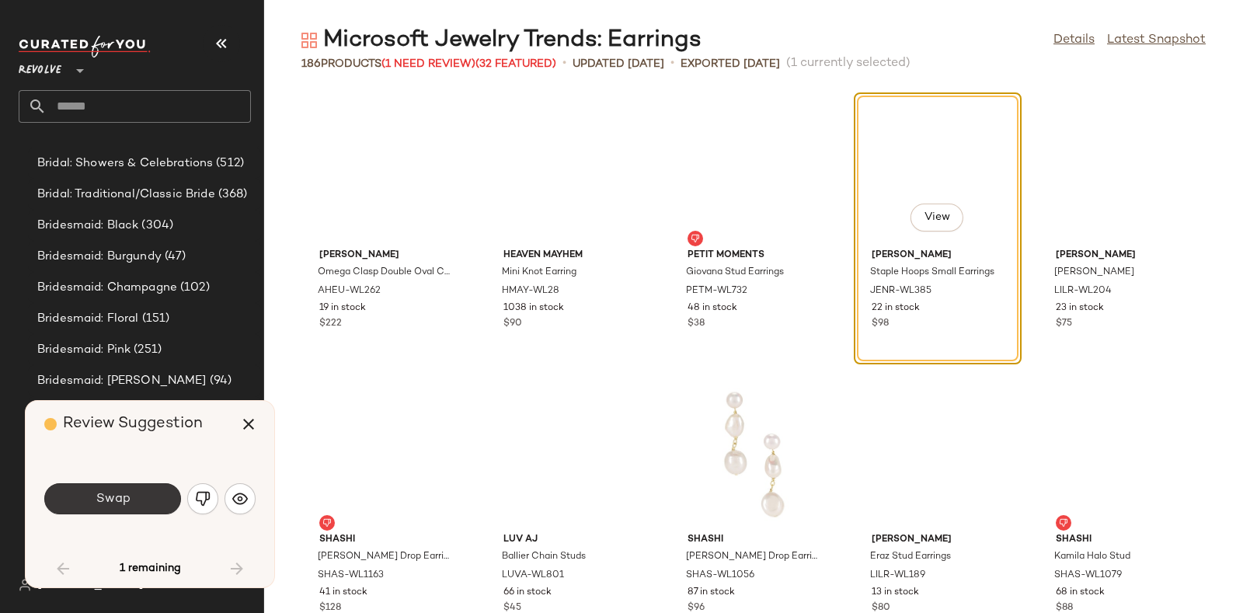
click at [105, 504] on span "Swap" at bounding box center [112, 499] width 35 height 15
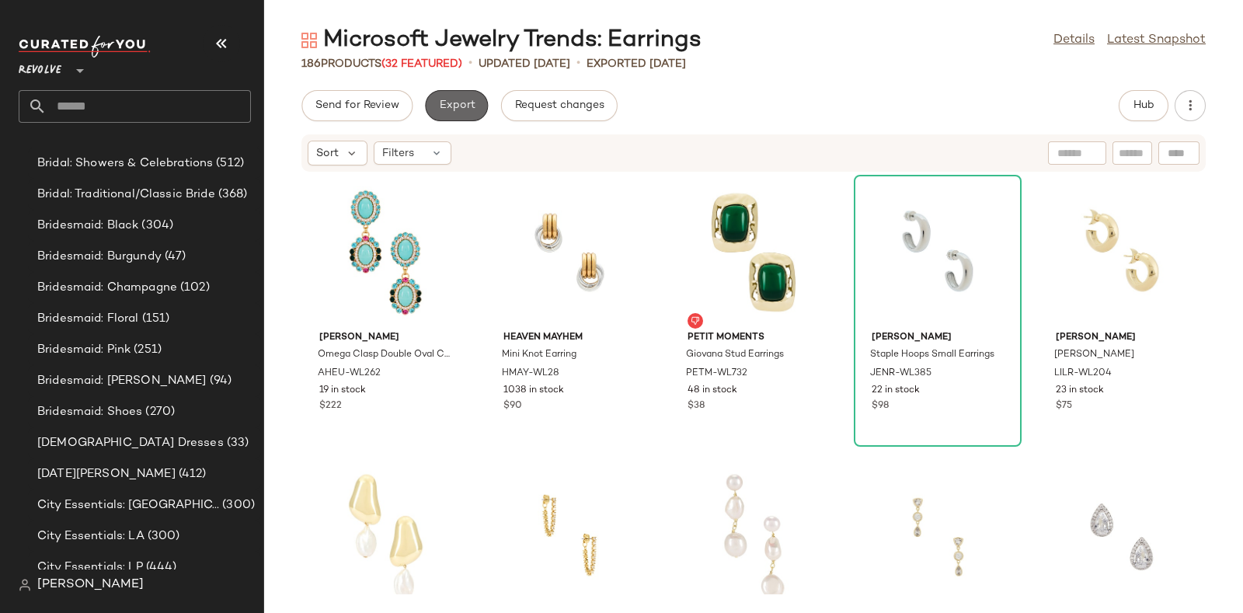
click at [451, 103] on span "Export" at bounding box center [456, 105] width 37 height 12
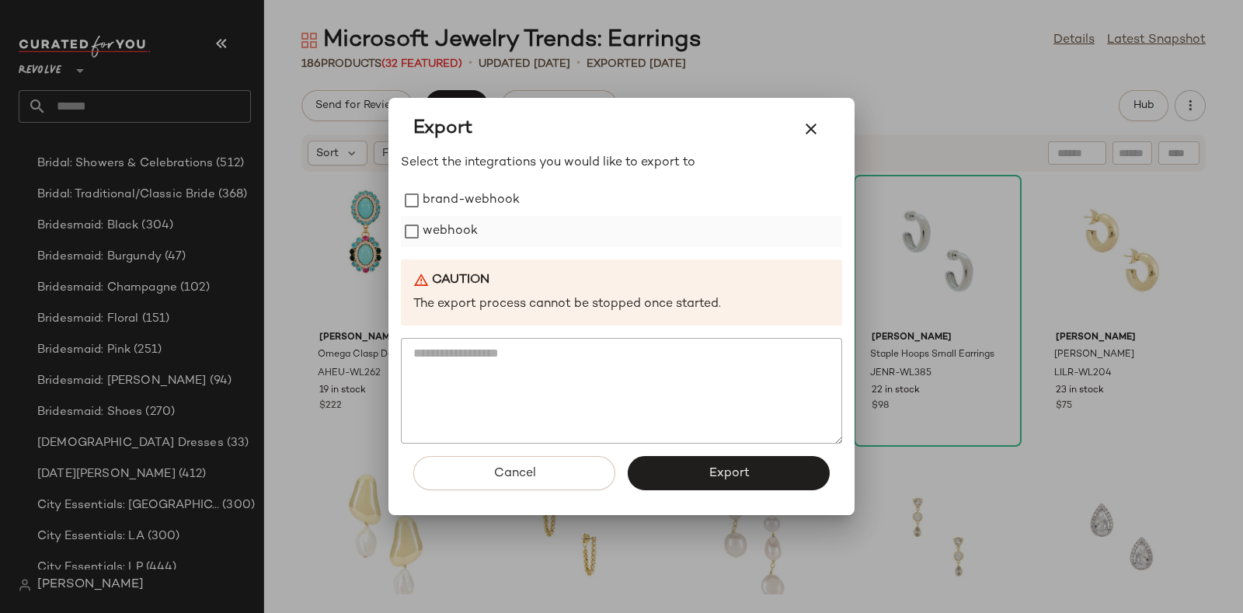
drag, startPoint x: 451, startPoint y: 103, endPoint x: 427, endPoint y: 232, distance: 131.1
click at [427, 232] on label "webhook" at bounding box center [450, 231] width 55 height 31
click at [728, 476] on span "Export" at bounding box center [728, 473] width 41 height 15
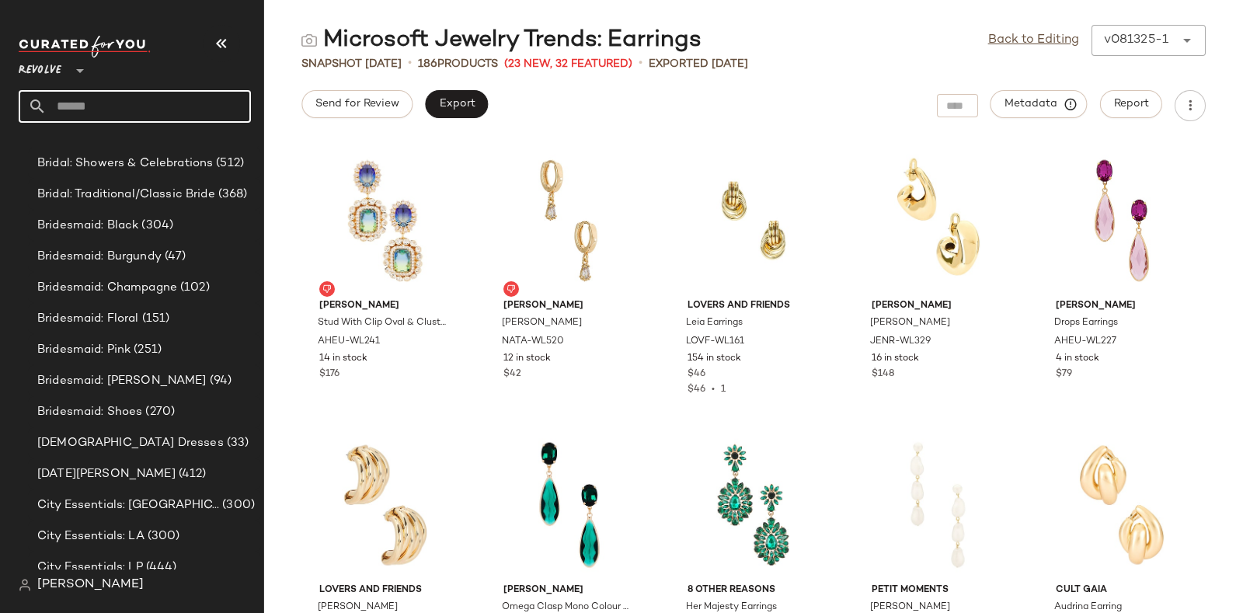
click at [139, 103] on input "text" at bounding box center [149, 106] width 204 height 33
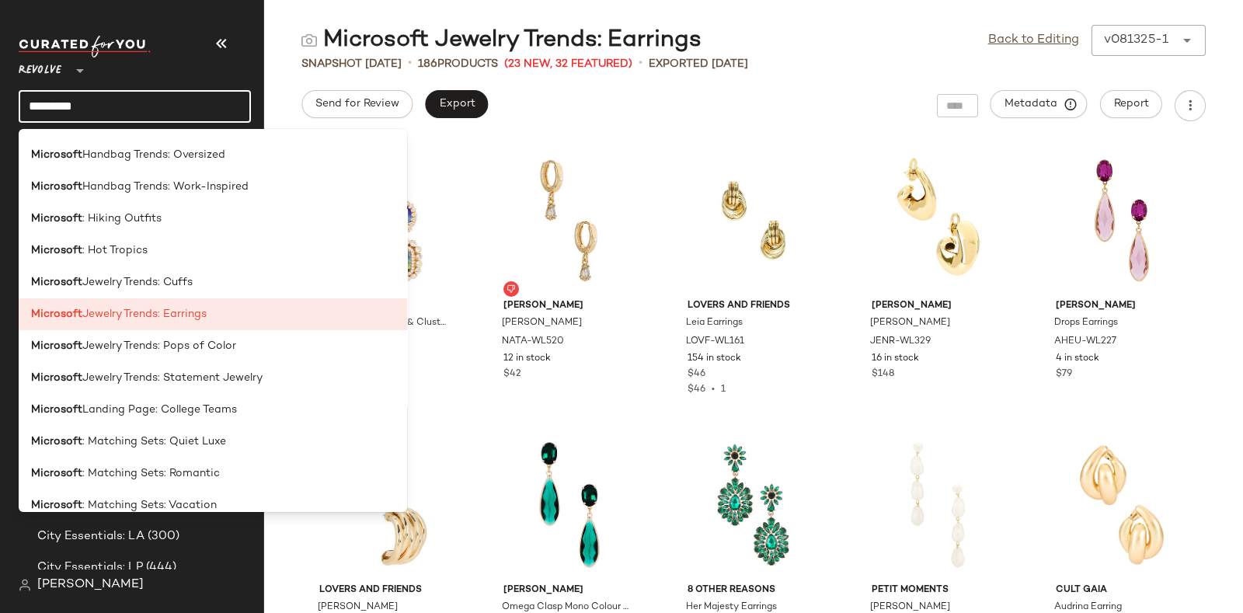
scroll to position [1303, 0]
type input "*********"
click at [225, 342] on span "Jewelry Trends: Pops of Color" at bounding box center [159, 345] width 154 height 16
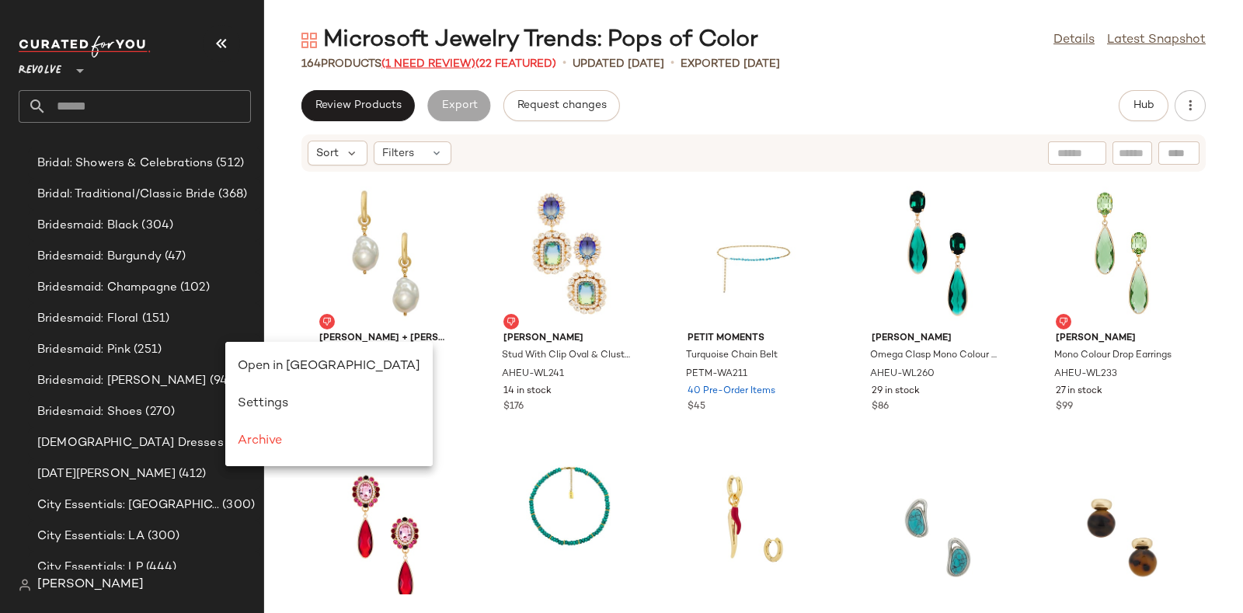
click at [427, 61] on span "(1 Need Review)" at bounding box center [429, 64] width 94 height 12
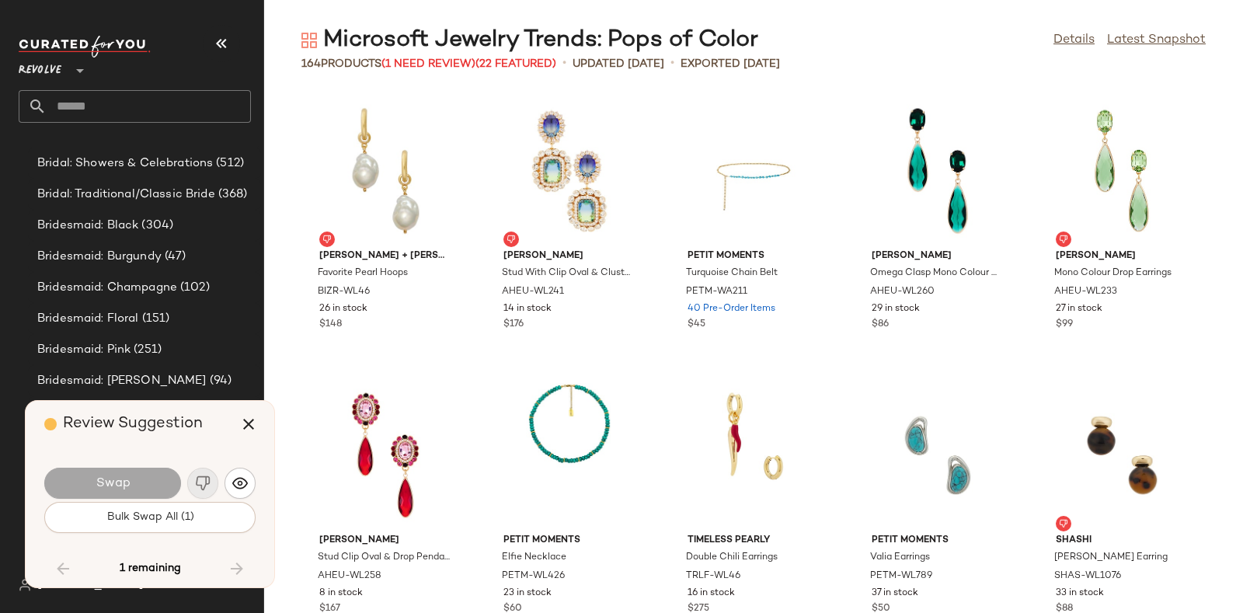
scroll to position [6826, 0]
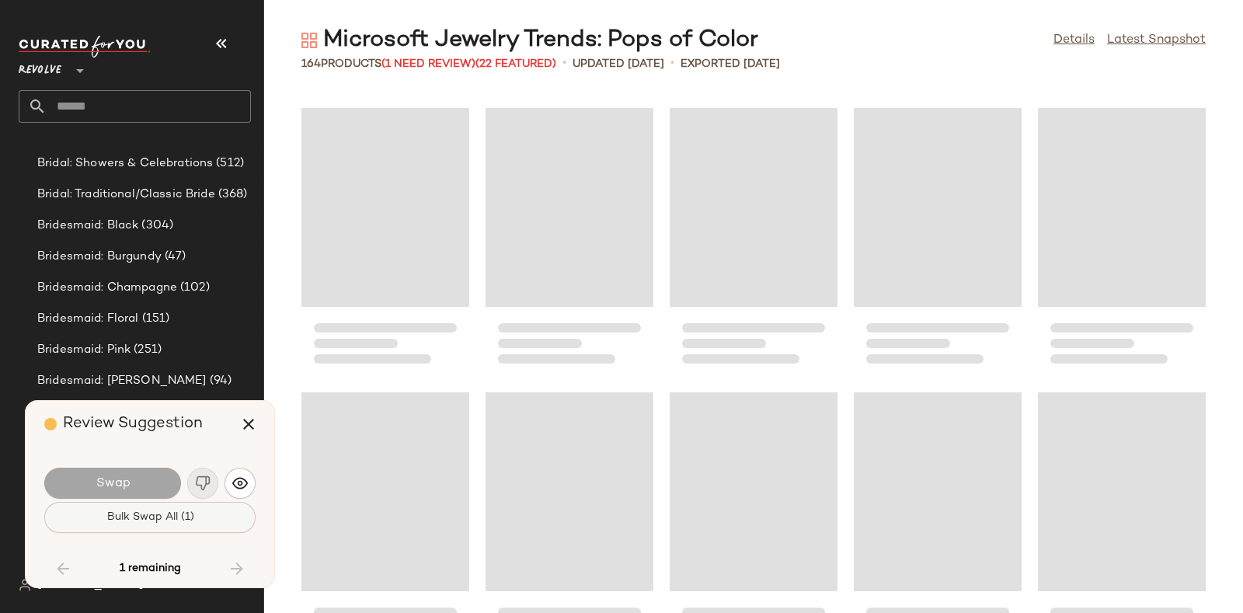
click at [171, 522] on span "Bulk Swap All (1)" at bounding box center [150, 517] width 88 height 12
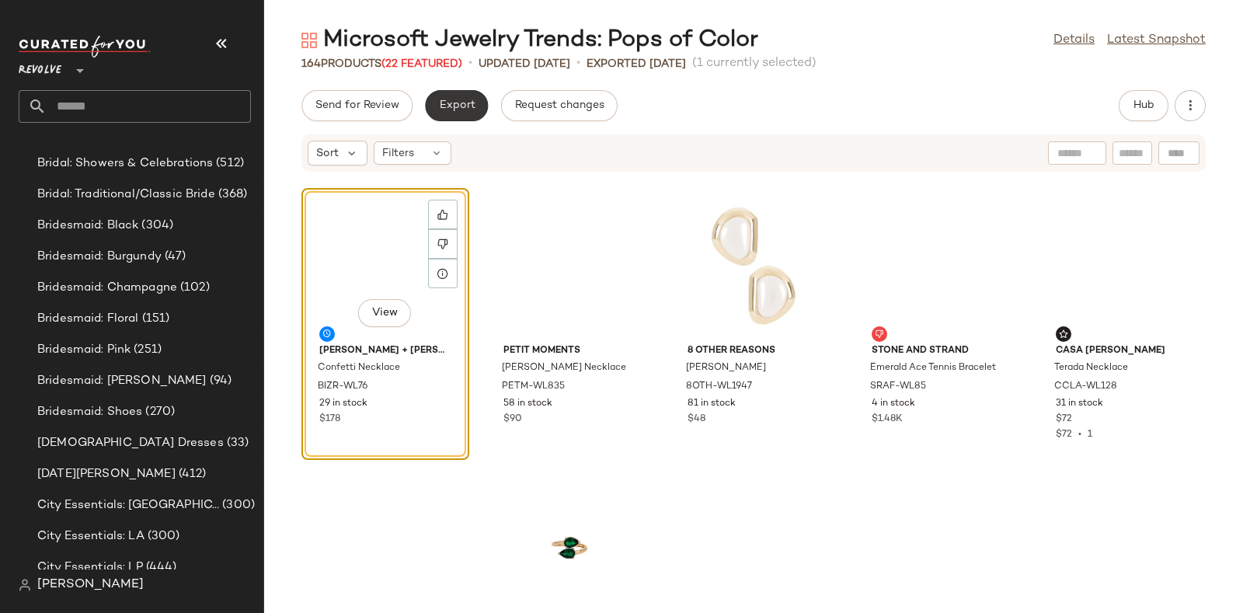
click at [458, 97] on button "Export" at bounding box center [456, 105] width 63 height 31
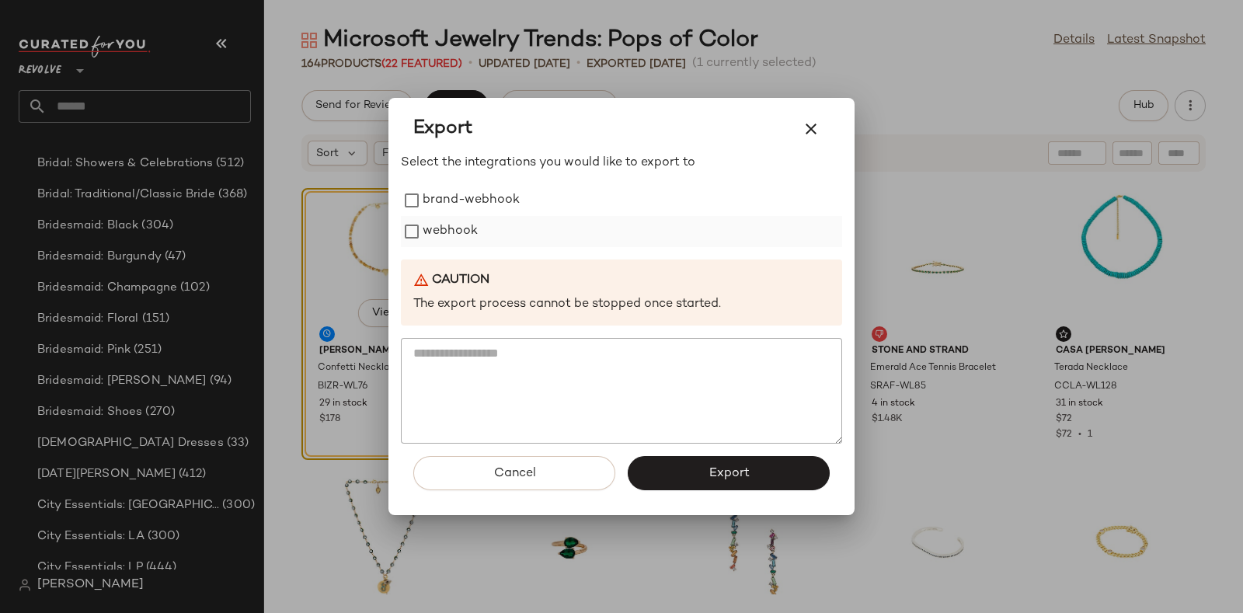
click at [464, 229] on label "webhook" at bounding box center [450, 231] width 55 height 31
click at [672, 473] on button "Export" at bounding box center [729, 473] width 202 height 34
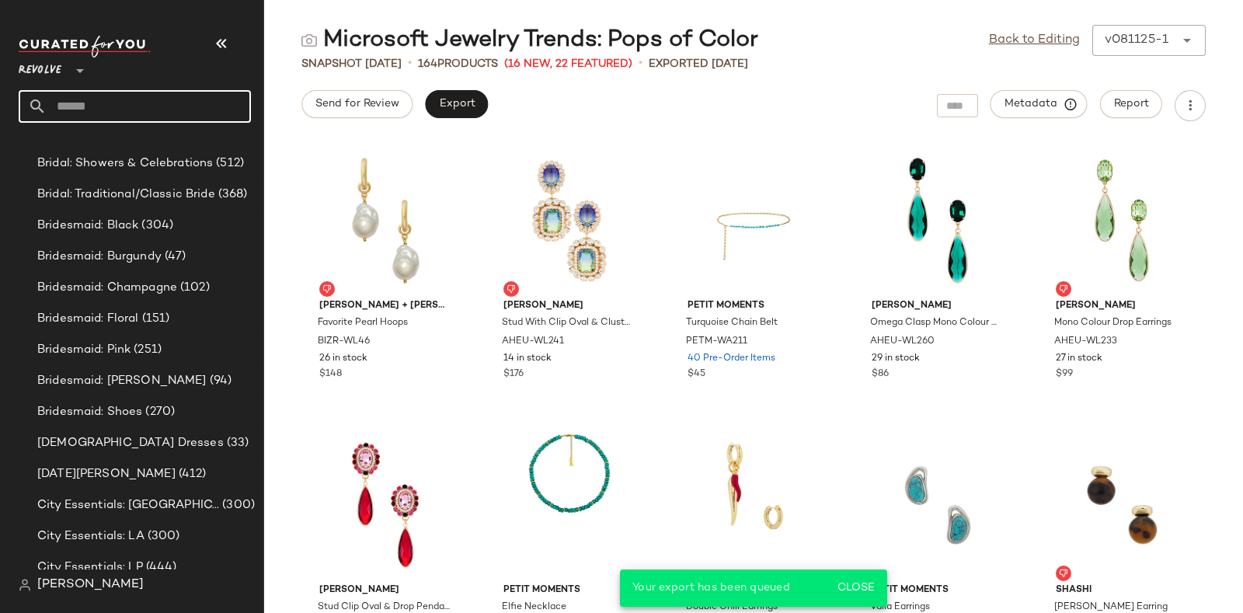
click at [152, 107] on input "text" at bounding box center [149, 106] width 204 height 33
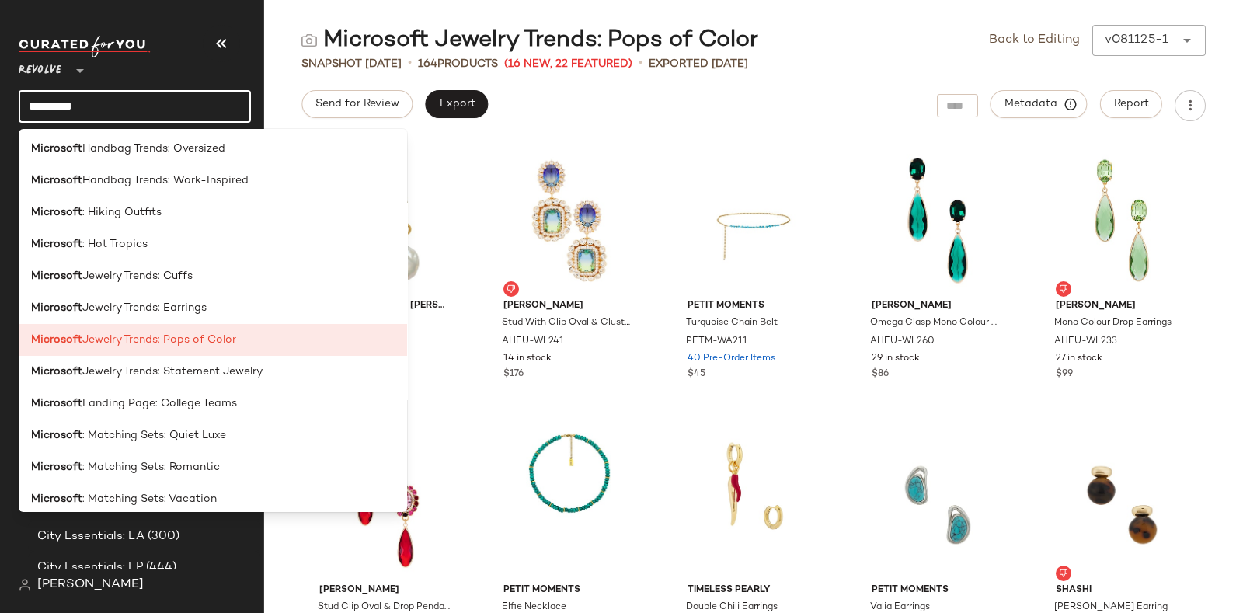
scroll to position [1309, 0]
type input "*********"
click at [233, 368] on span "Jewelry Trends: Statement Jewelry" at bounding box center [172, 372] width 180 height 16
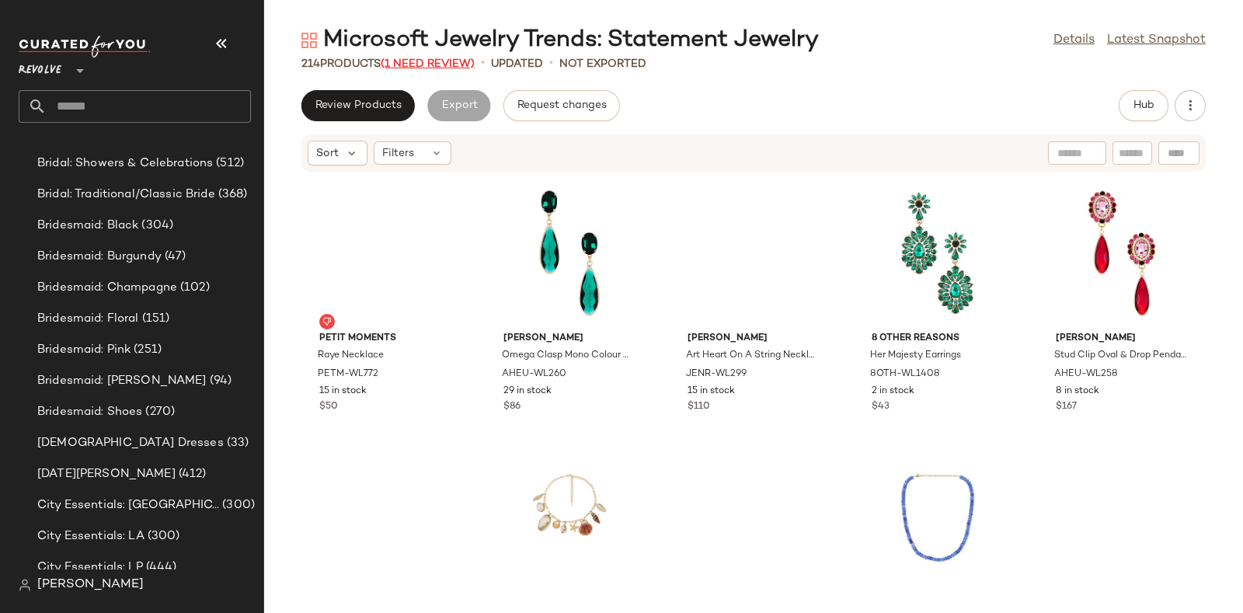
click at [443, 60] on span "(1 Need Review)" at bounding box center [428, 64] width 94 height 12
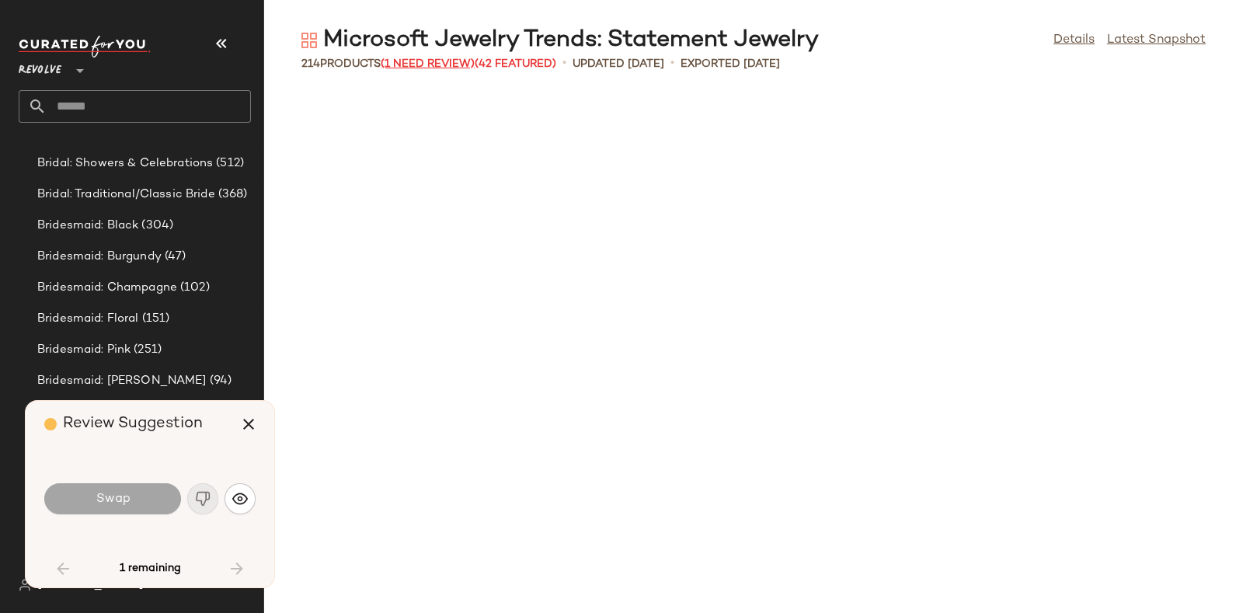
scroll to position [1138, 0]
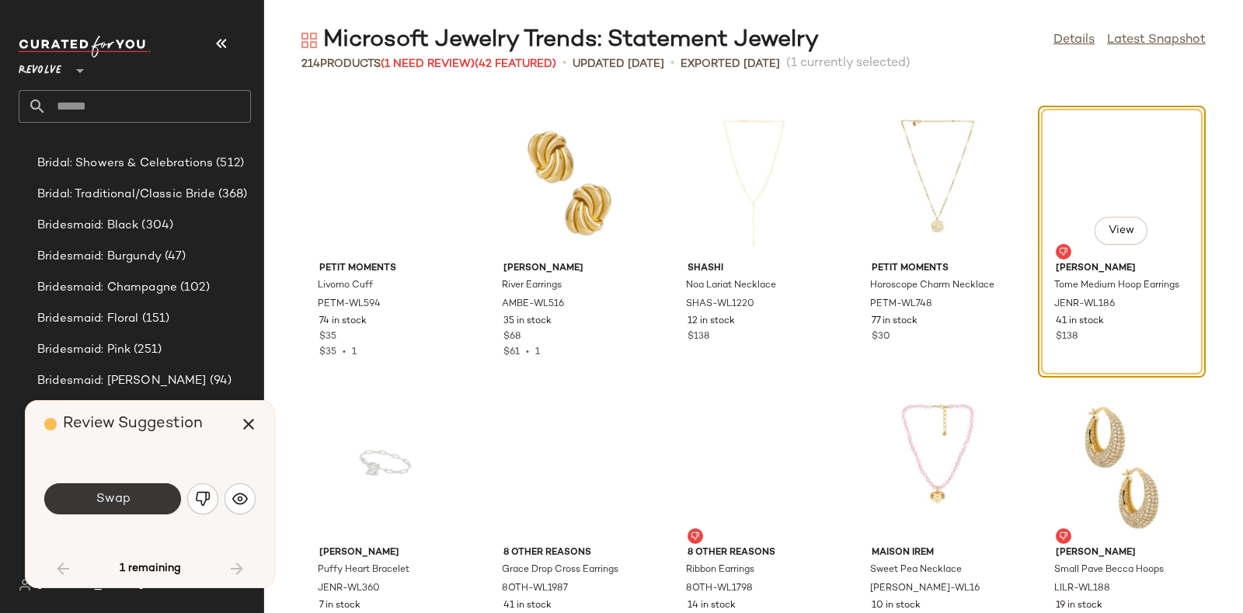
click at [131, 499] on button "Swap" at bounding box center [112, 498] width 137 height 31
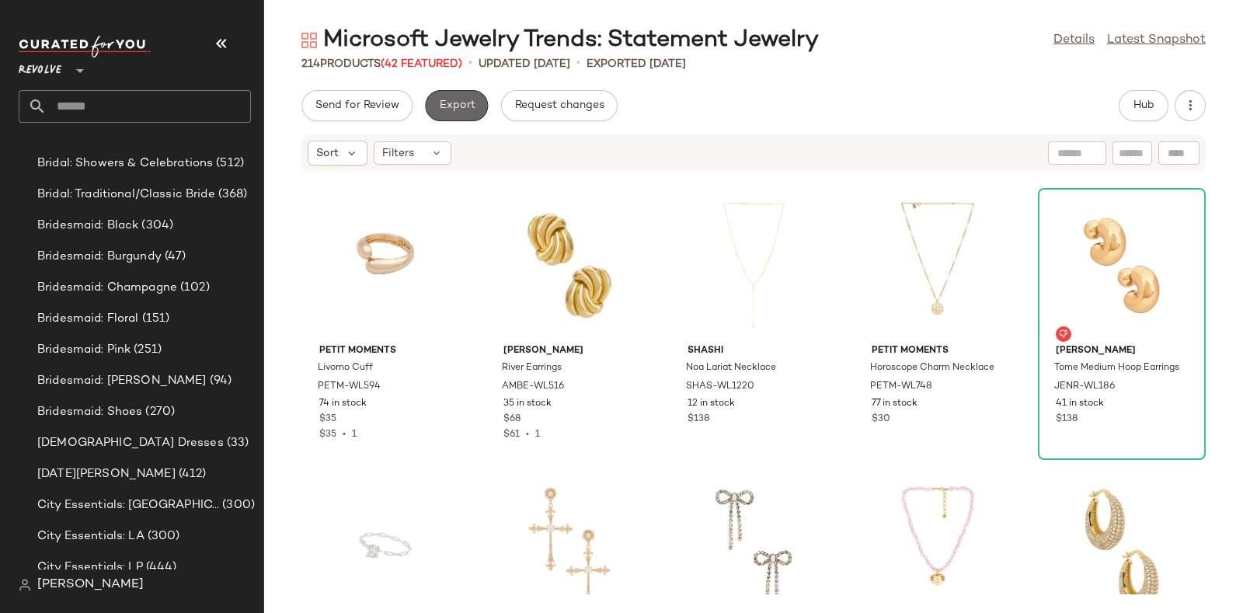
click at [457, 105] on span "Export" at bounding box center [456, 105] width 37 height 12
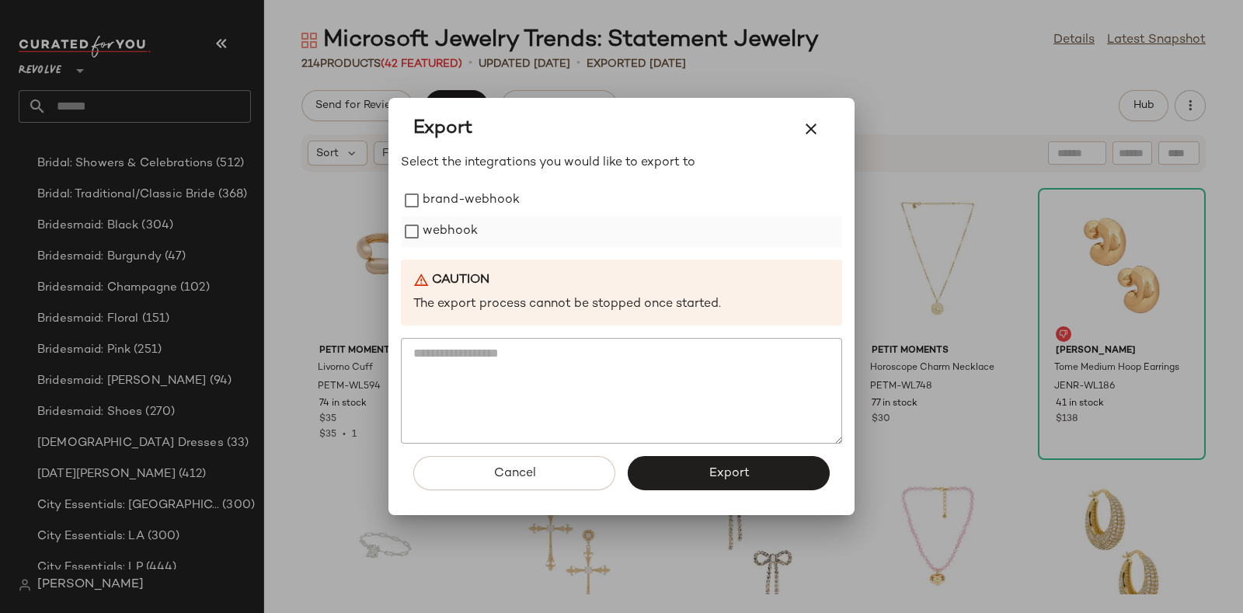
click at [484, 231] on div "webhook" at bounding box center [621, 231] width 441 height 31
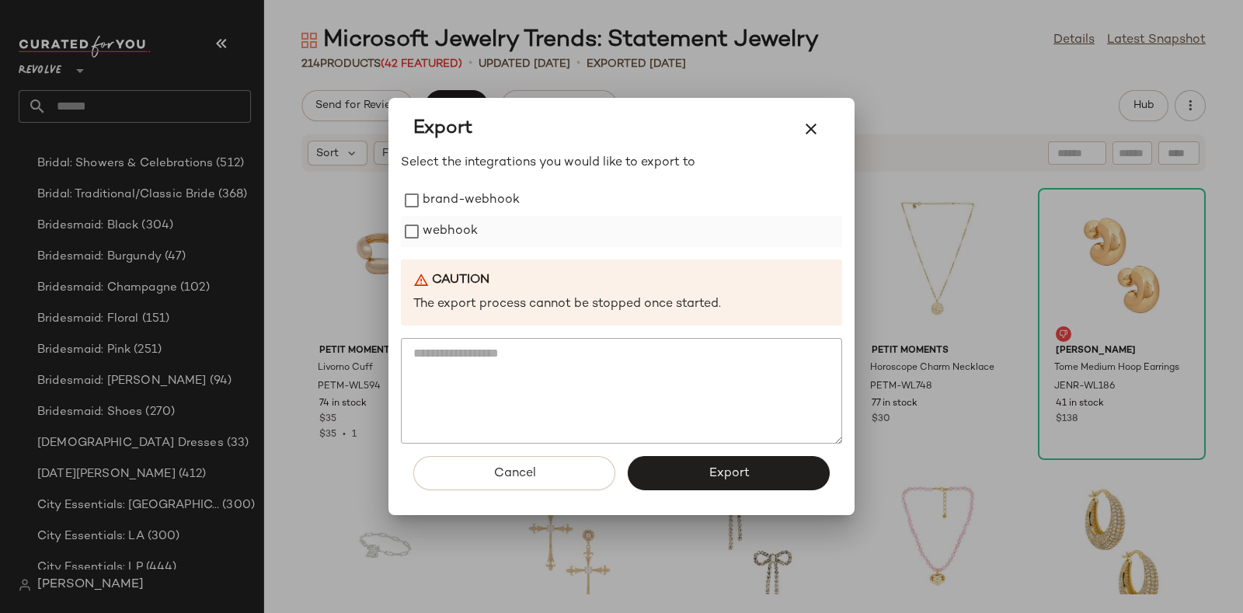
click at [484, 231] on div "webhook" at bounding box center [621, 231] width 441 height 31
click at [743, 474] on span "Export" at bounding box center [728, 473] width 41 height 15
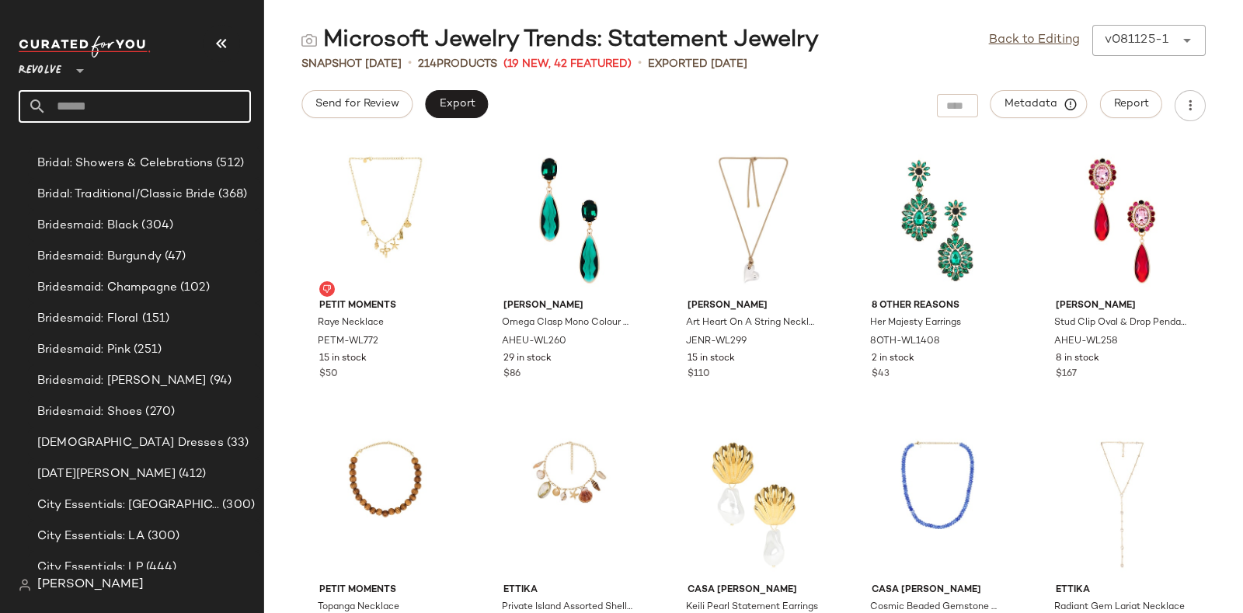
click at [127, 106] on input "text" at bounding box center [149, 106] width 204 height 33
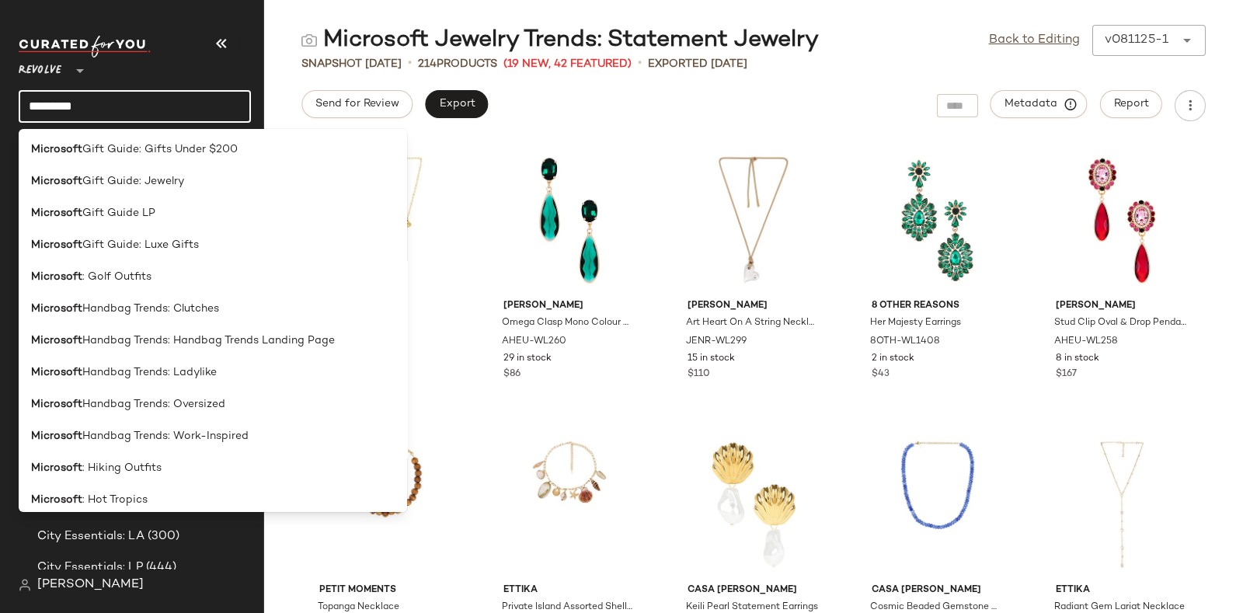
scroll to position [1055, 0]
type input "*********"
click at [217, 302] on span "Handbag Trends: Clutches" at bounding box center [150, 307] width 137 height 16
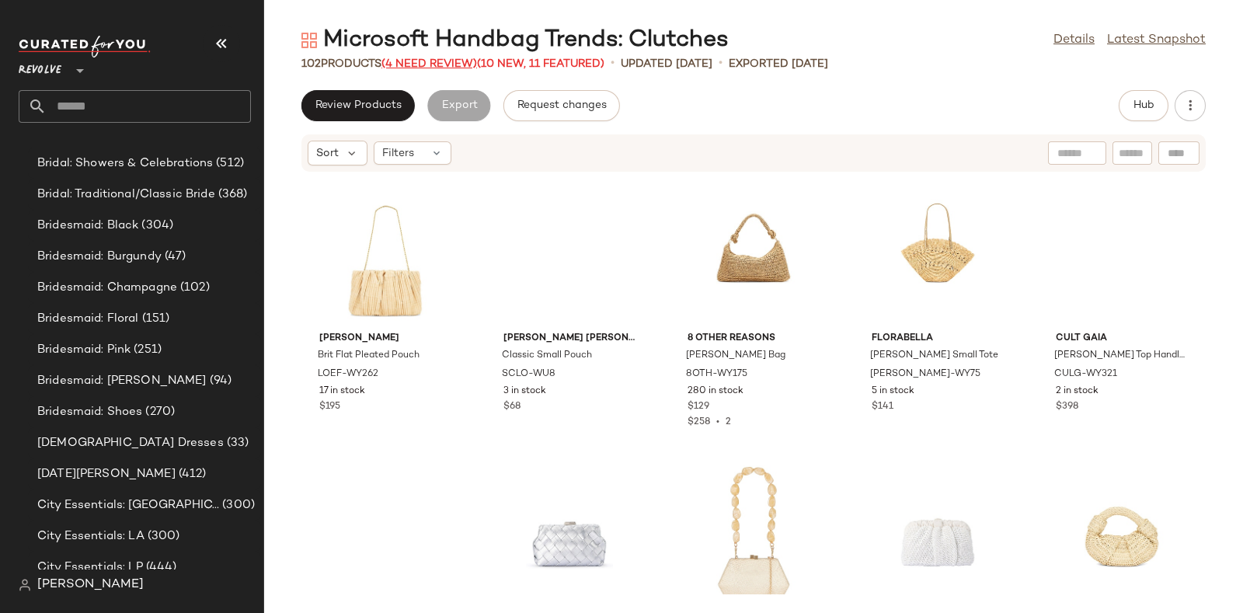
click at [425, 58] on span "(4 Need Review)" at bounding box center [430, 64] width 96 height 12
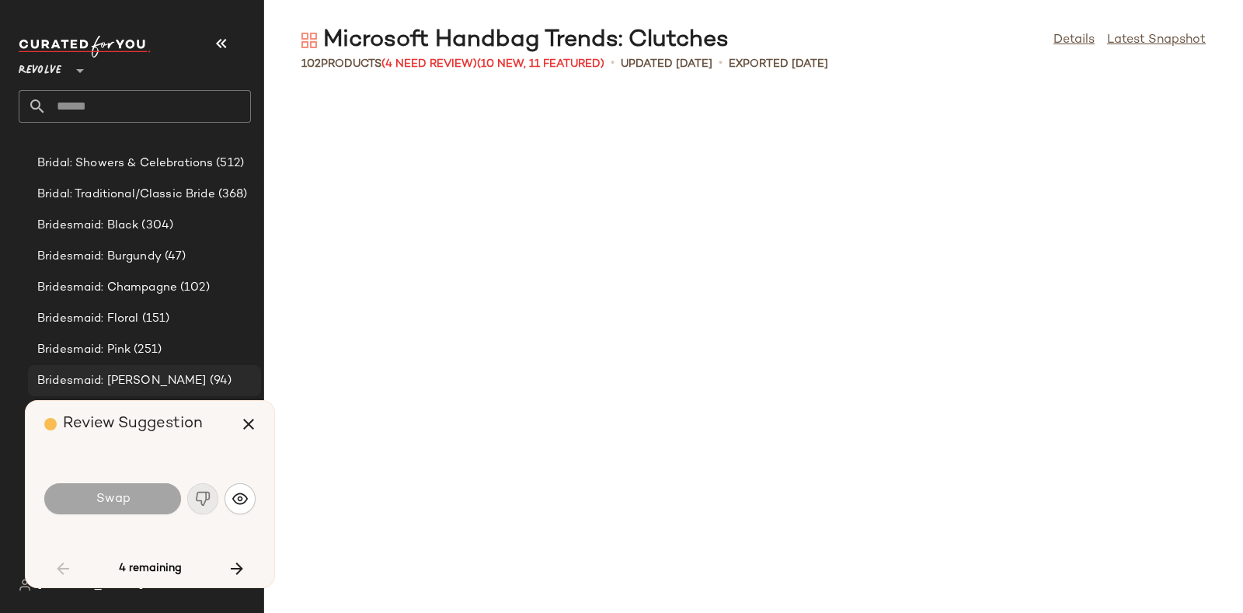
scroll to position [1706, 0]
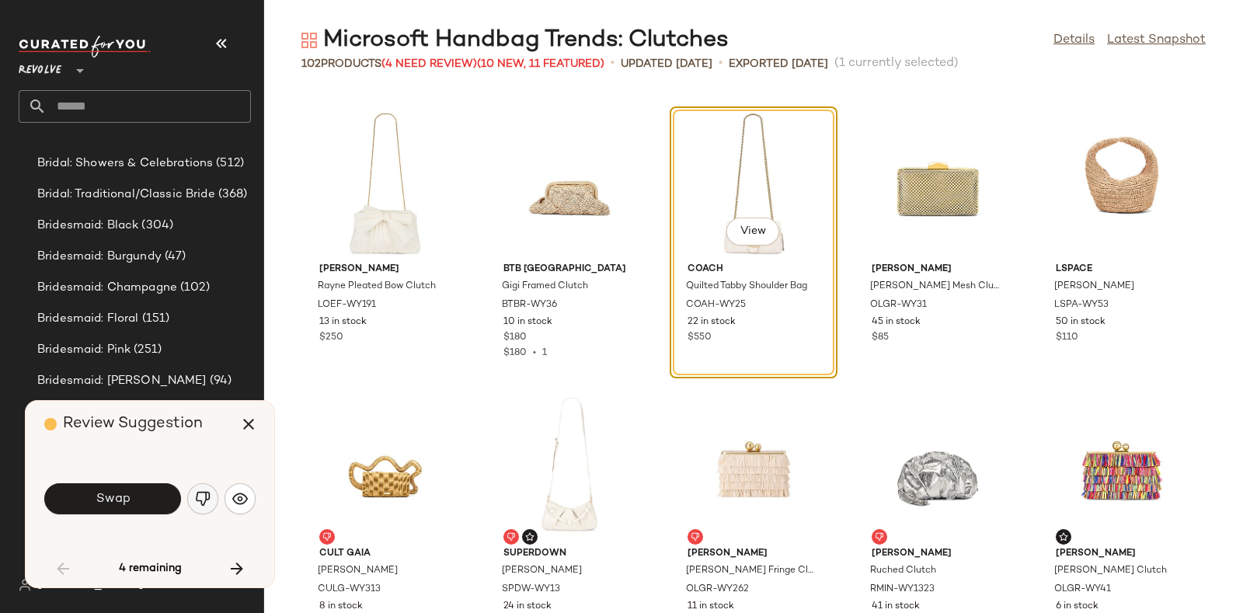
click at [200, 501] on img "button" at bounding box center [203, 499] width 16 height 16
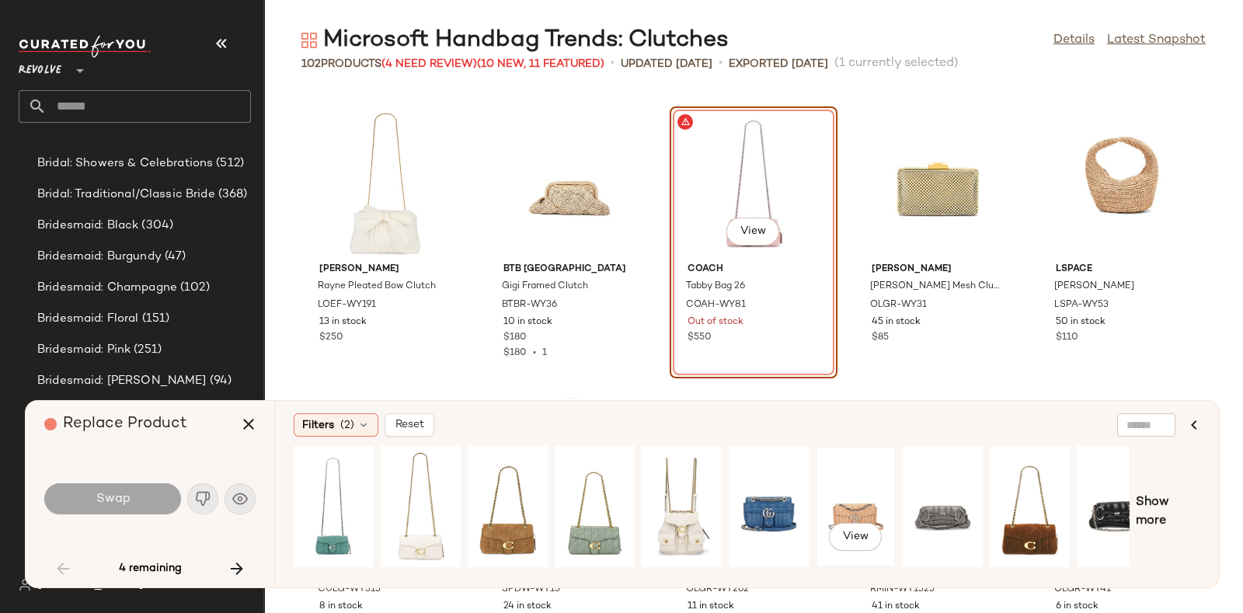
click at [860, 502] on div "View" at bounding box center [855, 507] width 69 height 110
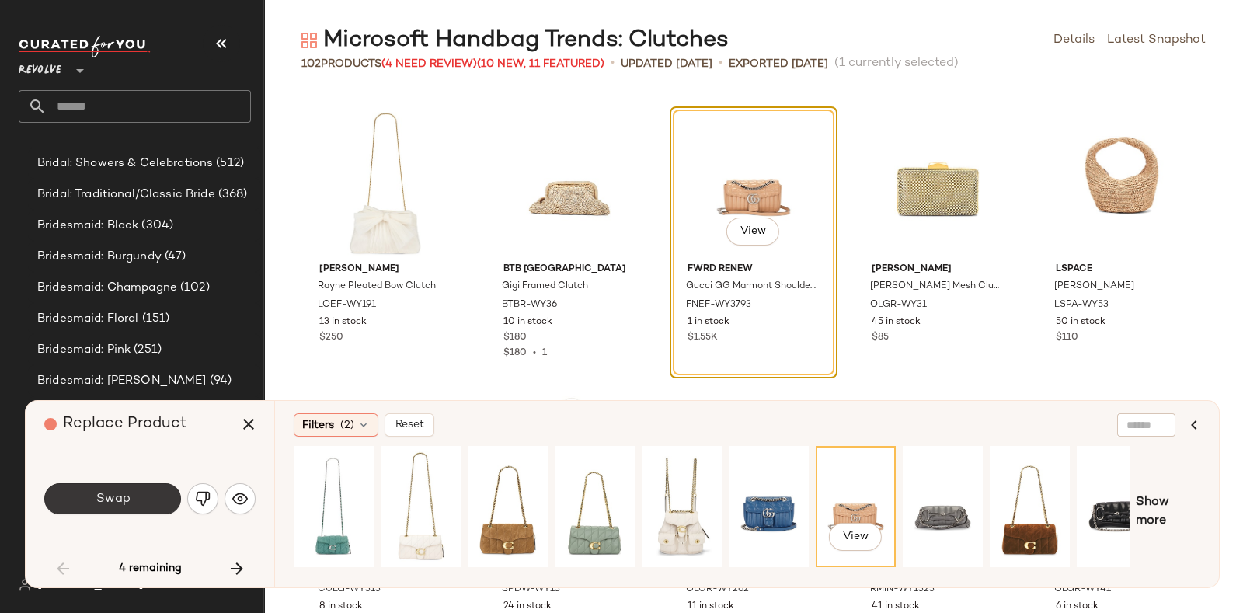
click at [144, 497] on button "Swap" at bounding box center [112, 498] width 137 height 31
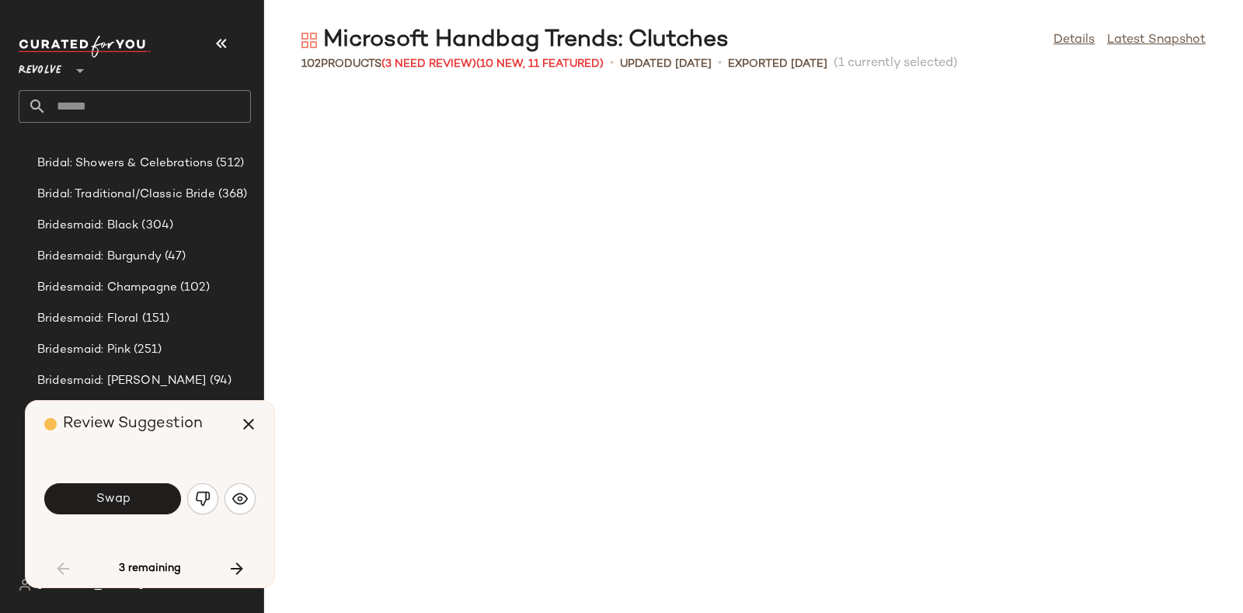
scroll to position [2560, 0]
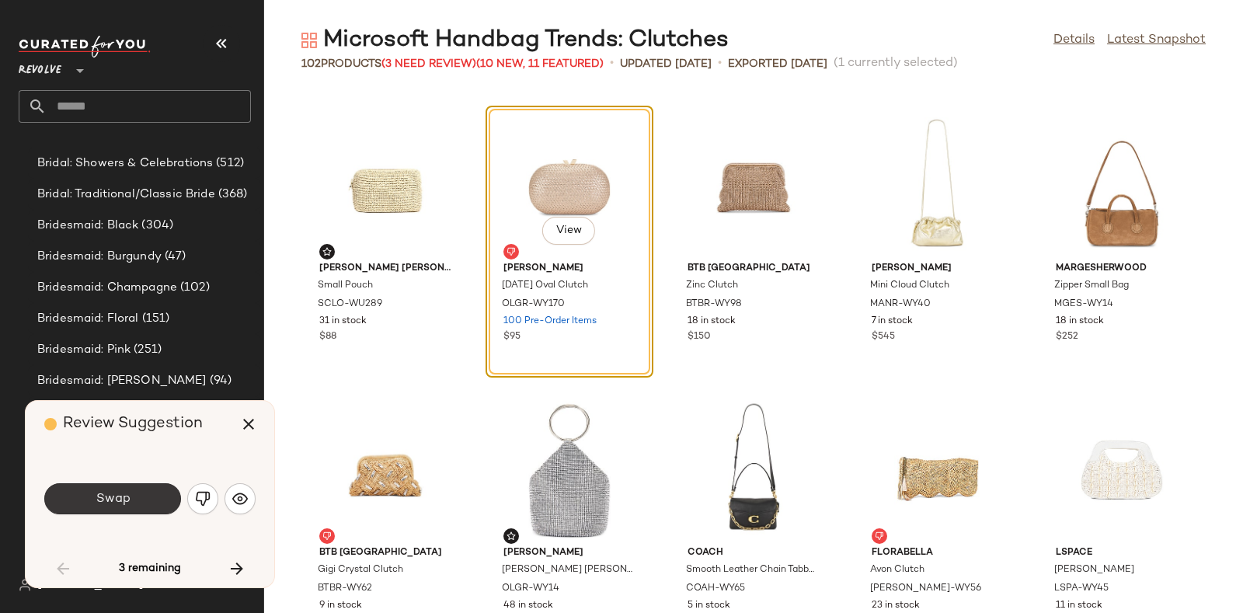
click at [138, 494] on button "Swap" at bounding box center [112, 498] width 137 height 31
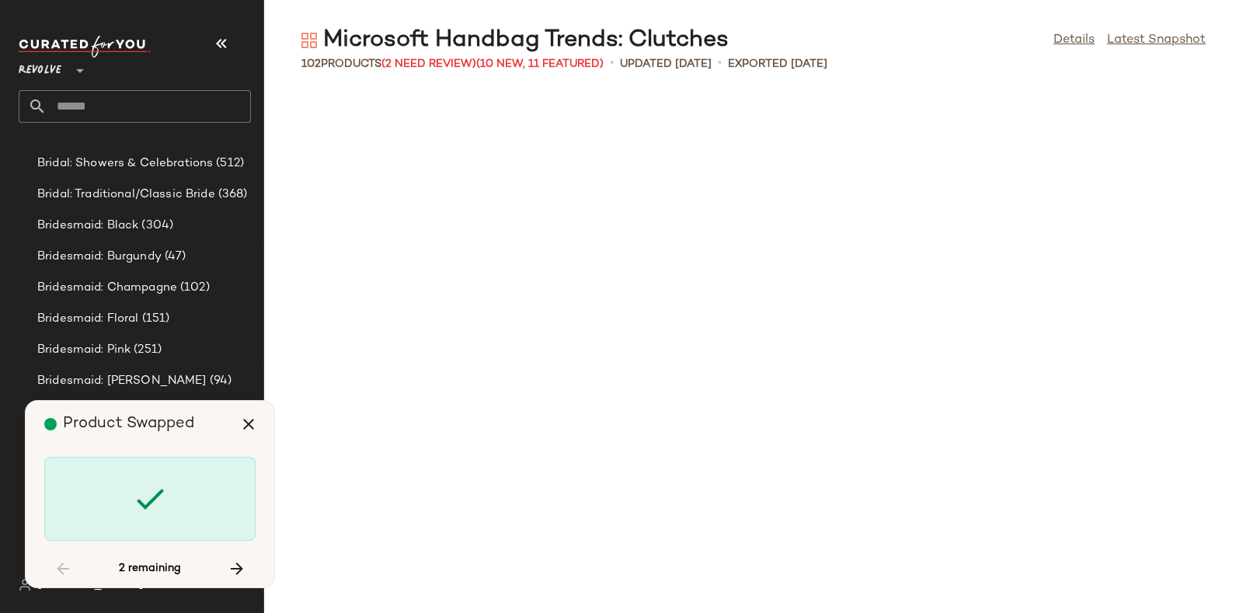
scroll to position [4835, 0]
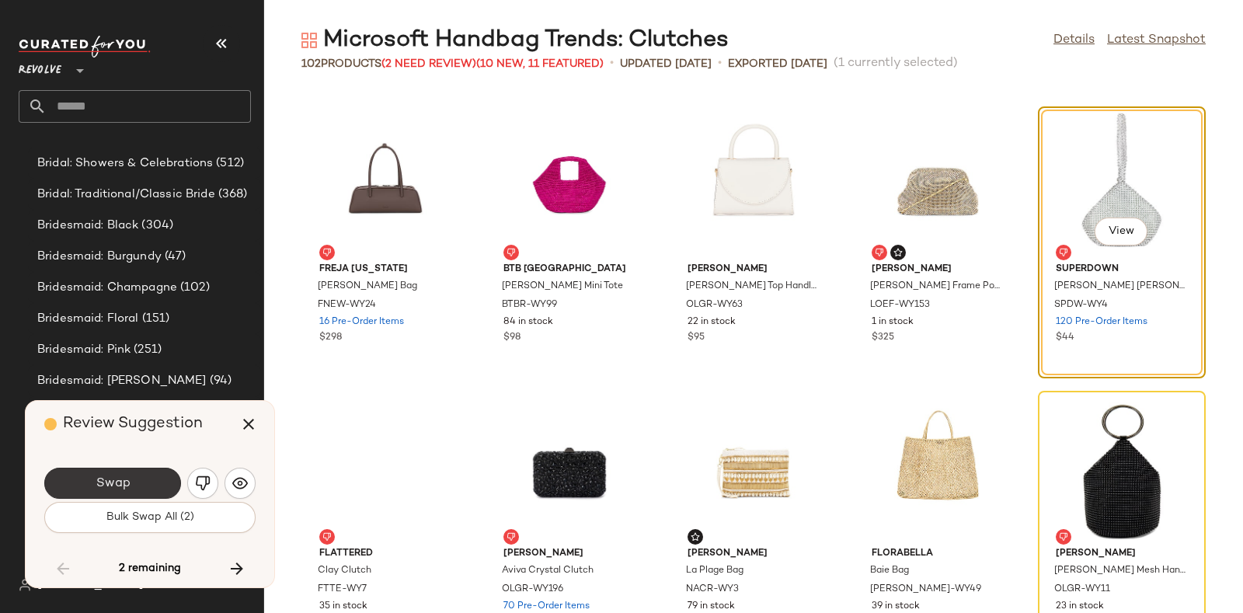
click at [131, 479] on button "Swap" at bounding box center [112, 483] width 137 height 31
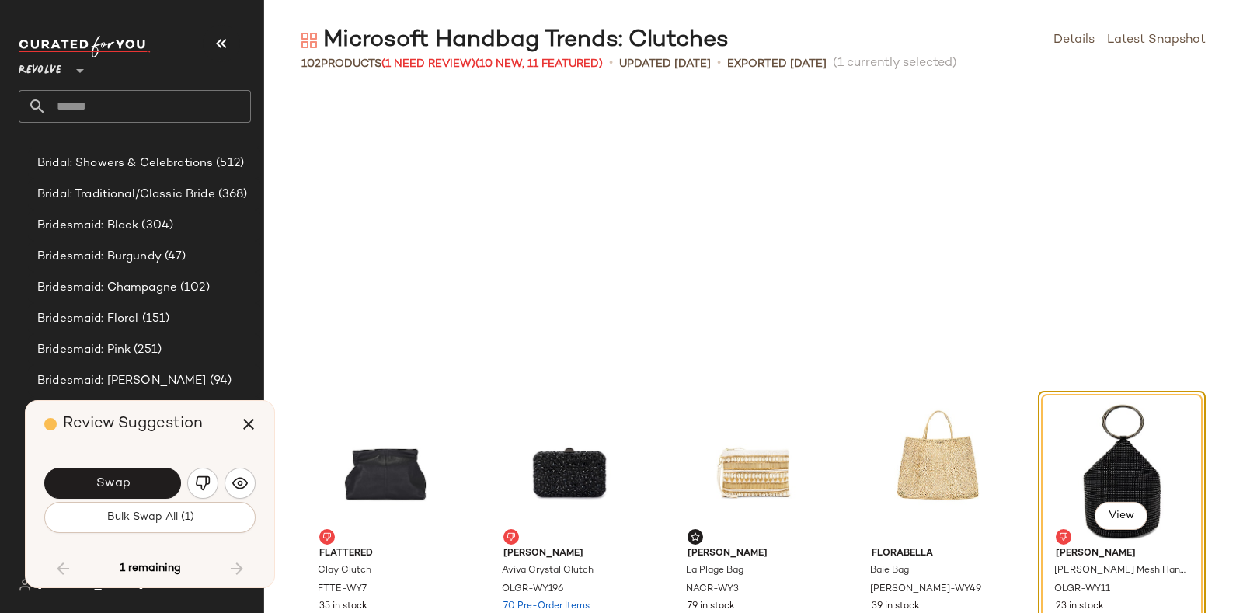
scroll to position [5120, 0]
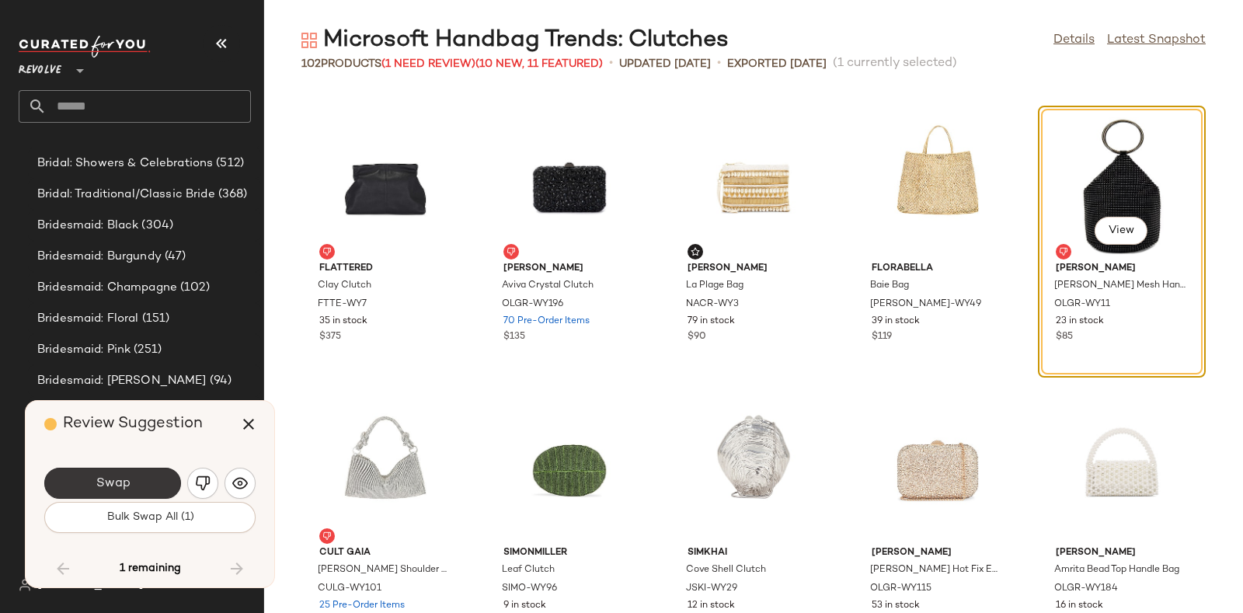
click at [141, 473] on button "Swap" at bounding box center [112, 483] width 137 height 31
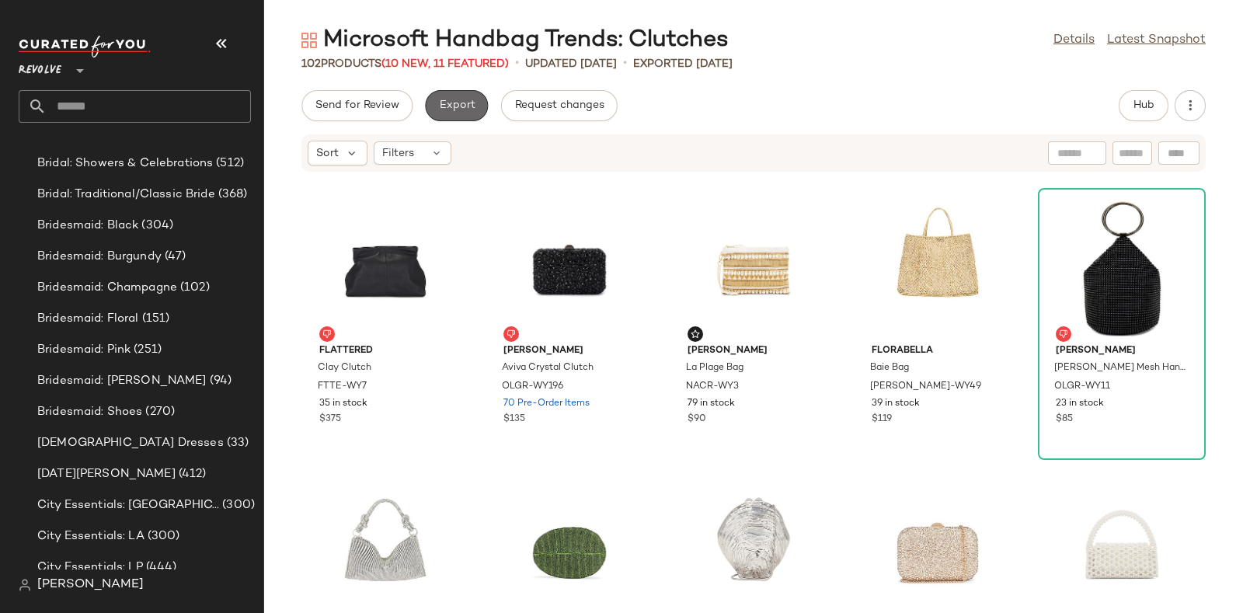
click at [459, 99] on span "Export" at bounding box center [456, 105] width 37 height 12
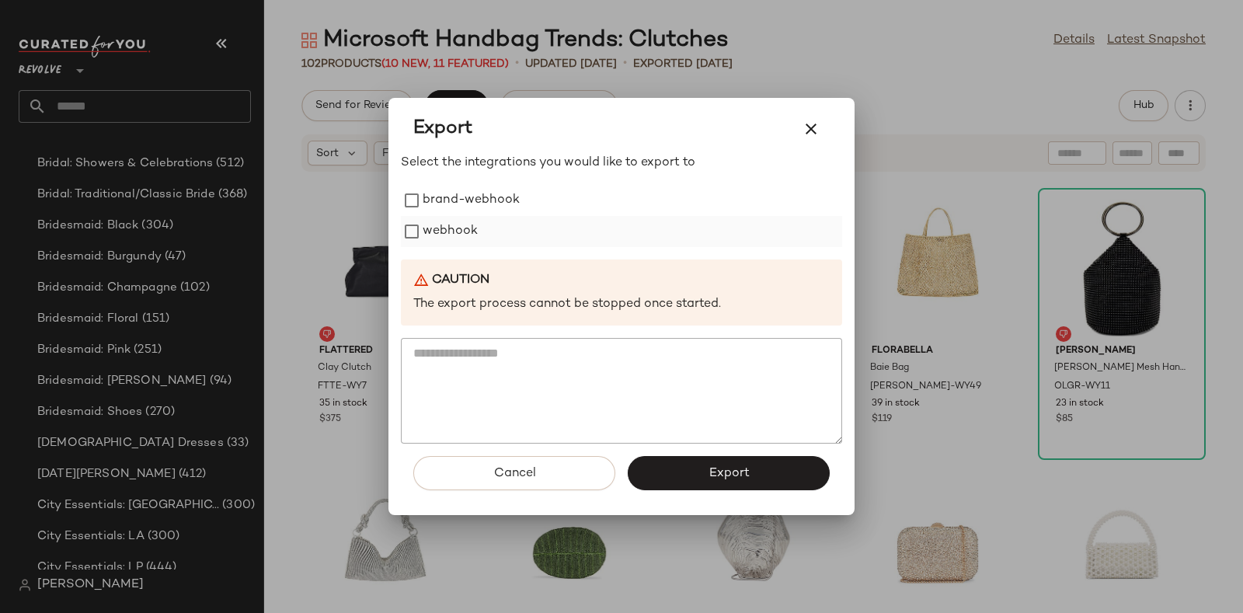
click at [462, 225] on label "webhook" at bounding box center [450, 231] width 55 height 31
click at [678, 471] on button "Export" at bounding box center [729, 473] width 202 height 34
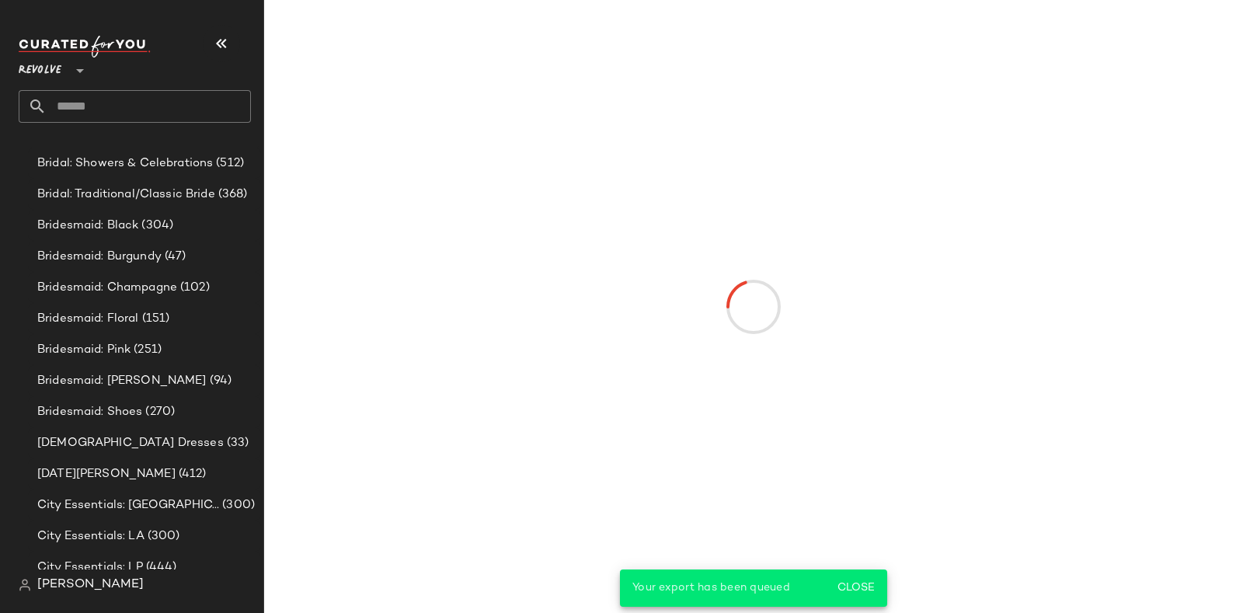
click at [192, 94] on input "text" at bounding box center [149, 106] width 204 height 33
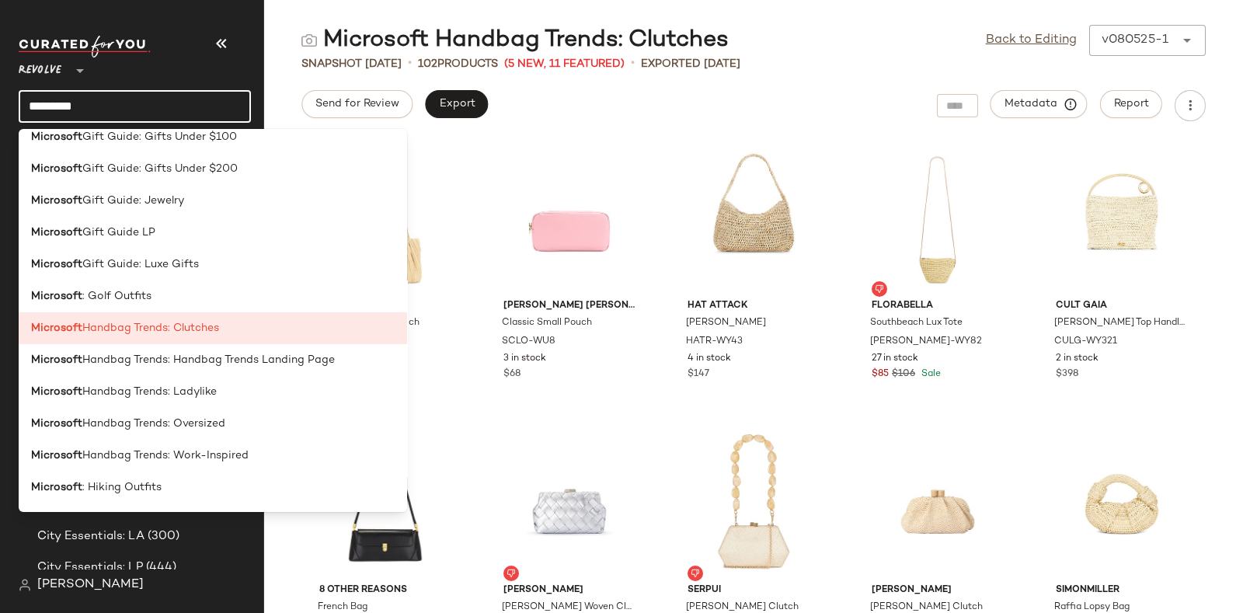
scroll to position [1034, 0]
type input "*********"
click at [218, 394] on div "Microsoft Handbag Trends: Ladylike" at bounding box center [213, 392] width 364 height 16
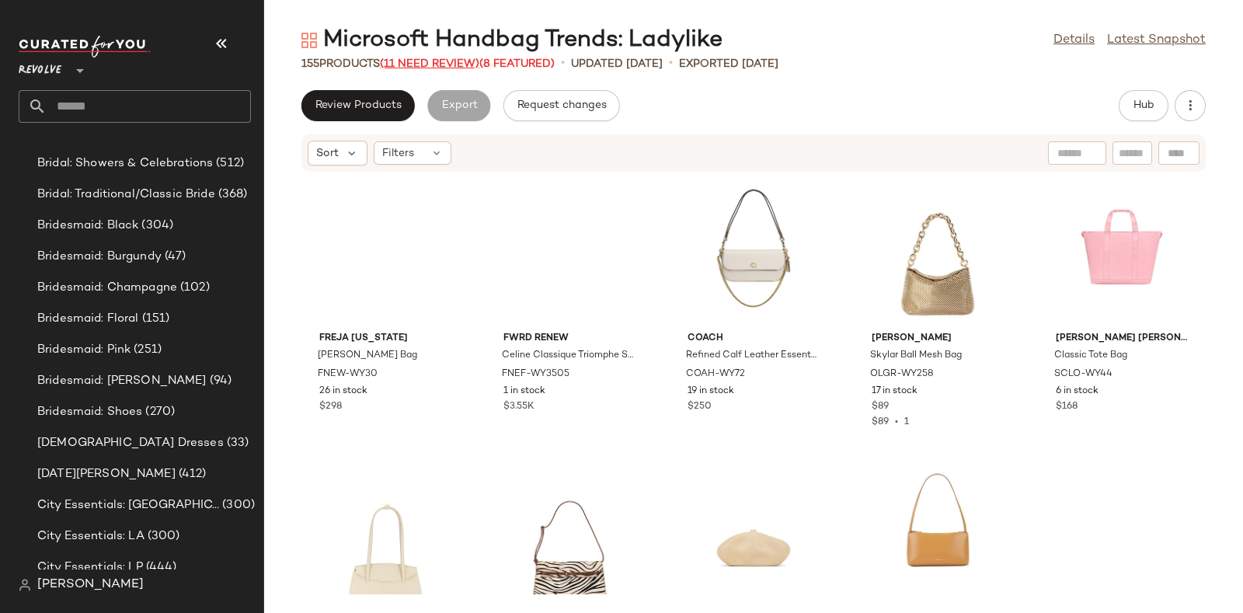
click at [431, 62] on span "(11 Need Review)" at bounding box center [429, 64] width 99 height 12
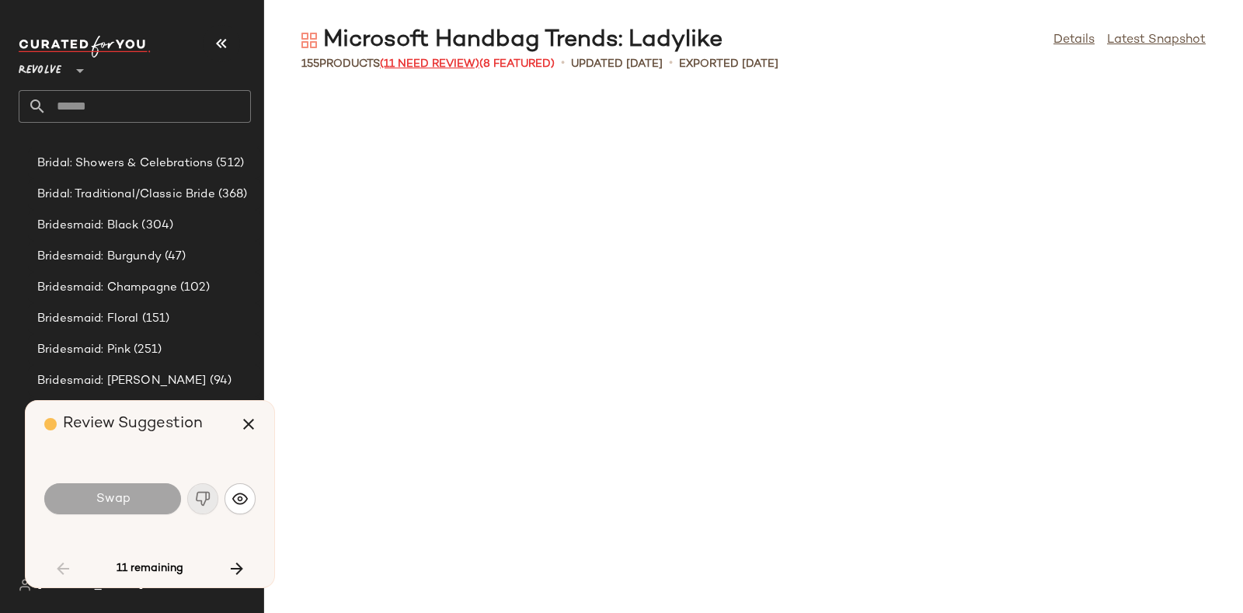
scroll to position [1706, 0]
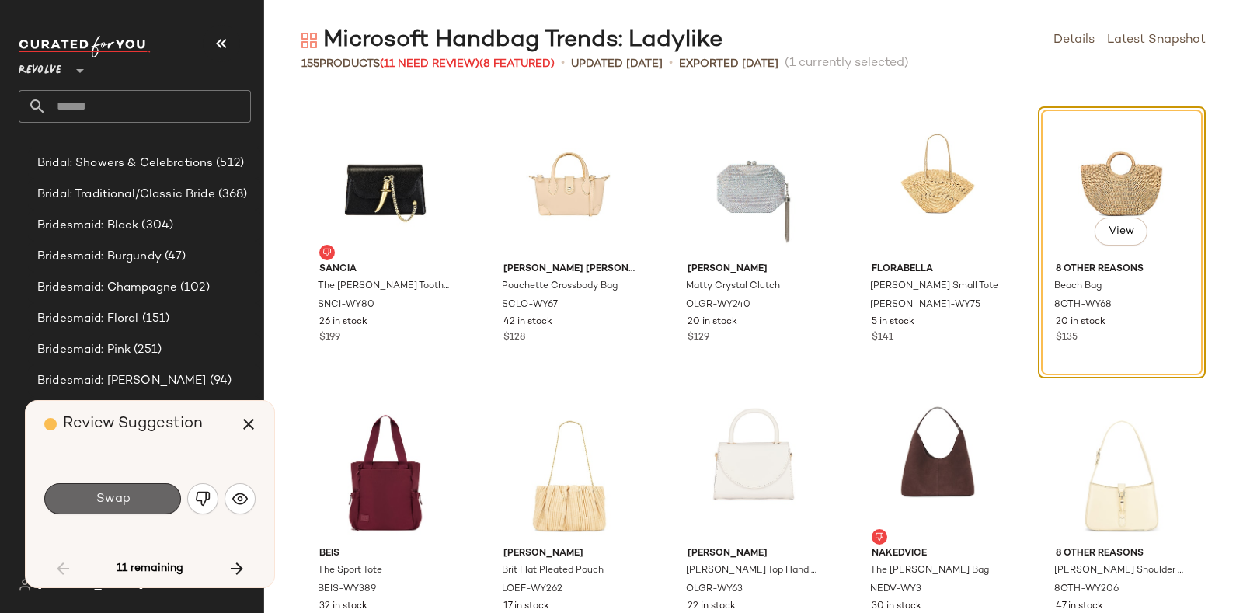
click at [146, 502] on button "Swap" at bounding box center [112, 498] width 137 height 31
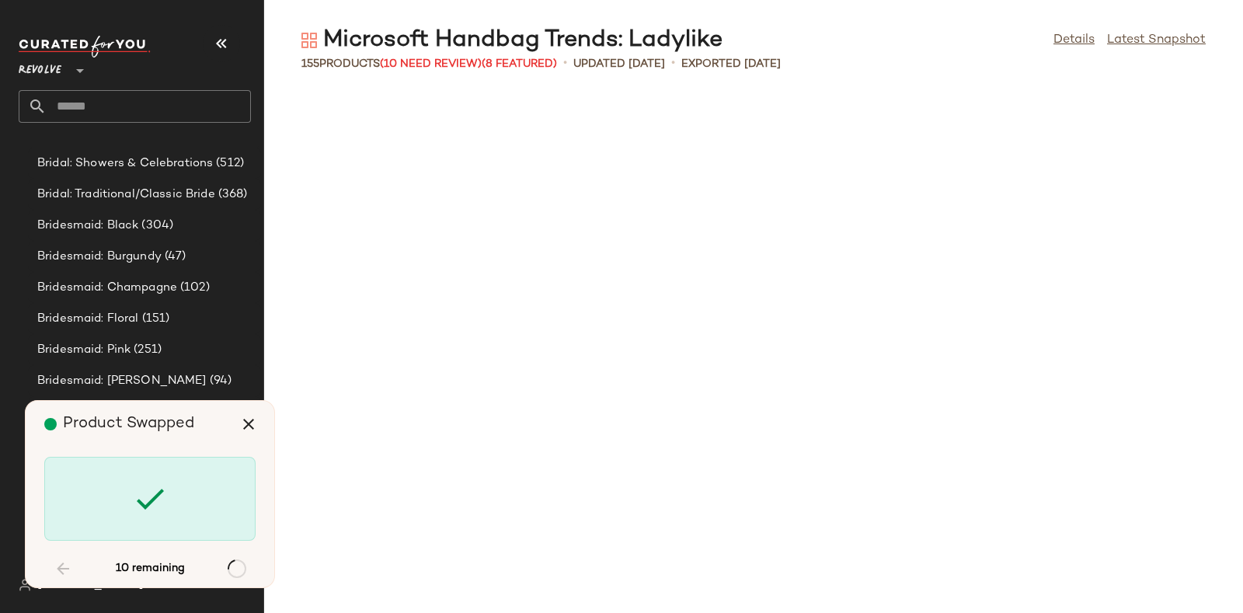
scroll to position [4267, 0]
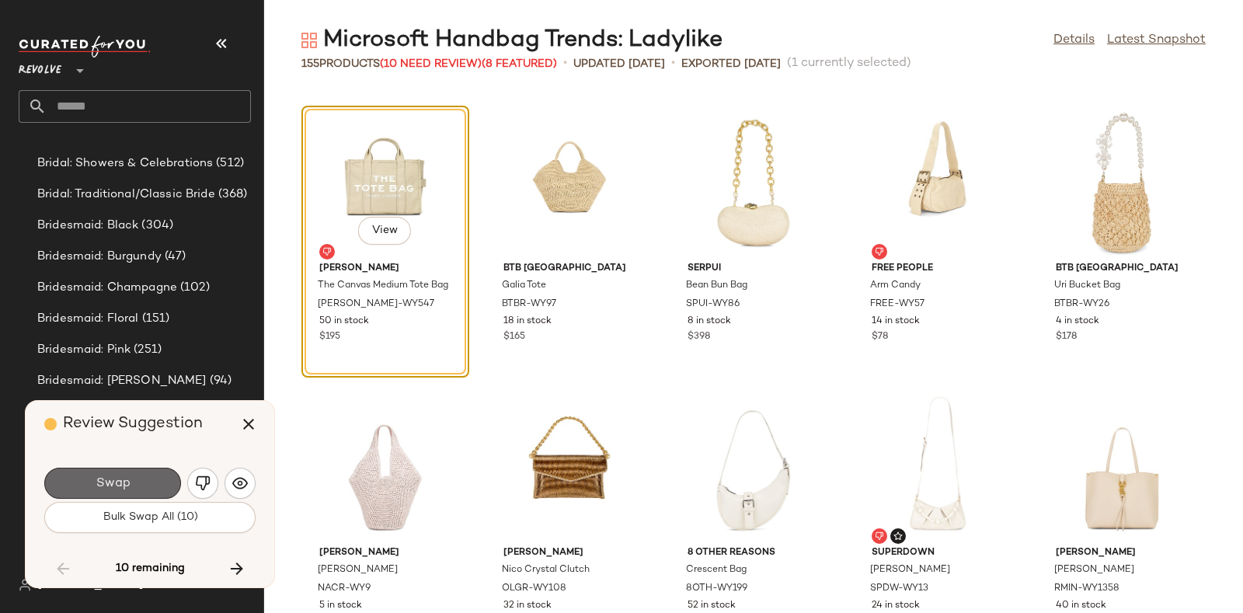
click at [128, 483] on span "Swap" at bounding box center [112, 483] width 35 height 15
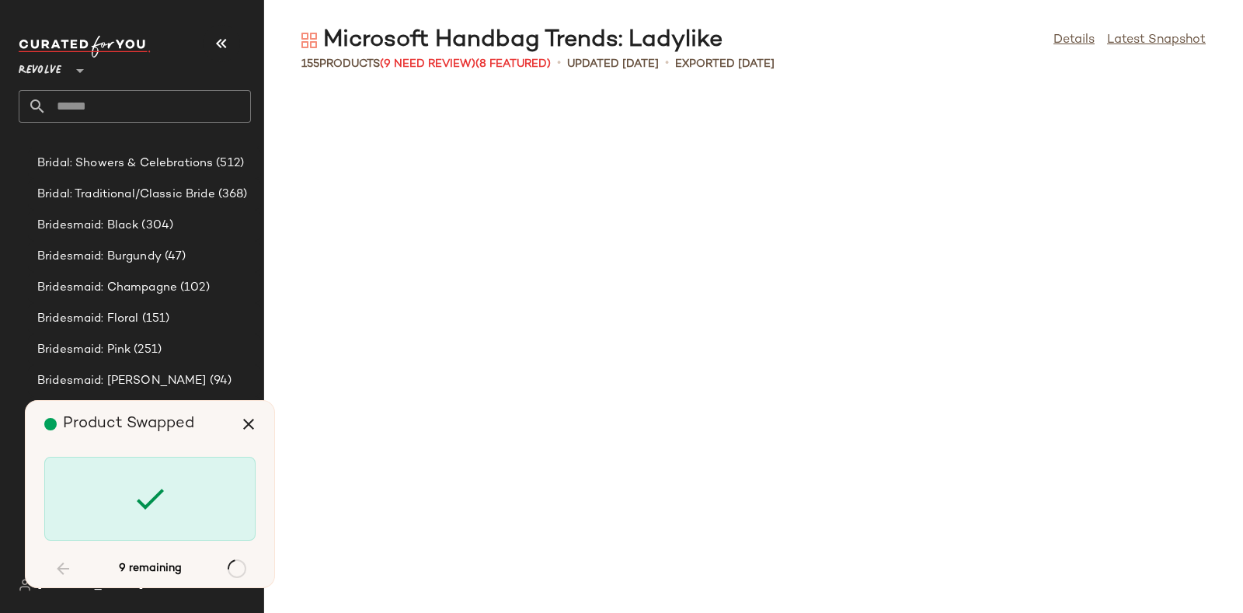
scroll to position [5972, 0]
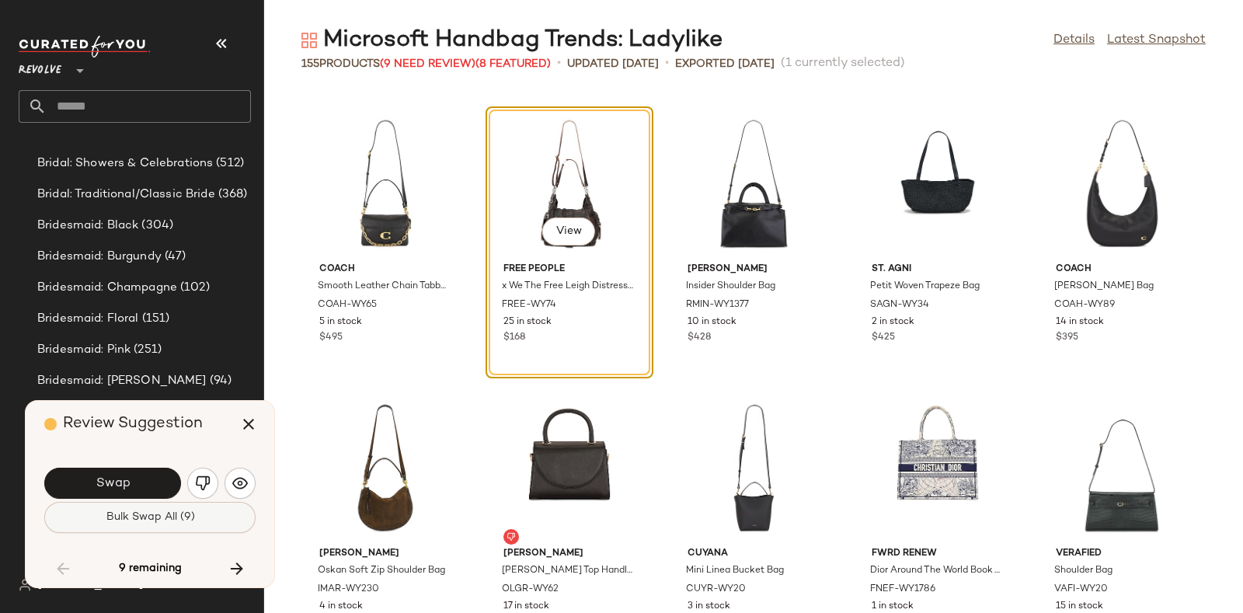
click at [152, 521] on span "Bulk Swap All (9)" at bounding box center [149, 517] width 89 height 12
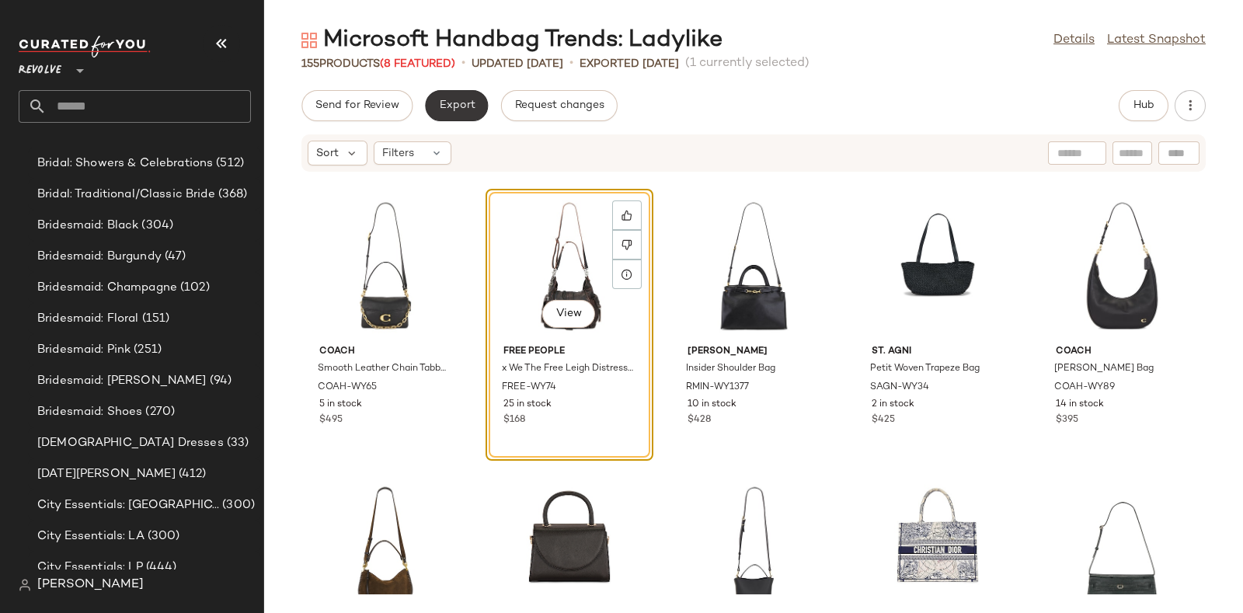
click at [458, 99] on span "Export" at bounding box center [456, 105] width 37 height 12
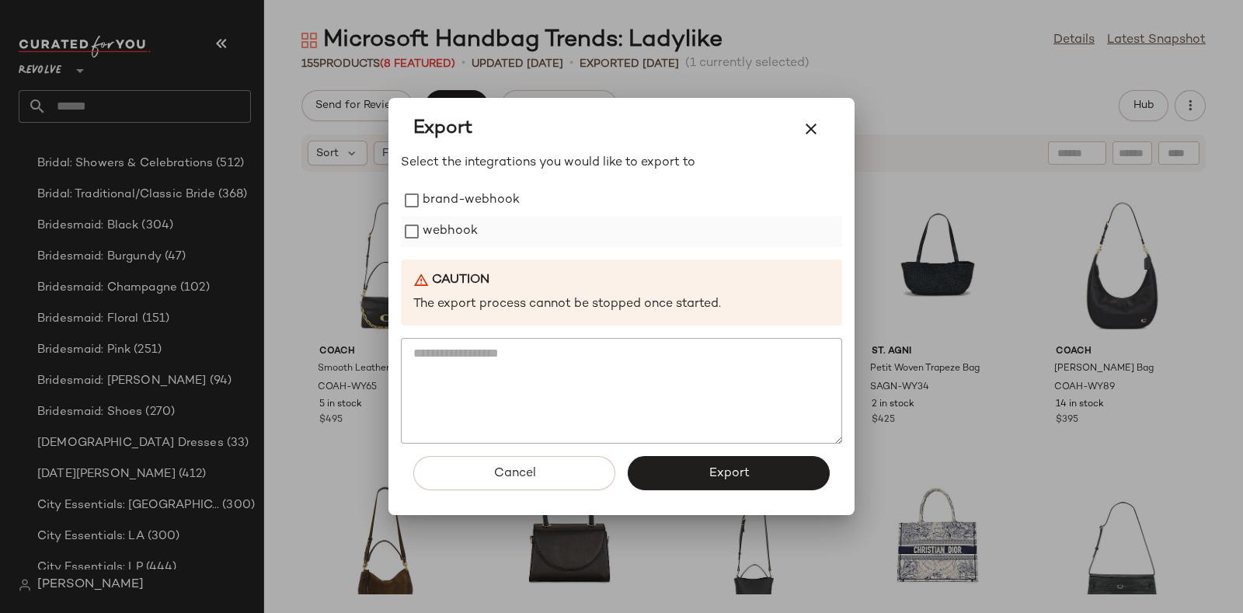
click at [459, 230] on label "webhook" at bounding box center [450, 231] width 55 height 31
click at [669, 477] on button "Export" at bounding box center [729, 473] width 202 height 34
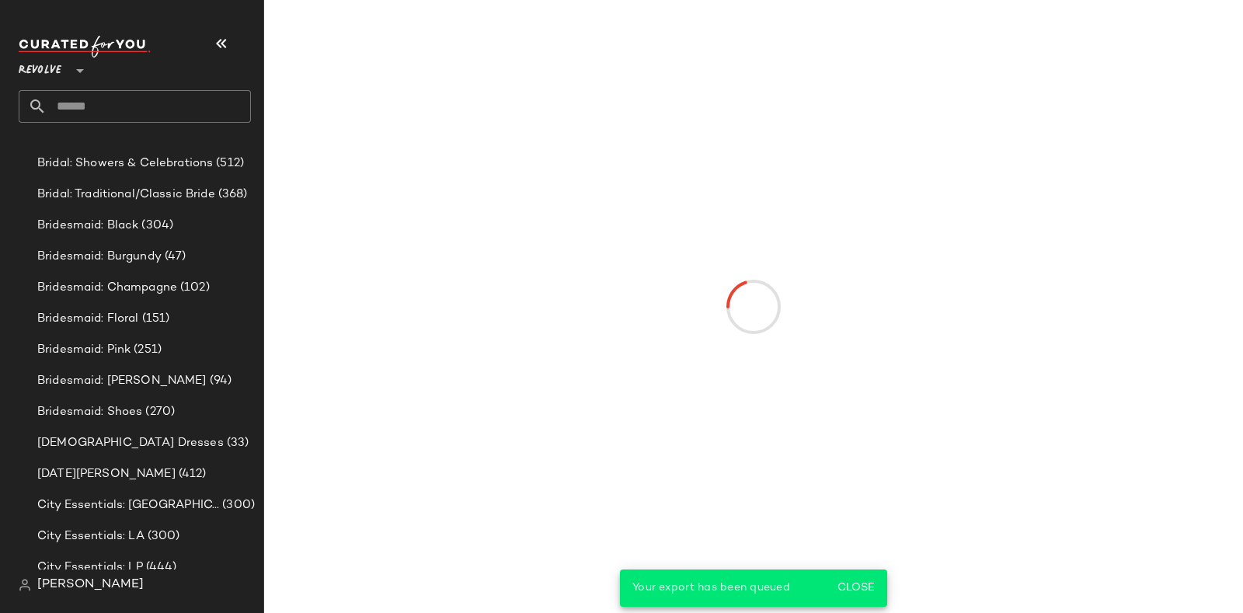
click at [176, 105] on input "text" at bounding box center [149, 106] width 204 height 33
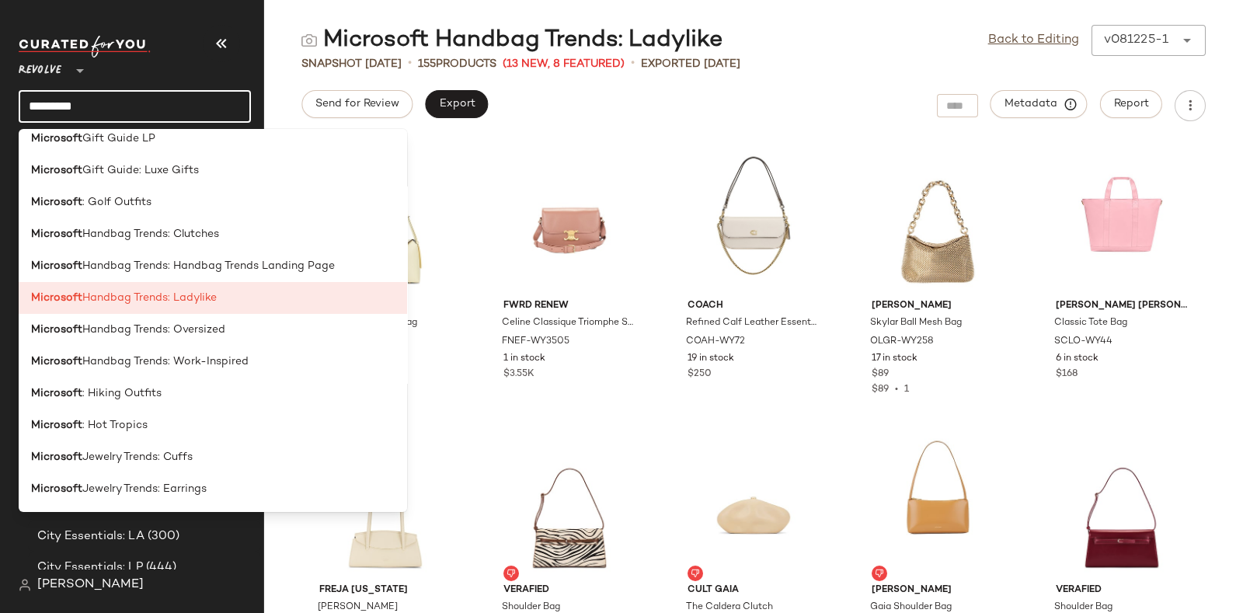
scroll to position [1122, 0]
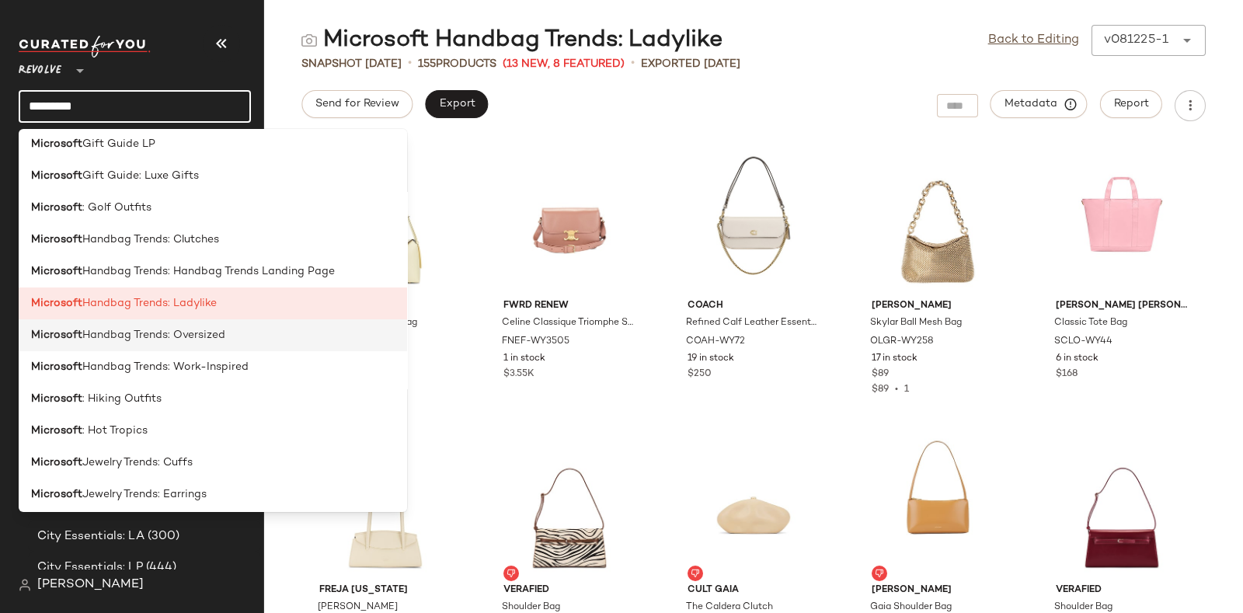
type input "*********"
click at [246, 339] on div "Microsoft Handbag Trends: Oversized" at bounding box center [213, 335] width 364 height 16
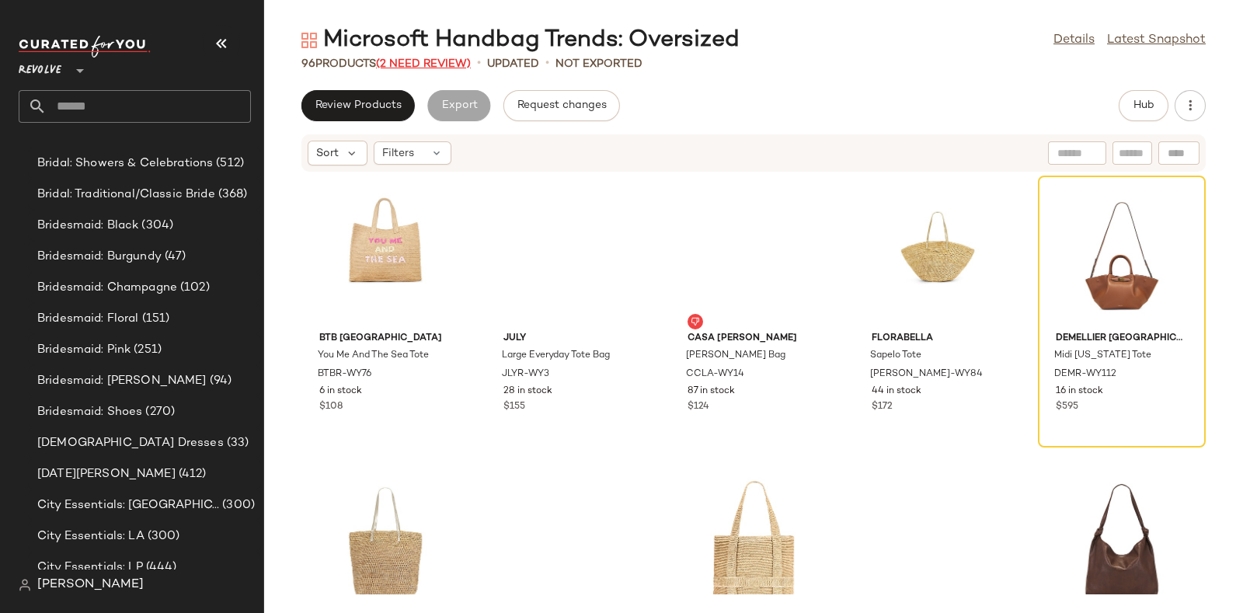
click at [420, 64] on span "(2 Need Review)" at bounding box center [423, 64] width 95 height 12
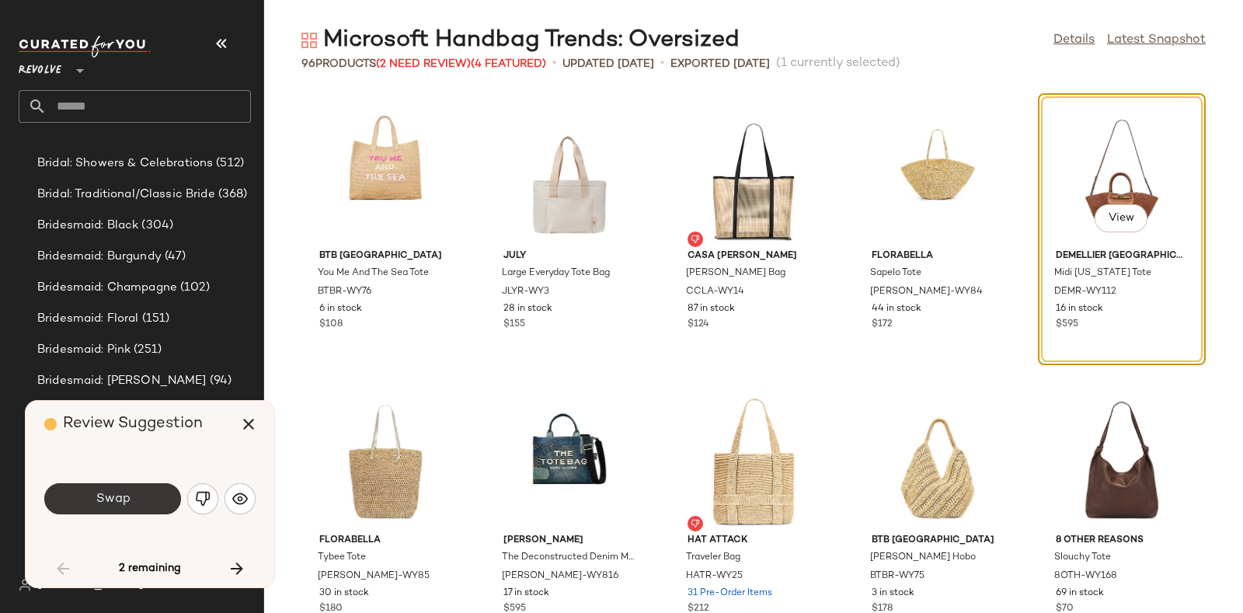
click at [113, 503] on span "Swap" at bounding box center [112, 499] width 35 height 15
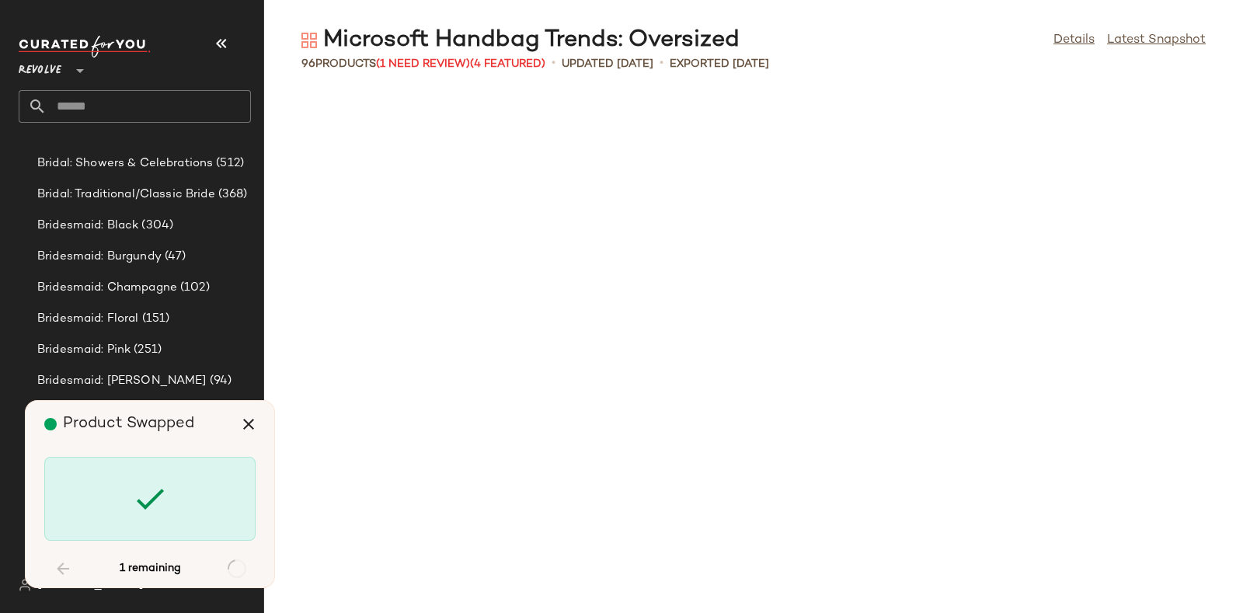
scroll to position [5168, 0]
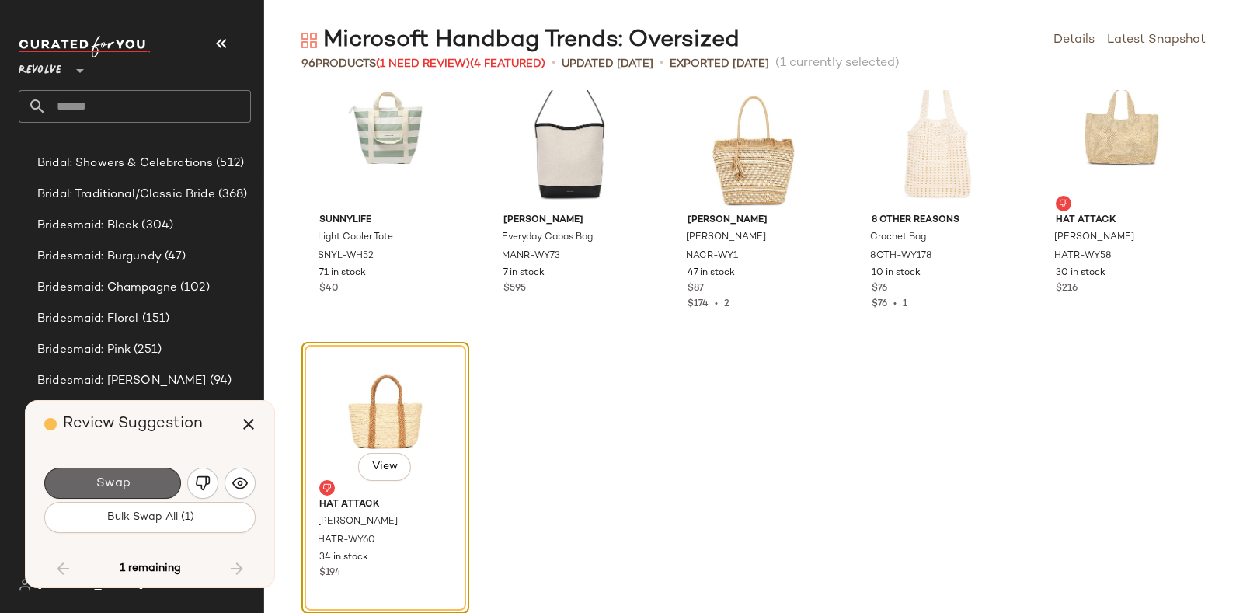
click at [141, 476] on button "Swap" at bounding box center [112, 483] width 137 height 31
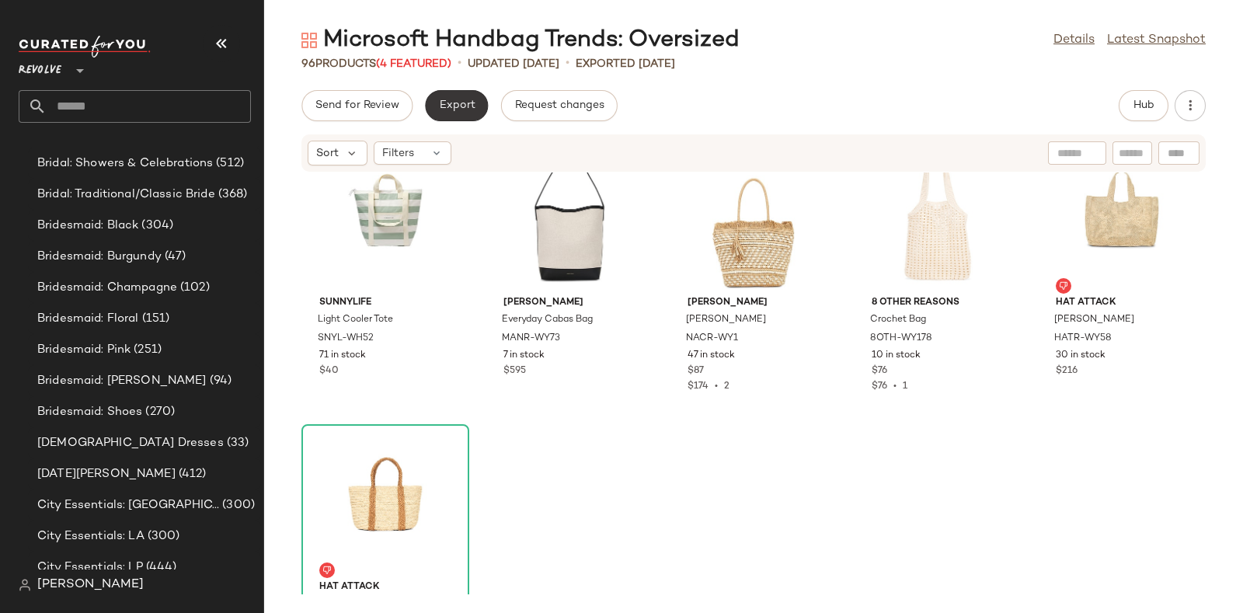
click at [452, 100] on span "Export" at bounding box center [456, 105] width 37 height 12
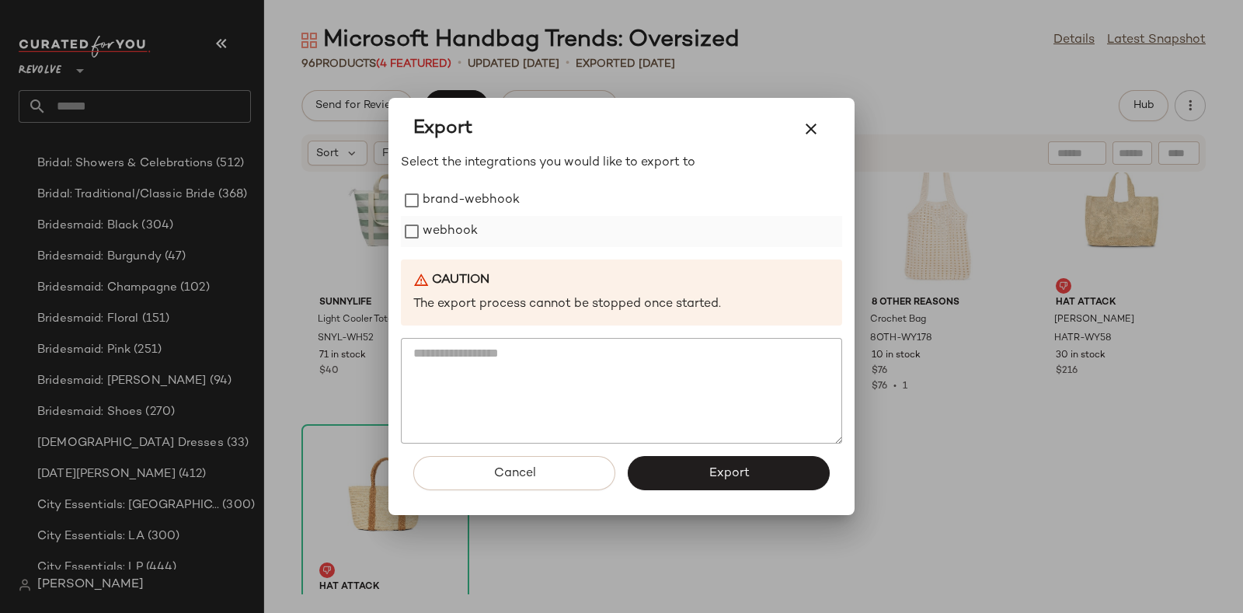
click at [469, 233] on label "webhook" at bounding box center [450, 231] width 55 height 31
click at [668, 465] on button "Export" at bounding box center [729, 473] width 202 height 34
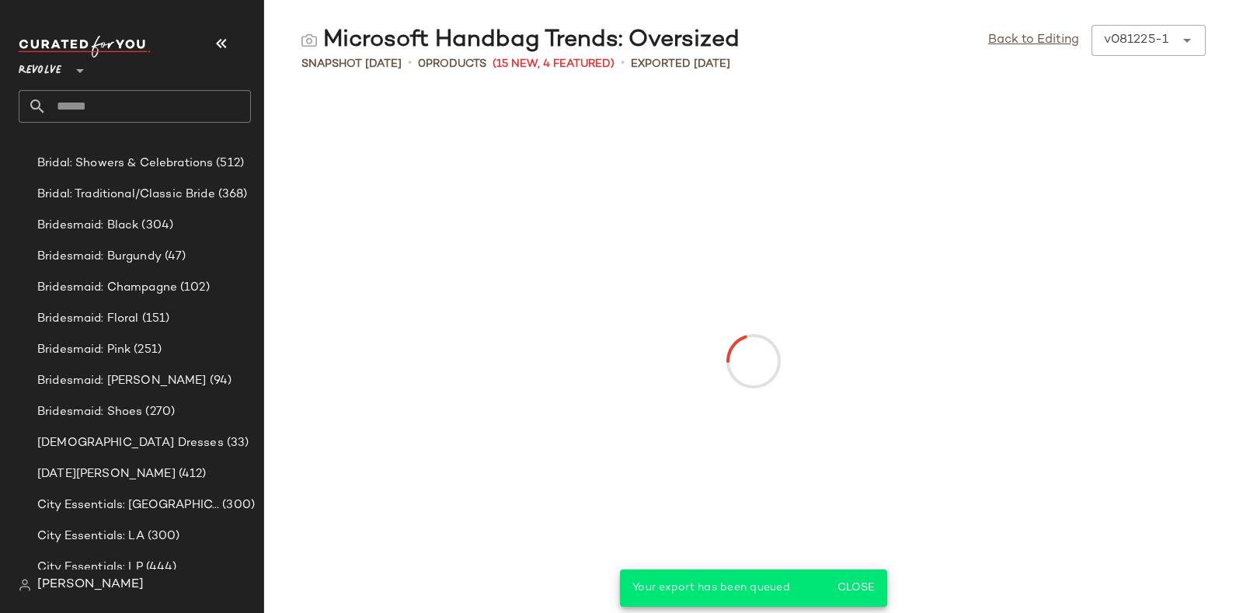
click at [172, 96] on input "text" at bounding box center [149, 106] width 204 height 33
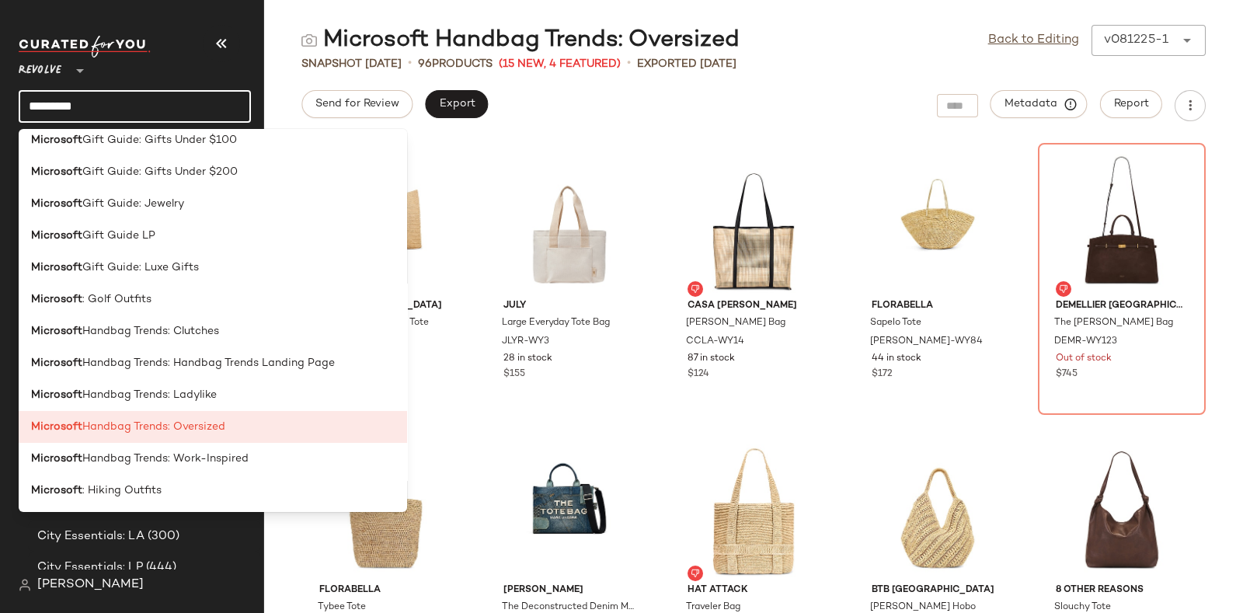
scroll to position [1124, 0]
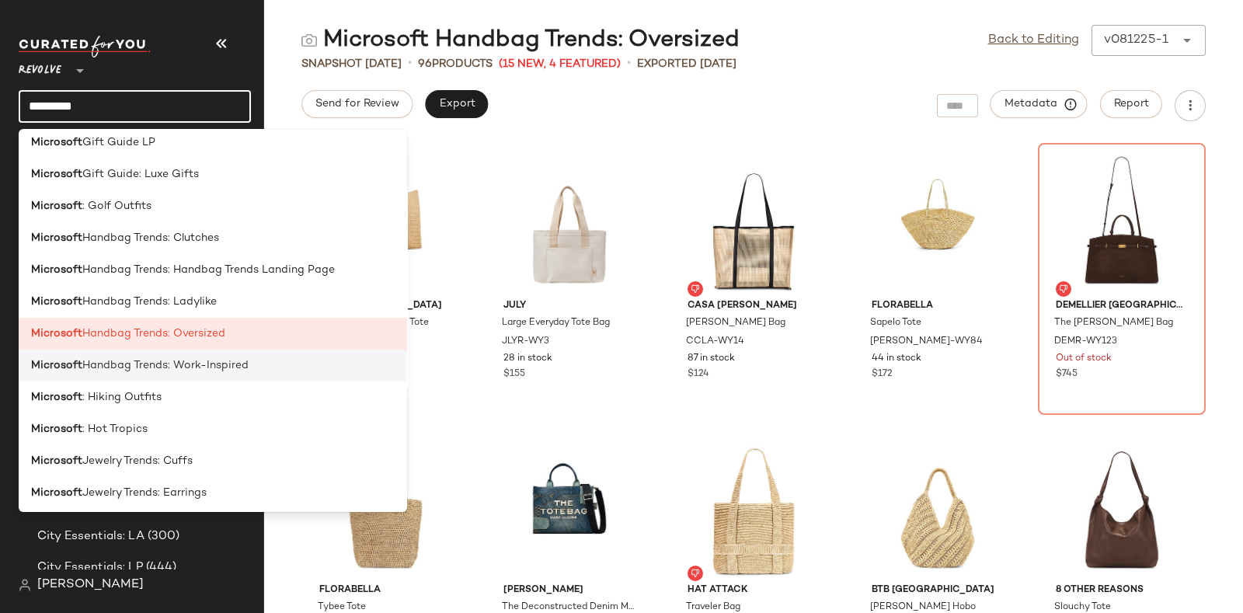
type input "*********"
click at [206, 372] on span "Handbag Trends: Work-Inspired" at bounding box center [165, 365] width 166 height 16
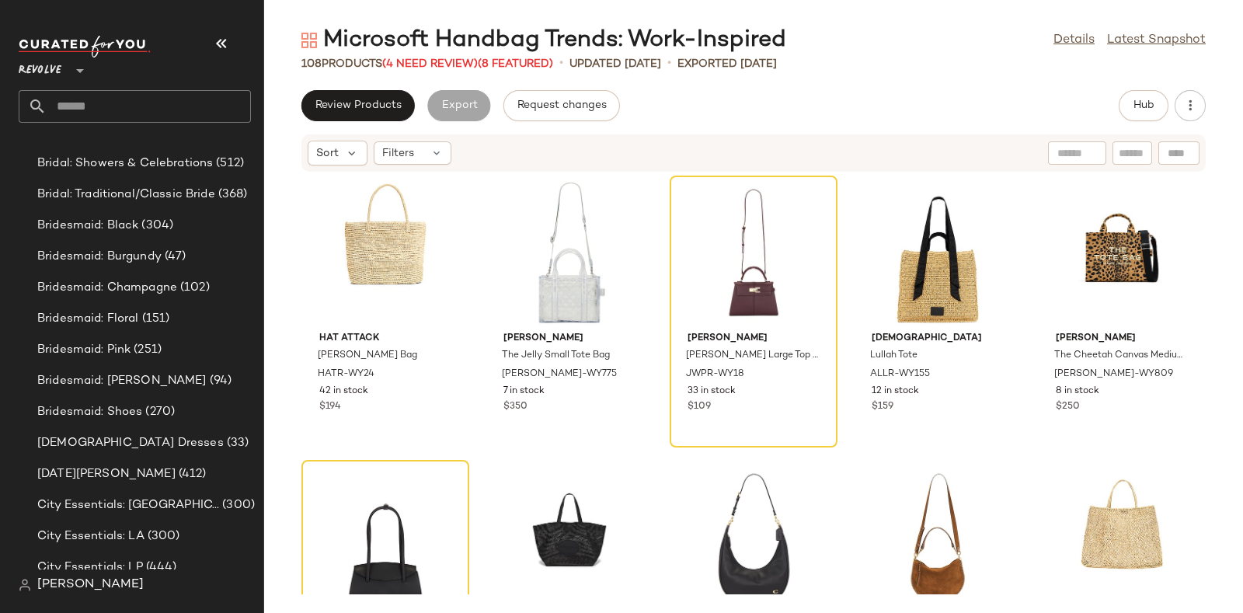
click at [839, 28] on div "Microsoft Handbag Trends: Work-Inspired Details Latest Snapshot" at bounding box center [753, 40] width 979 height 31
click at [449, 60] on span "(4 Need Review)" at bounding box center [430, 64] width 96 height 12
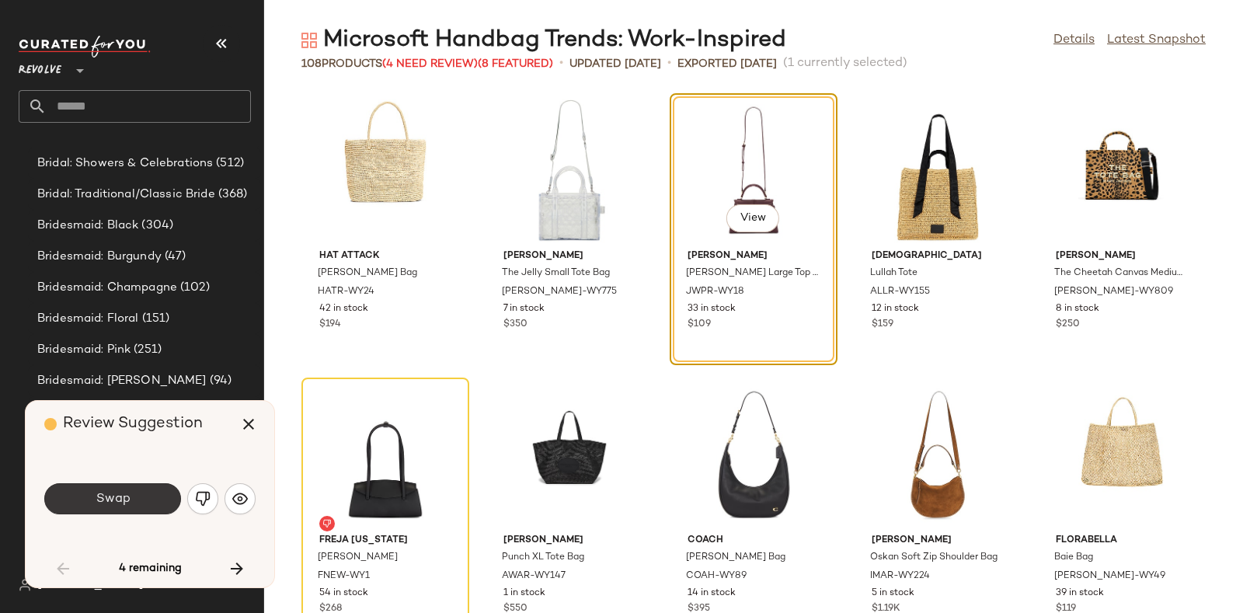
click at [138, 495] on button "Swap" at bounding box center [112, 498] width 137 height 31
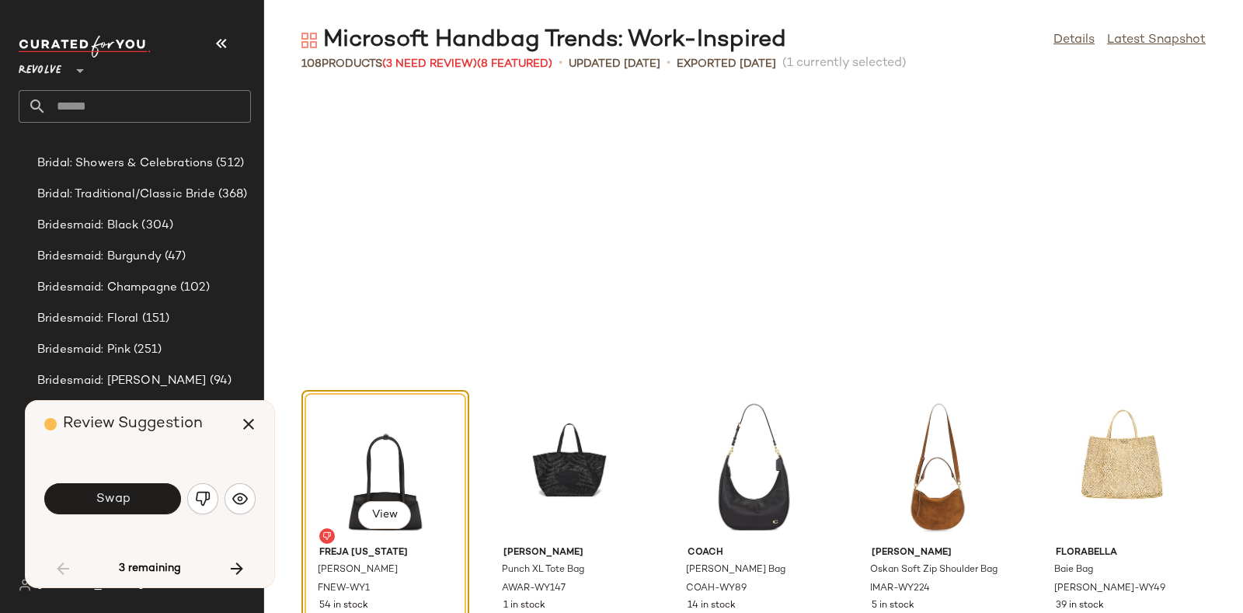
scroll to position [296, 0]
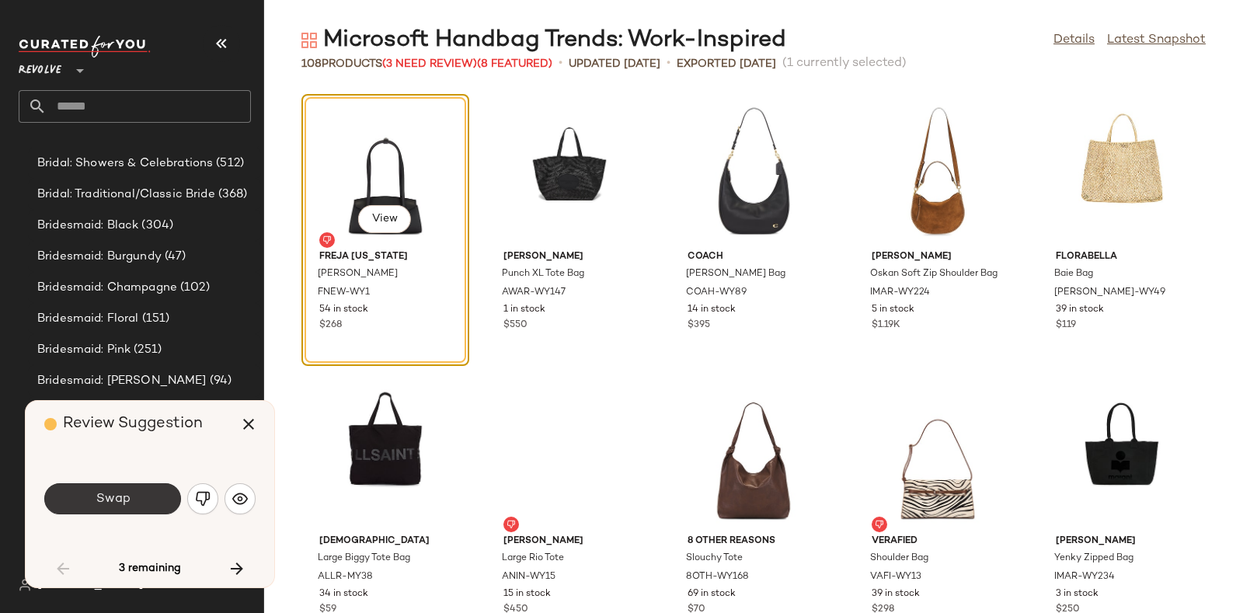
click at [129, 503] on span "Swap" at bounding box center [112, 499] width 35 height 15
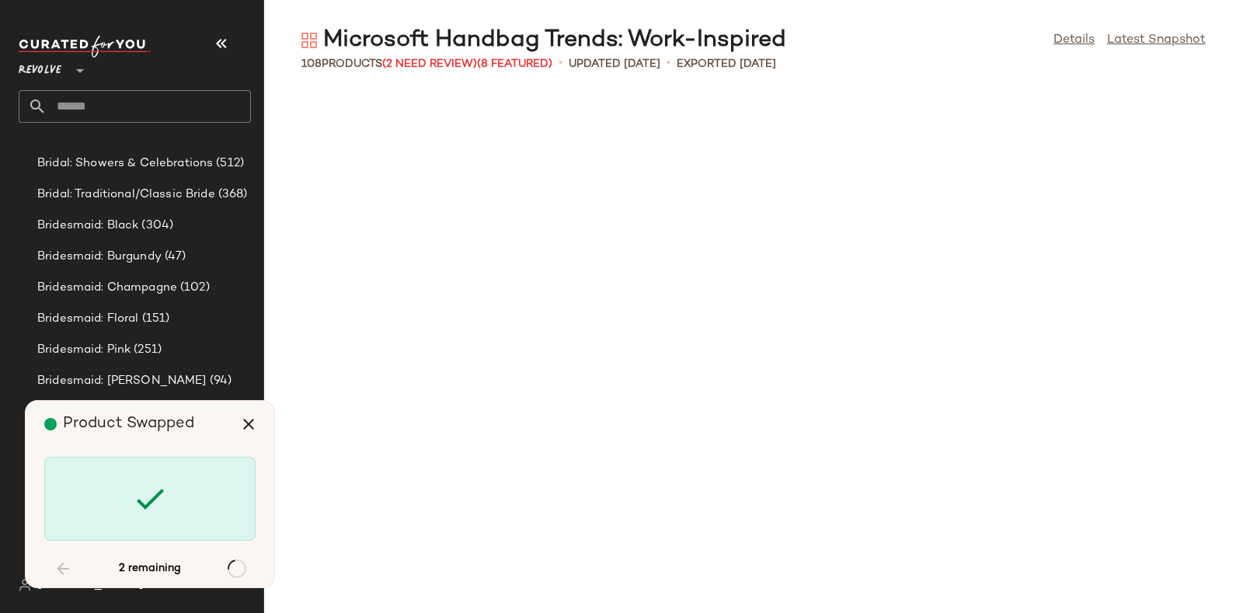
scroll to position [1706, 0]
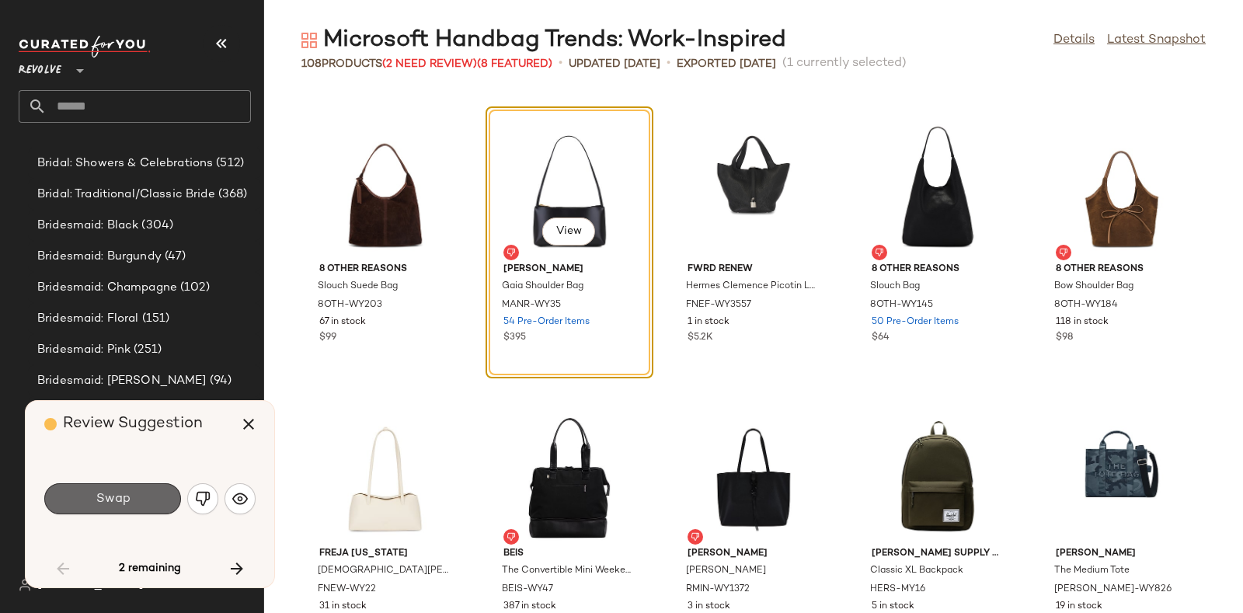
click at [135, 487] on button "Swap" at bounding box center [112, 498] width 137 height 31
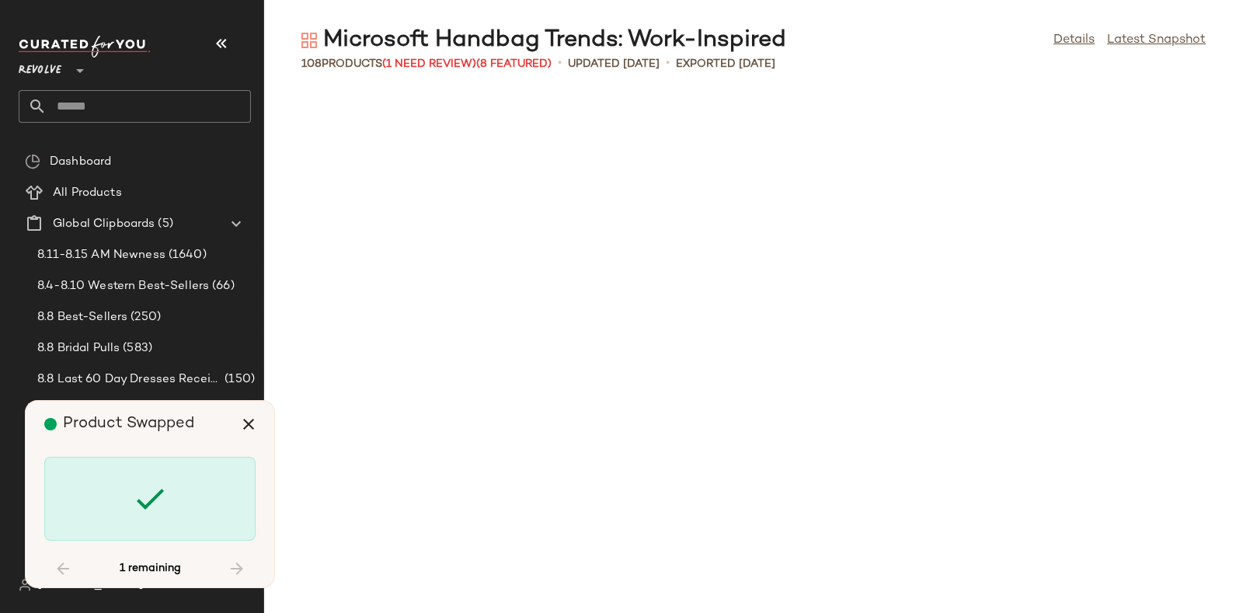
scroll to position [1459, 0]
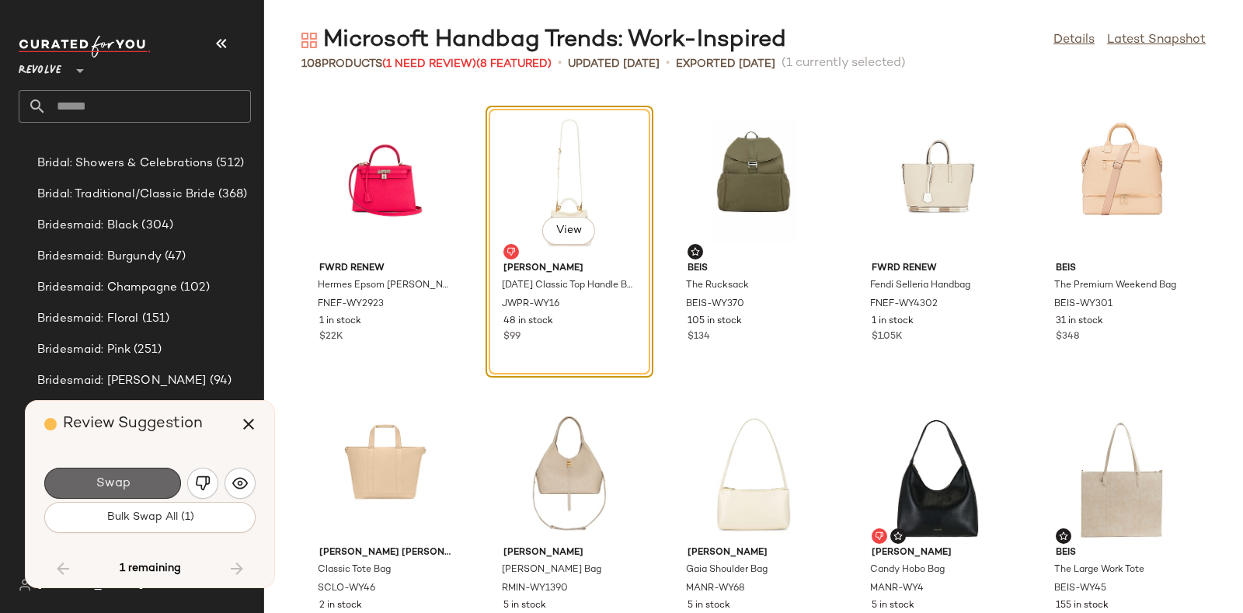
click at [137, 482] on button "Swap" at bounding box center [112, 483] width 137 height 31
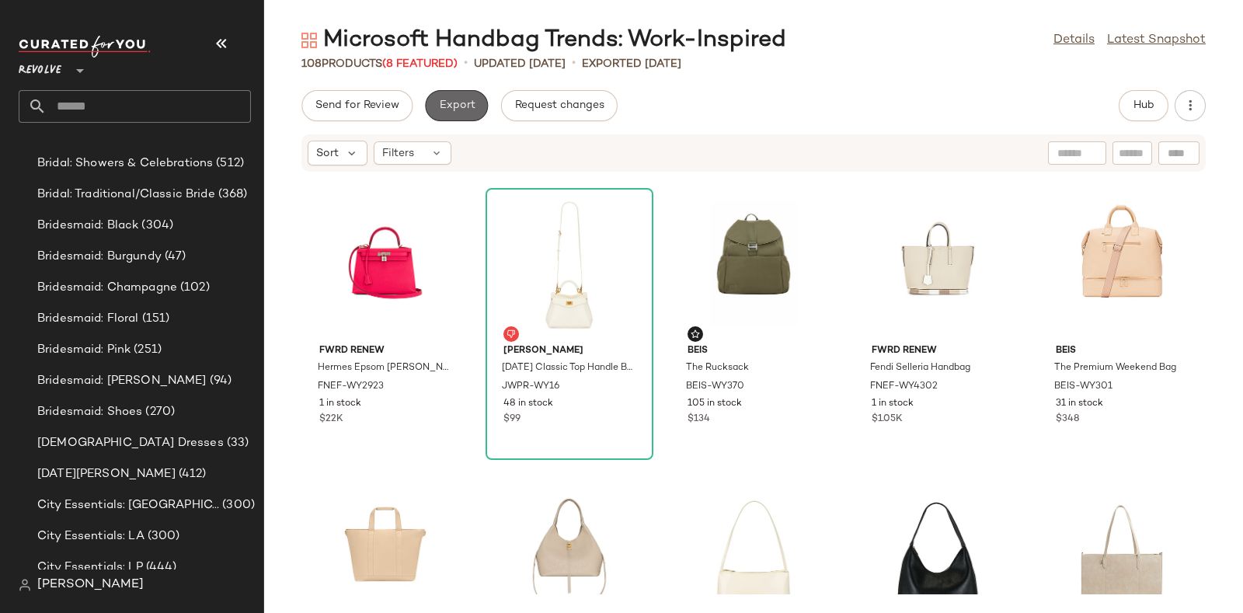
click at [455, 99] on span "Export" at bounding box center [456, 105] width 37 height 12
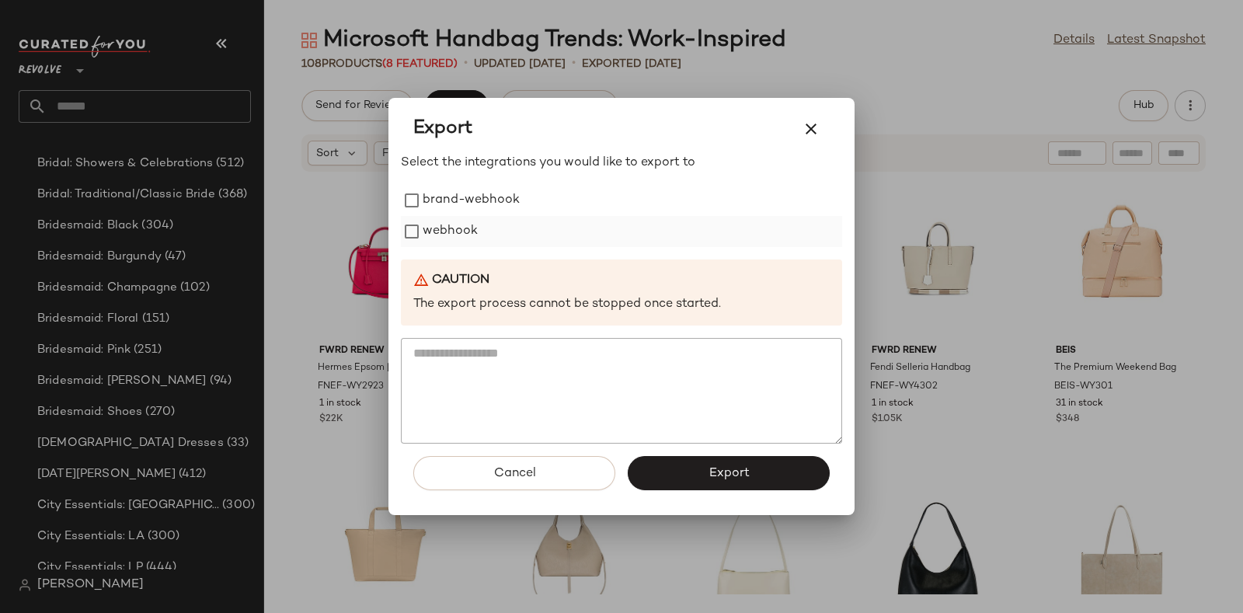
click at [461, 223] on label "webhook" at bounding box center [450, 231] width 55 height 31
click at [668, 471] on button "Export" at bounding box center [729, 473] width 202 height 34
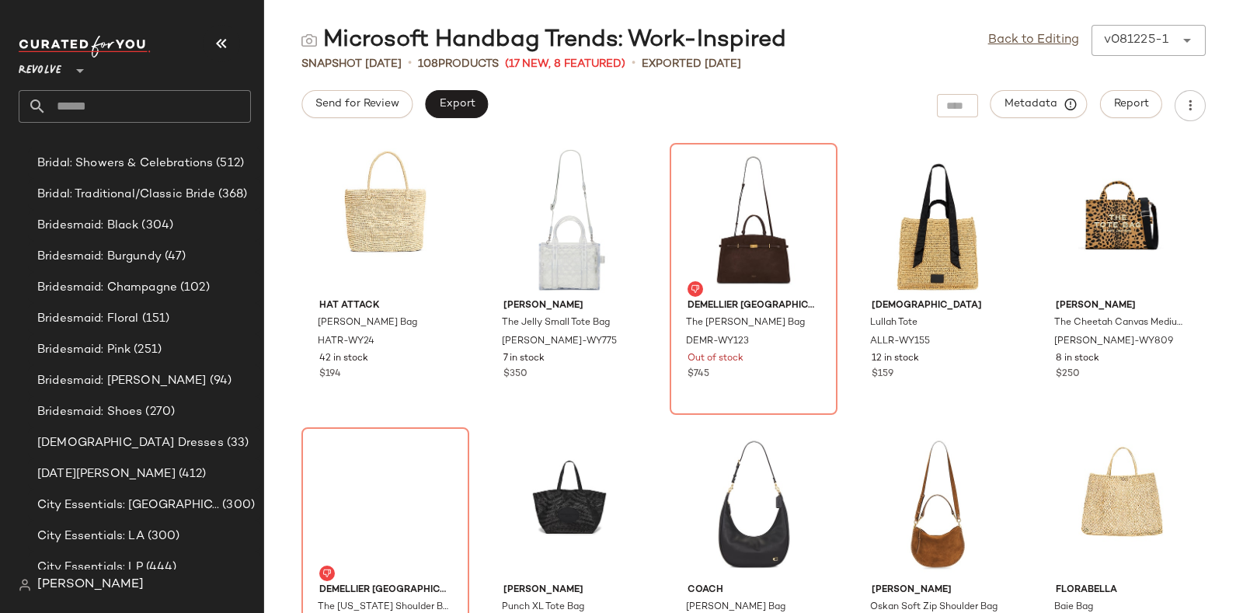
click at [124, 113] on input "text" at bounding box center [149, 106] width 204 height 33
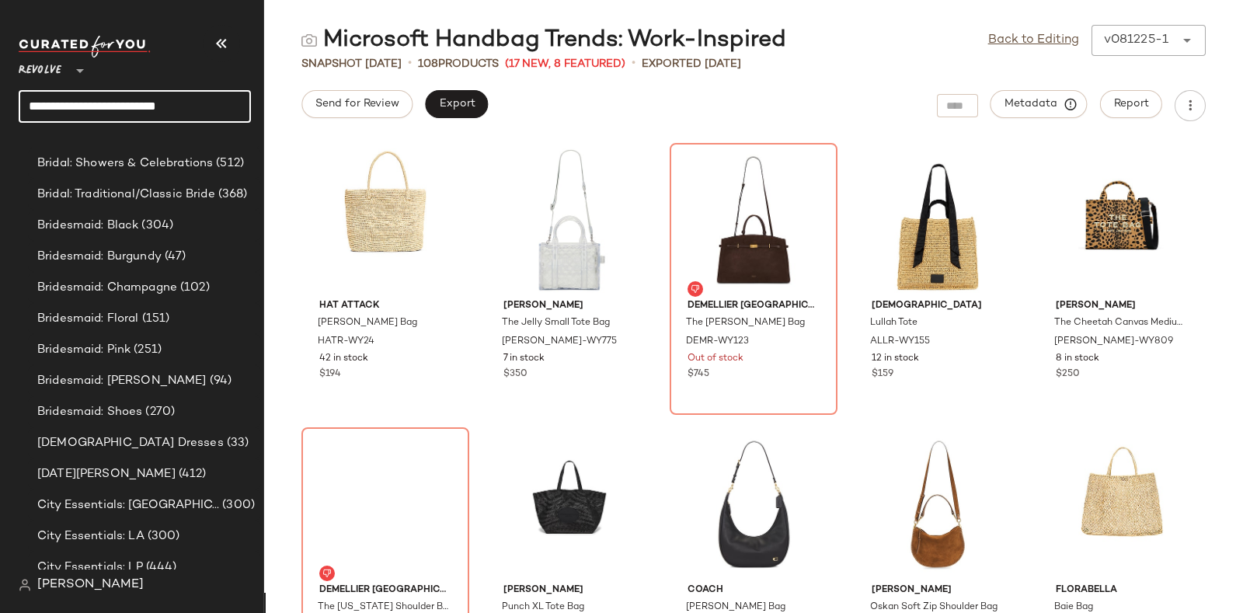
click at [220, 103] on input "**********" at bounding box center [135, 106] width 232 height 33
click at [184, 110] on input "*********" at bounding box center [135, 106] width 232 height 33
click at [192, 113] on input "*********" at bounding box center [135, 106] width 232 height 33
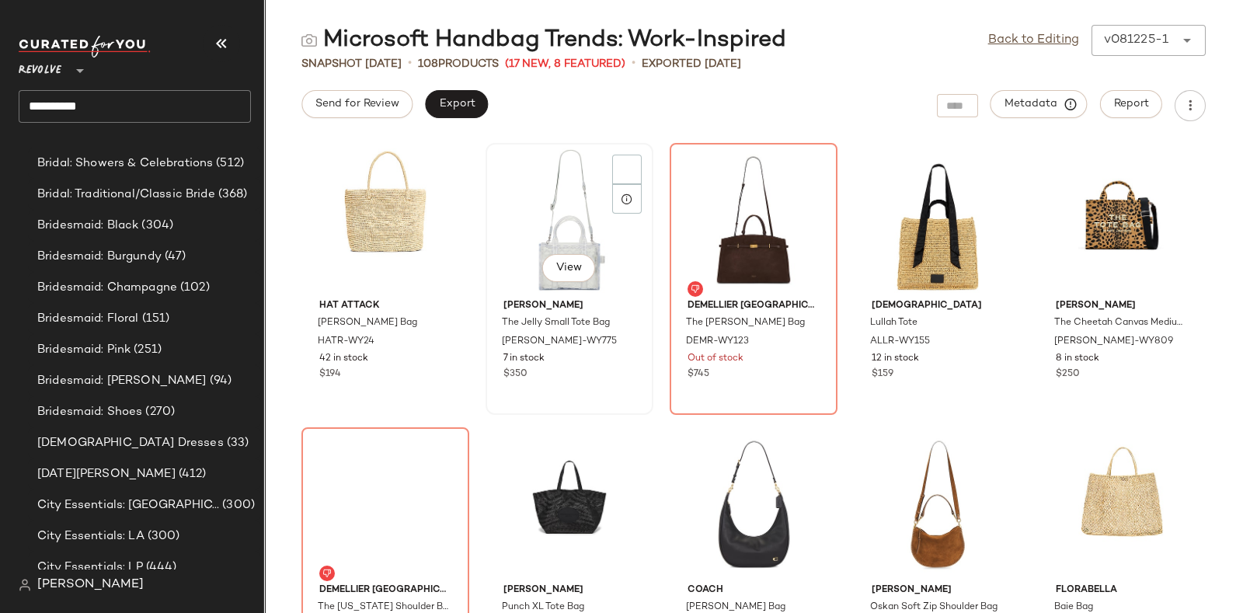
scroll to position [1460, 0]
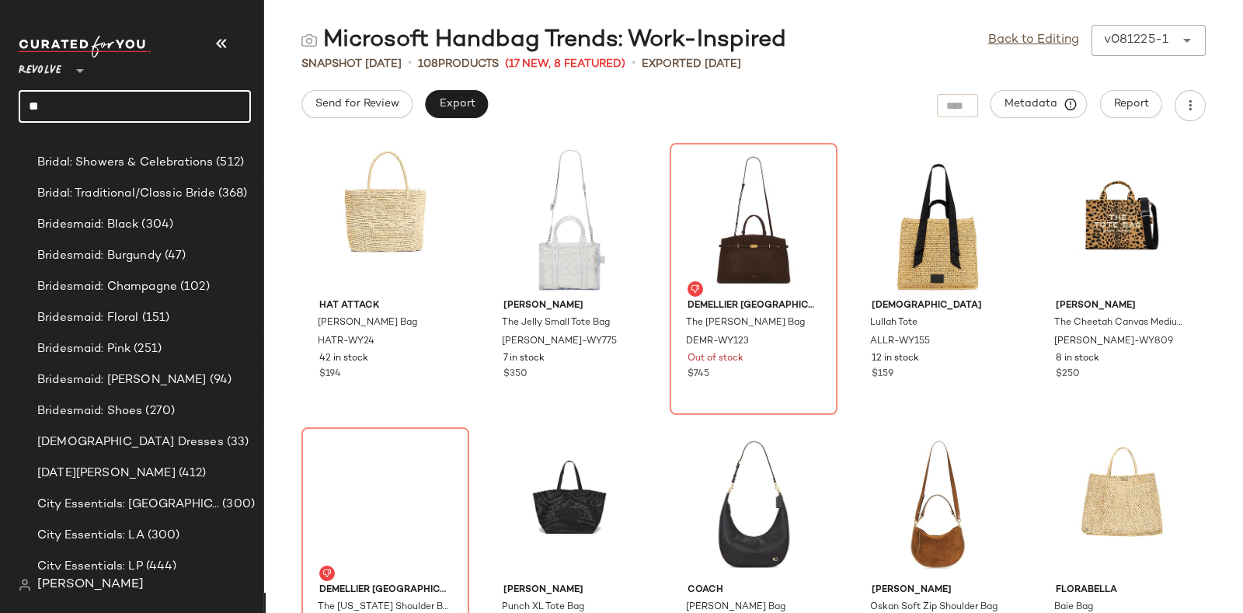
type input "*"
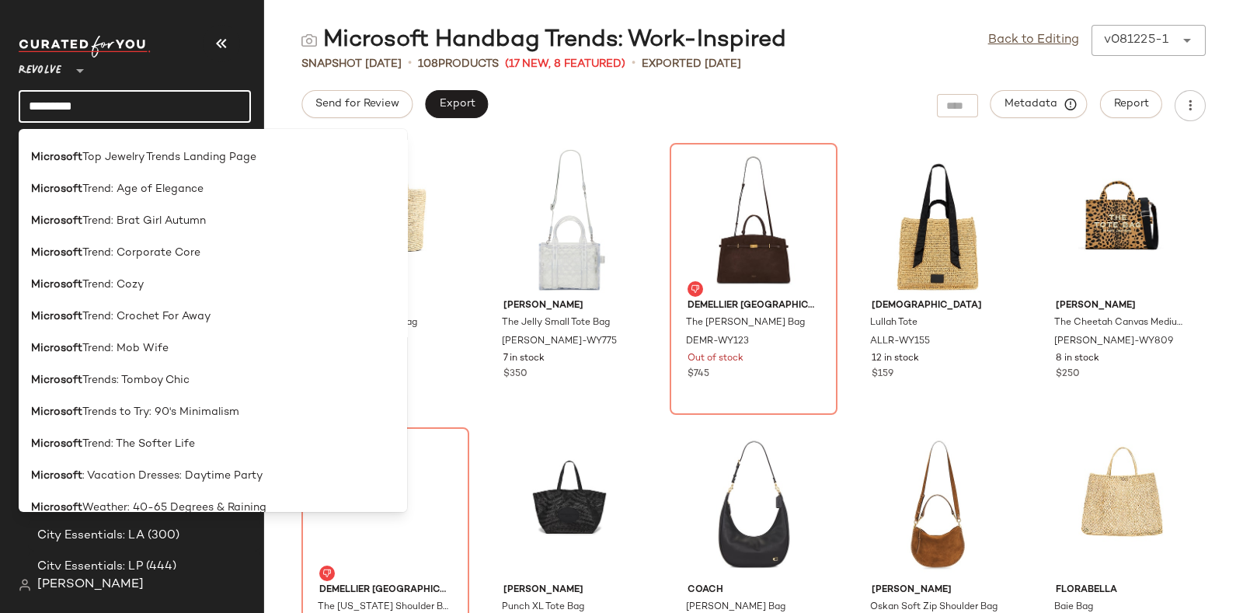
scroll to position [3139, 0]
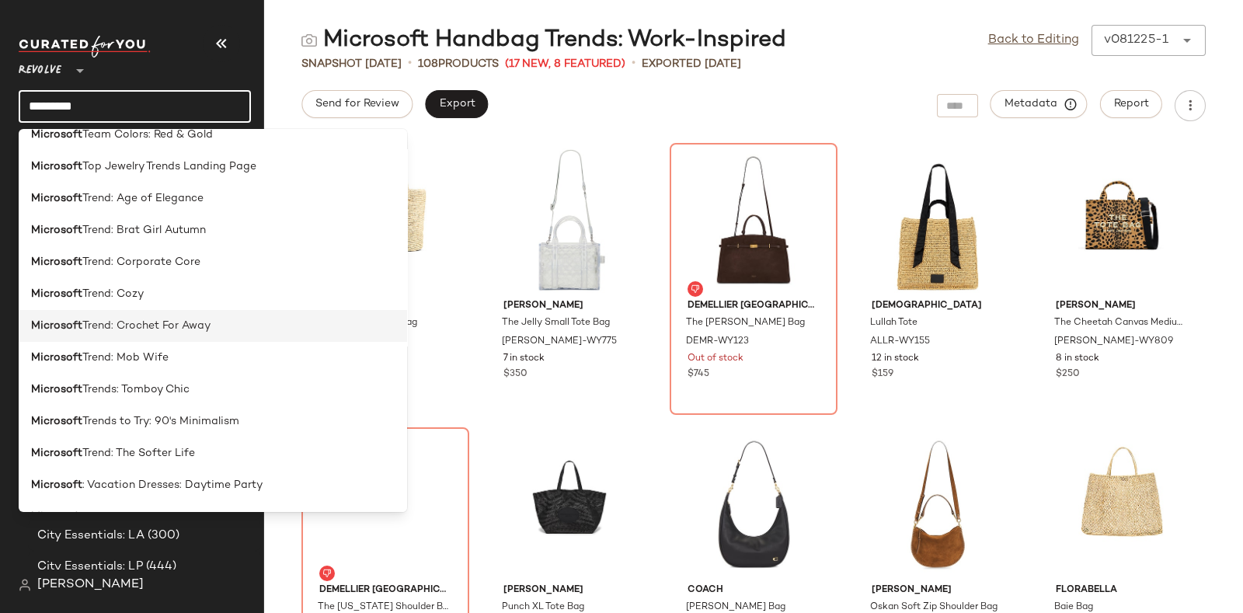
type input "*********"
click at [230, 324] on div "Microsoft Trend: Crochet For Away" at bounding box center [213, 326] width 364 height 16
